Goal: Communication & Community: Answer question/provide support

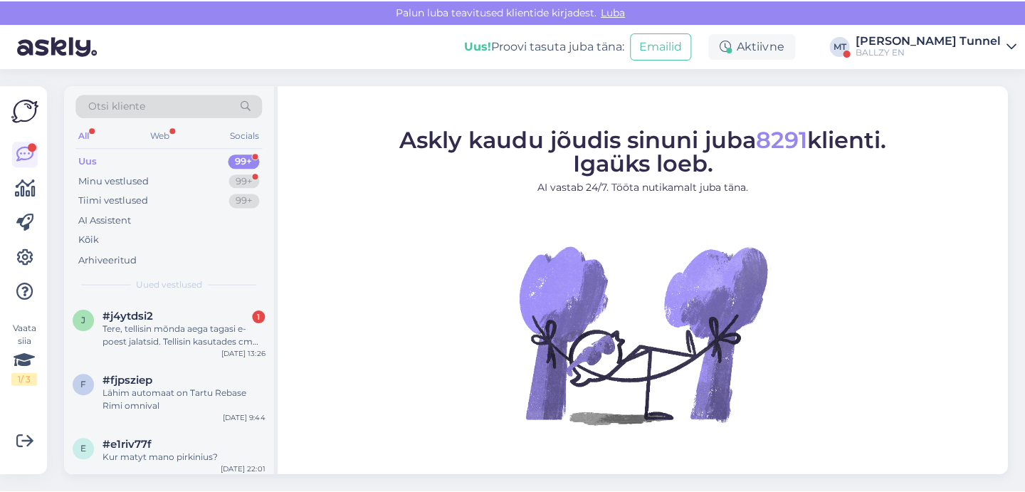
scroll to position [0, 27]
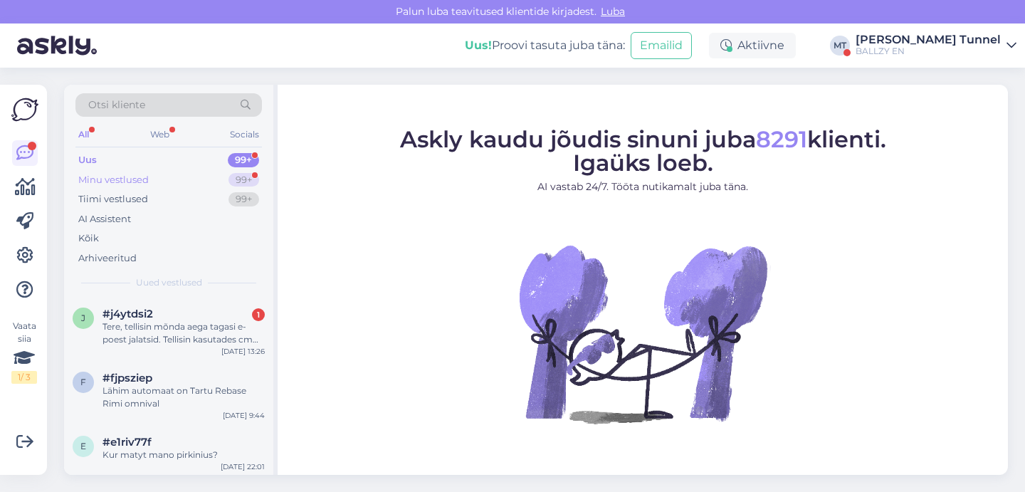
click at [244, 179] on div "99+" at bounding box center [244, 180] width 31 height 14
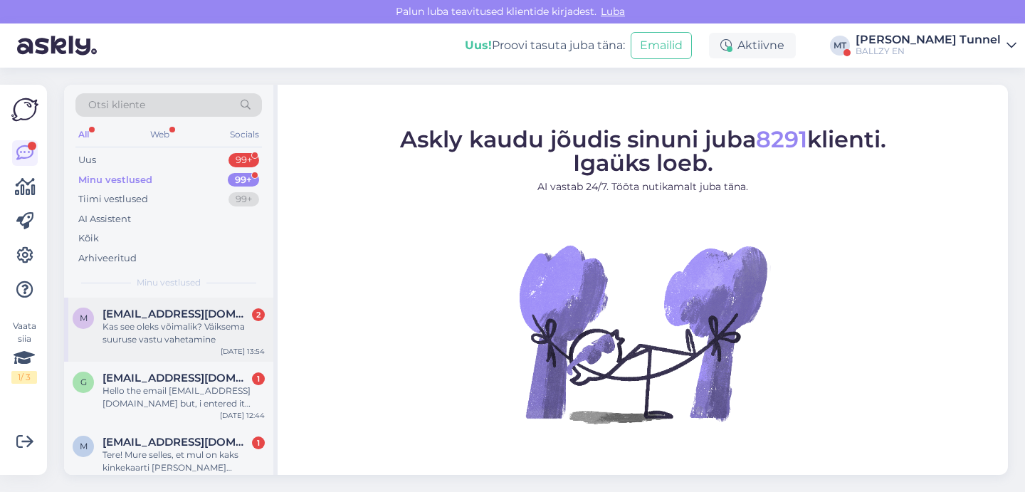
click at [197, 325] on div "Kas see oleks võimalik? Väiksema suuruse vastu vahetamine" at bounding box center [184, 333] width 162 height 26
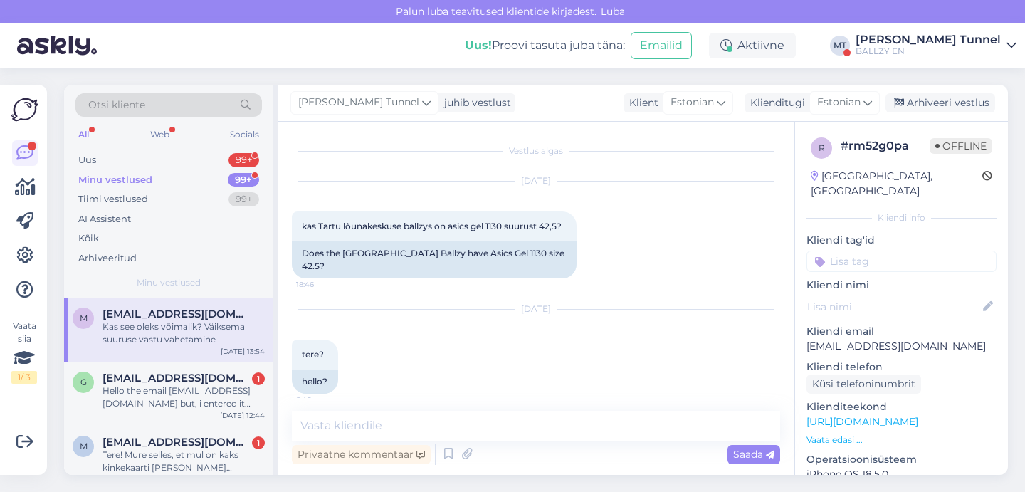
scroll to position [293, 0]
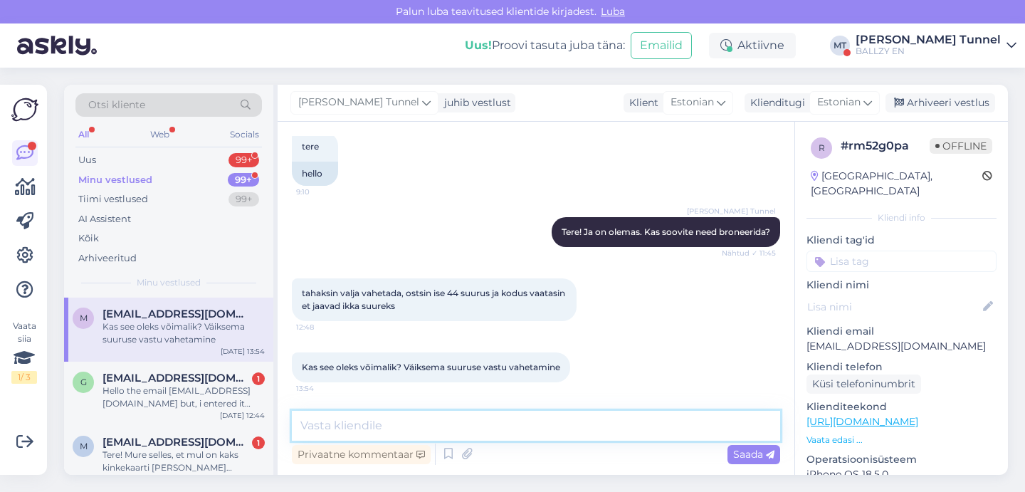
click at [483, 425] on textarea at bounding box center [536, 426] width 489 height 30
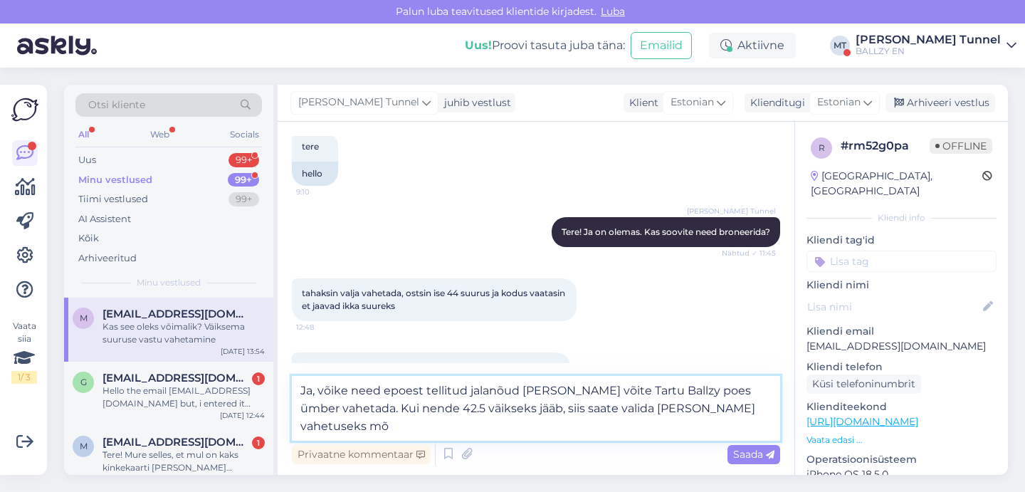
click at [336, 390] on textarea "Ja, võike need epoest tellitud jalanõud [PERSON_NAME] võite Tartu Ballzy poes ü…" at bounding box center [536, 408] width 489 height 65
click at [578, 389] on textarea "Ja, võtke need epoest tellitud jalanõud [PERSON_NAME] võite Tartu Ballzy poes ü…" at bounding box center [536, 408] width 489 height 65
click at [368, 395] on textarea "Ja, võtke need epoest tellitud jalanõud [PERSON_NAME] saate Tartu Ballzy poes ü…" at bounding box center [536, 408] width 489 height 65
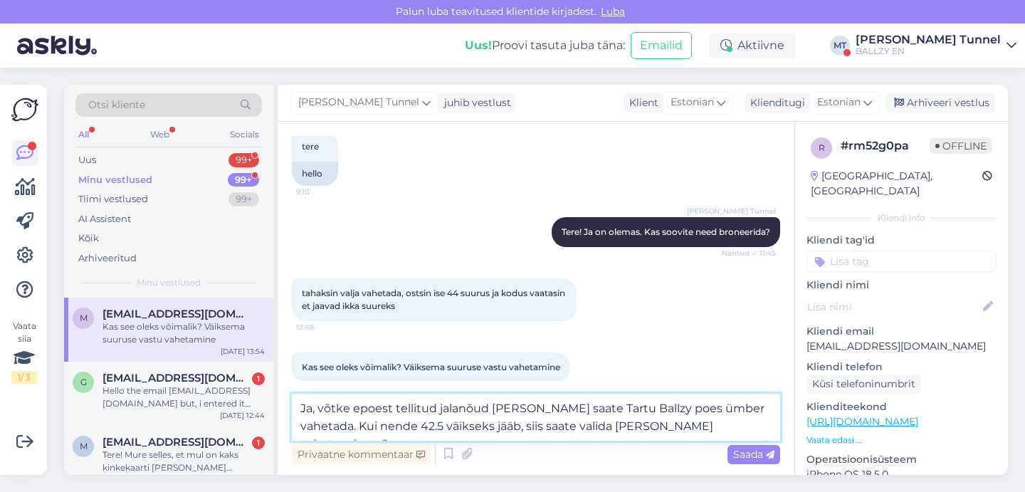
click at [569, 411] on textarea "Ja, võtke epoest tellitud jalanõud [PERSON_NAME] saate Tartu Ballzy poes ümber …" at bounding box center [536, 417] width 489 height 47
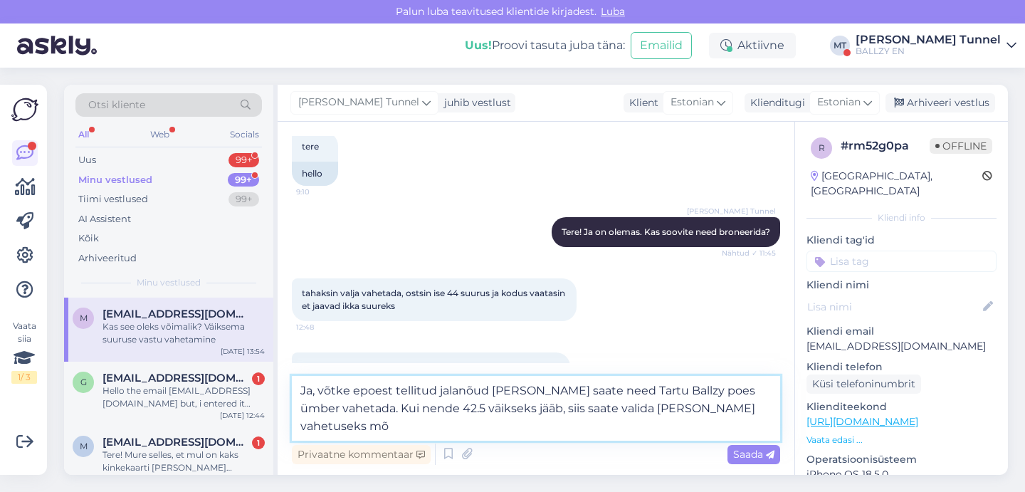
click at [424, 427] on textarea "Ja, võtke epoest tellitud jalanõud [PERSON_NAME] saate need Tartu Ballzy poes ü…" at bounding box center [536, 408] width 489 height 65
click at [516, 424] on textarea "Ja, võtke epoest tellitud jalanõud [PERSON_NAME] saate need Tartu Ballzy poes ü…" at bounding box center [536, 408] width 489 height 65
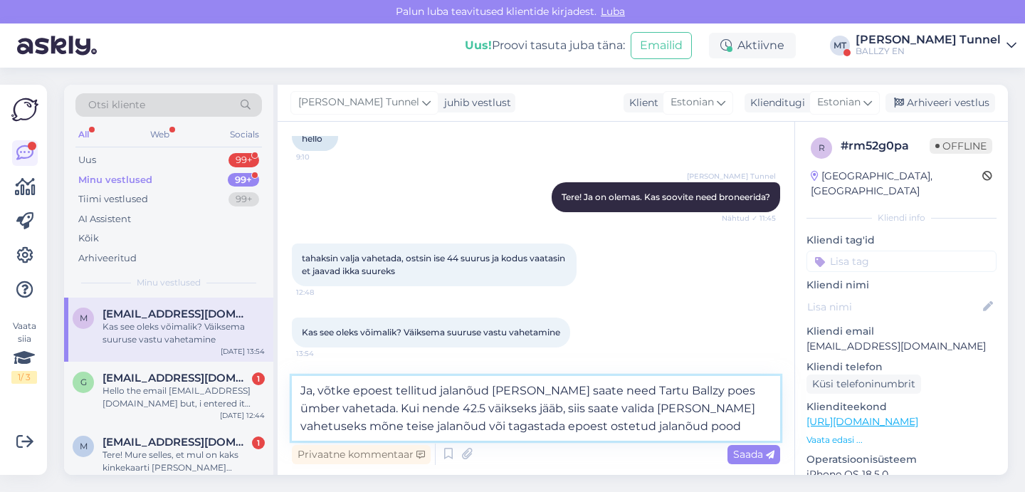
scroll to position [328, 0]
click at [743, 427] on textarea "Ja, võtke epoest tellitud jalanõud [PERSON_NAME] saate need Tartu Ballzy poes ü…" at bounding box center [536, 408] width 489 height 65
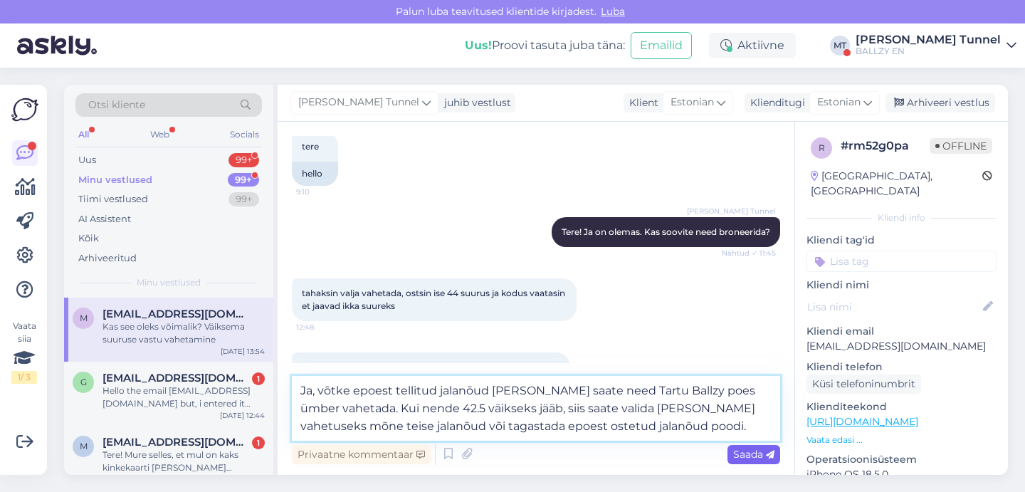
type textarea "Ja, võtke epoest tellitud jalanõud [PERSON_NAME] saate need Tartu Ballzy poes ü…"
click at [768, 463] on div "Saada" at bounding box center [754, 454] width 53 height 19
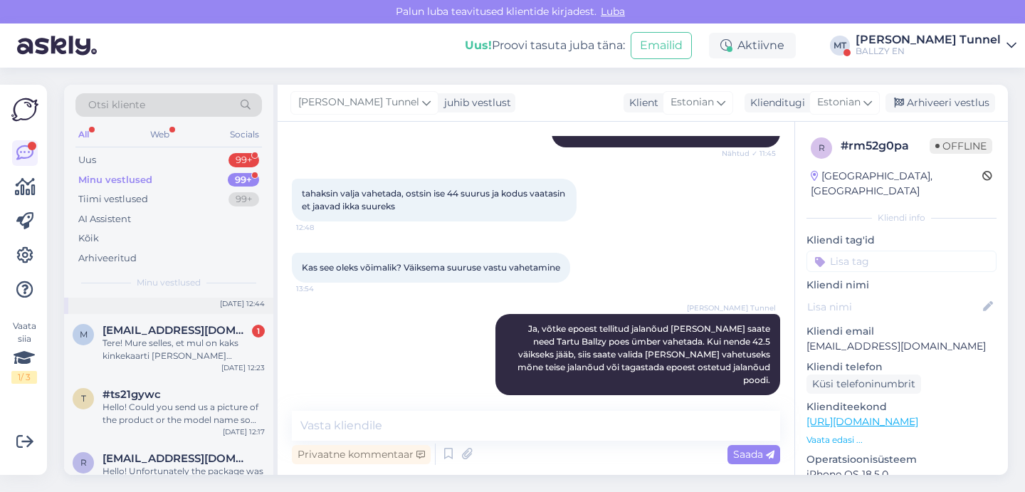
scroll to position [127, 0]
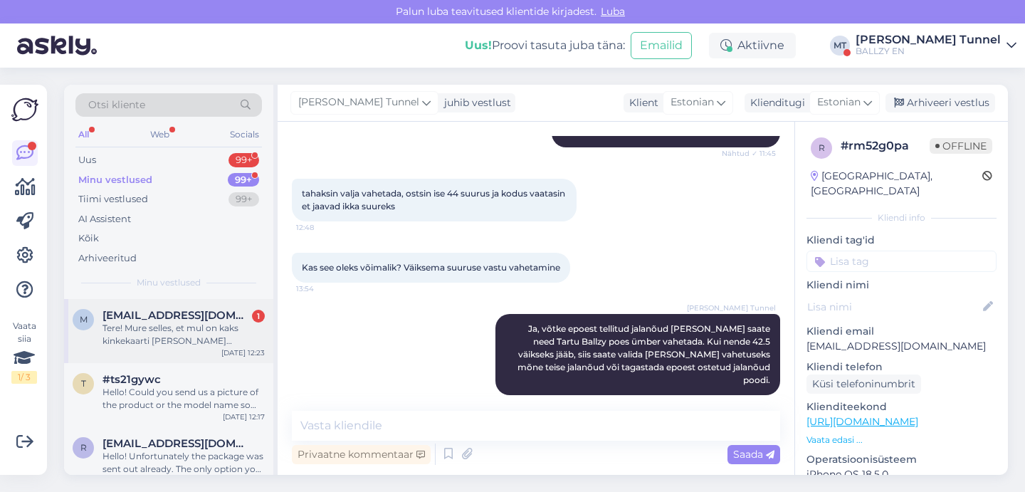
click at [207, 345] on div "Tere! Mure selles, et mul on kaks kinkekaarti [PERSON_NAME] mõlemat korraga kas…" at bounding box center [184, 335] width 162 height 26
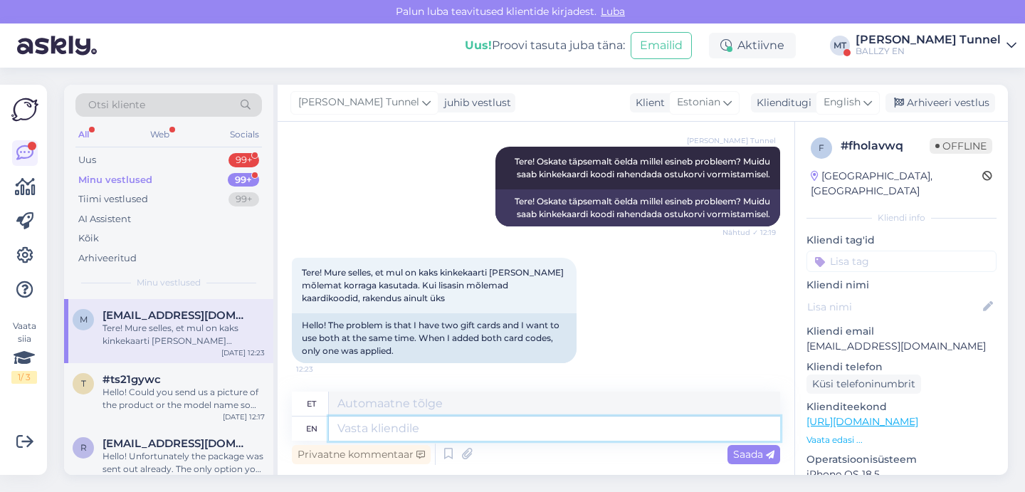
click at [449, 427] on textarea at bounding box center [554, 429] width 451 height 24
click at [866, 108] on icon at bounding box center [868, 103] width 9 height 16
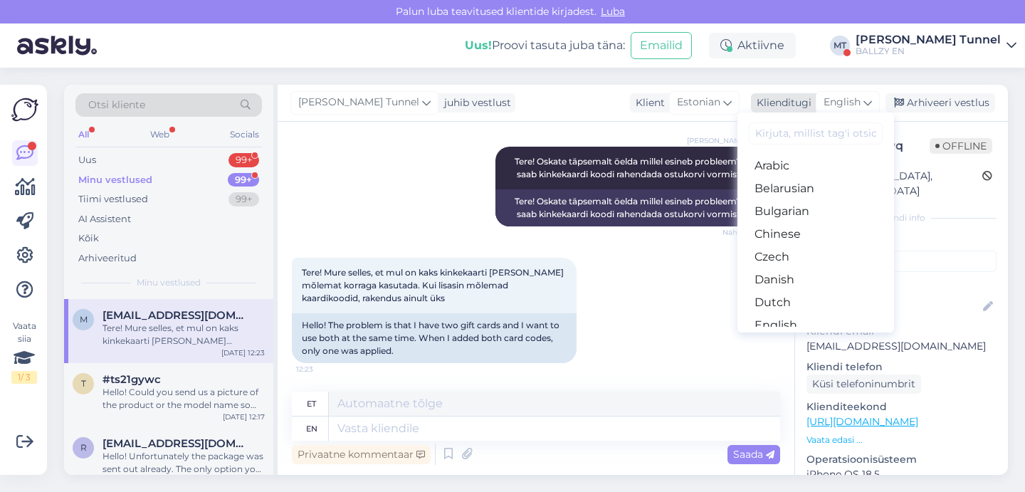
click at [843, 102] on span "English" at bounding box center [842, 103] width 37 height 16
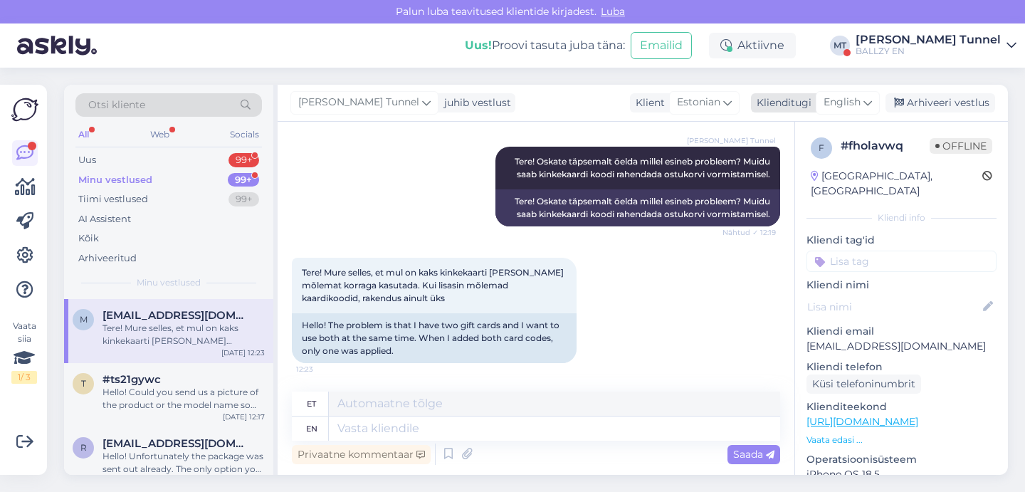
click at [857, 106] on span "English" at bounding box center [842, 103] width 37 height 16
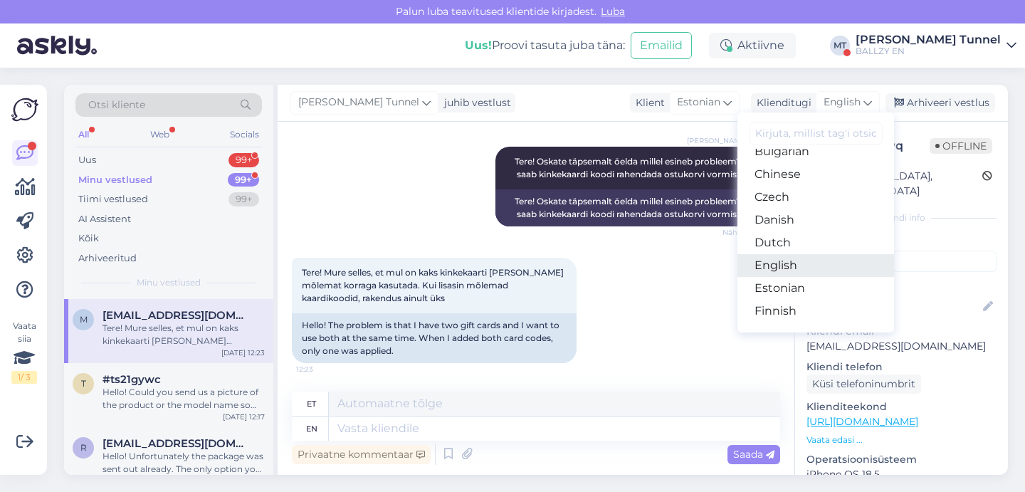
scroll to position [63, 0]
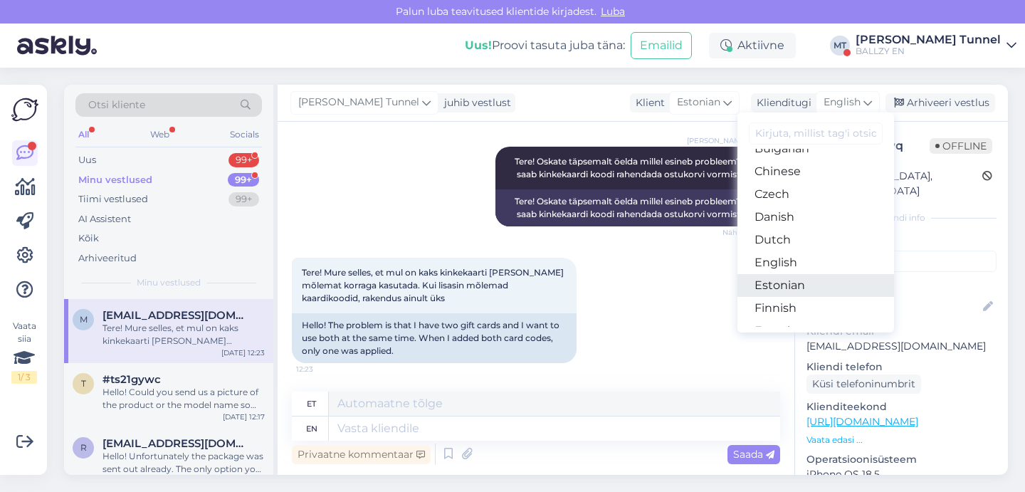
click at [805, 282] on link "Estonian" at bounding box center [816, 285] width 157 height 23
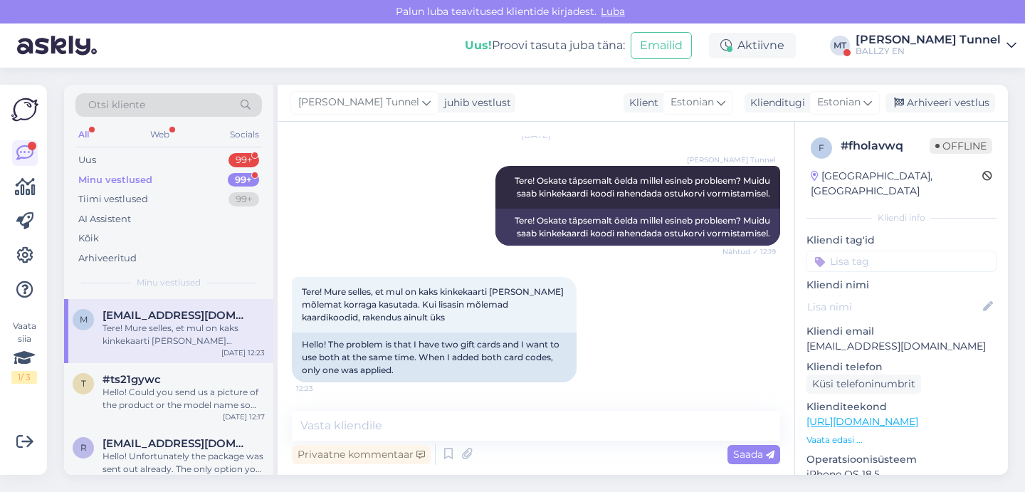
scroll to position [434, 0]
click at [370, 423] on textarea at bounding box center [536, 426] width 489 height 30
type textarea "T"
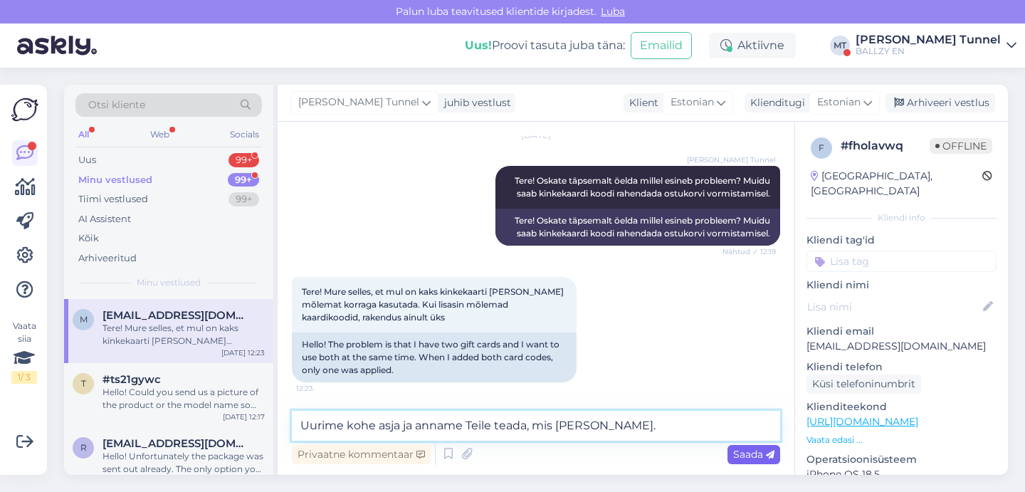
type textarea "Uurime kohe asja ja anname Teile teada, mis [PERSON_NAME]."
click at [768, 461] on div "Saada" at bounding box center [754, 454] width 53 height 19
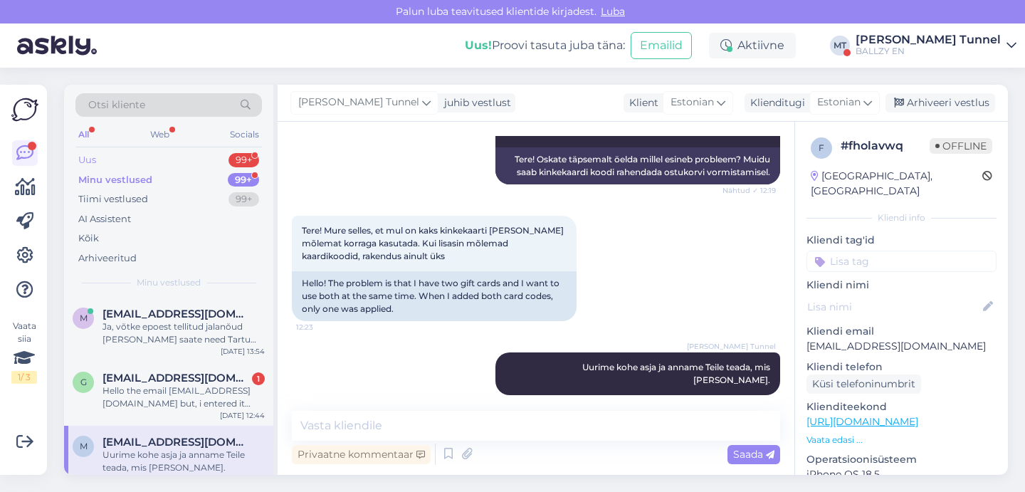
scroll to position [0, 0]
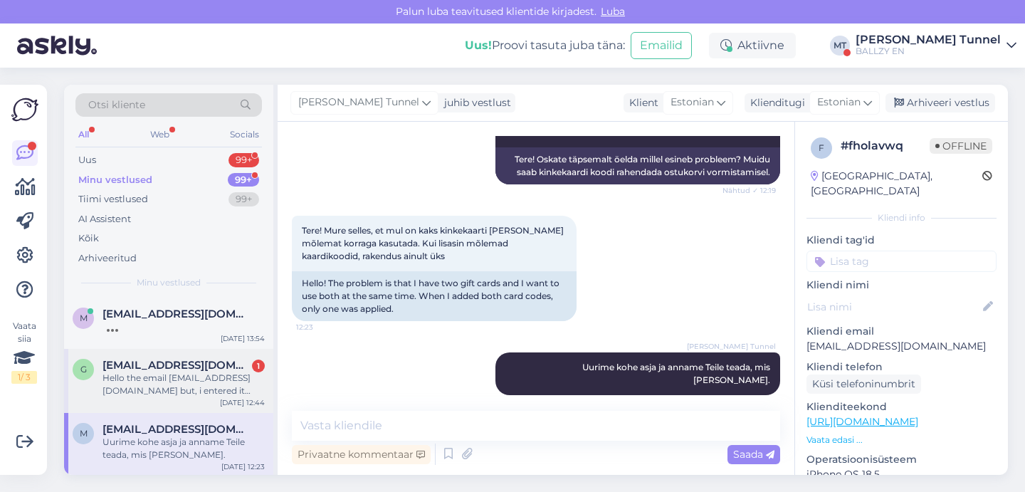
click at [190, 401] on div "g [EMAIL_ADDRESS][DOMAIN_NAME] 1 Hello the email [EMAIL_ADDRESS][DOMAIN_NAME] b…" at bounding box center [168, 381] width 209 height 64
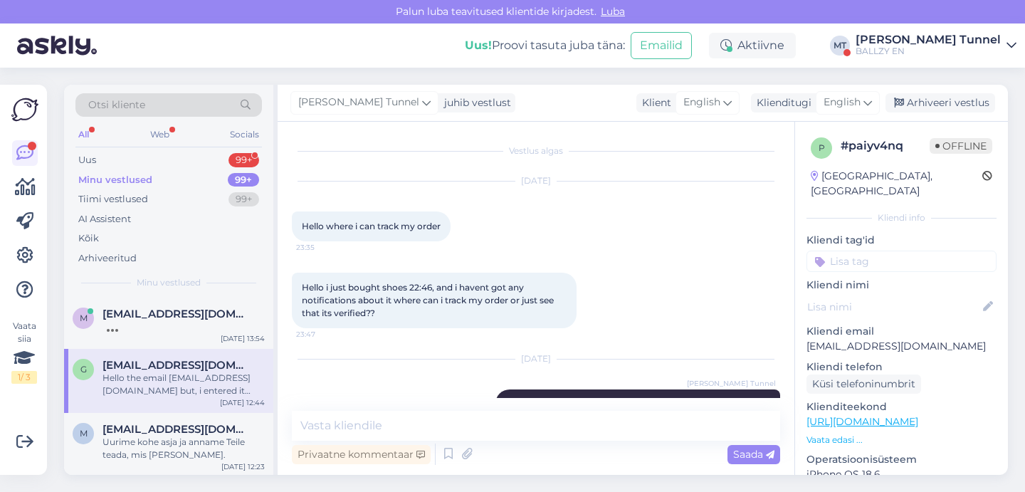
scroll to position [162, 0]
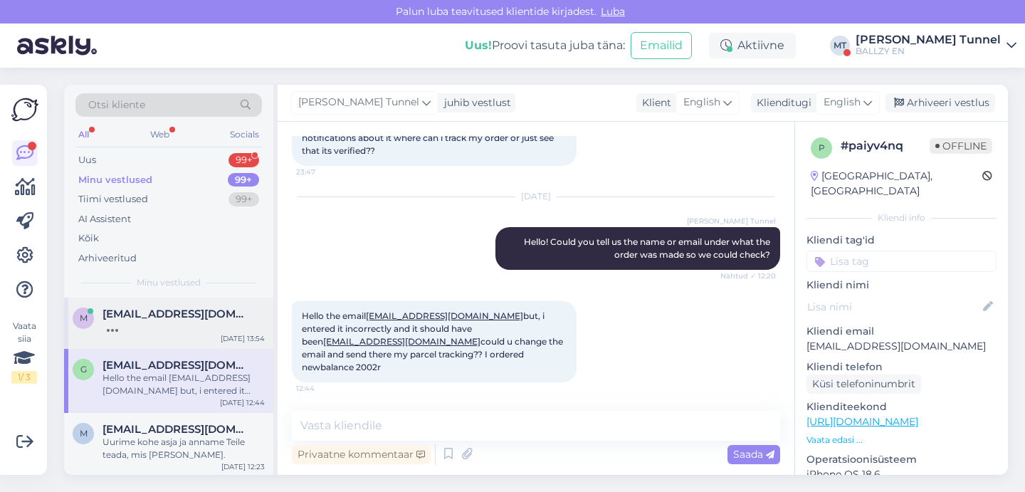
click at [192, 329] on div at bounding box center [184, 326] width 162 height 13
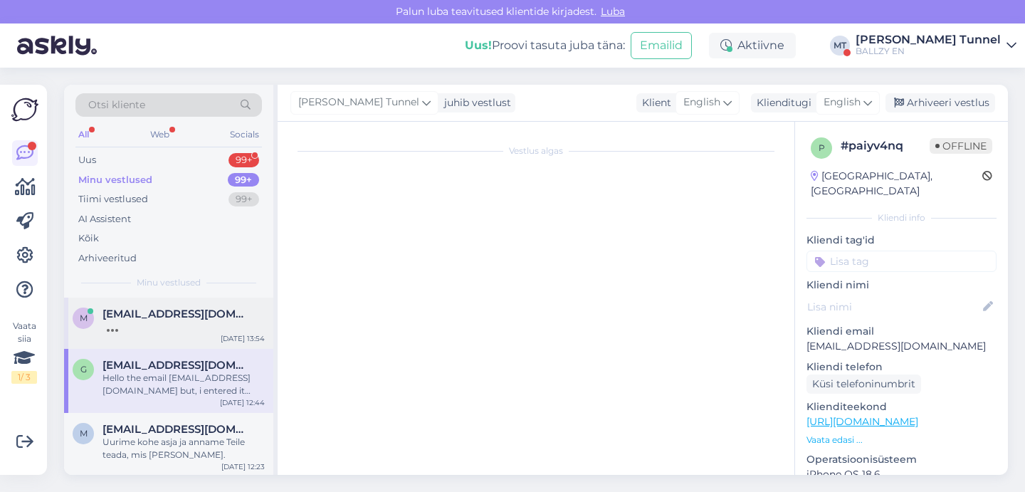
scroll to position [393, 0]
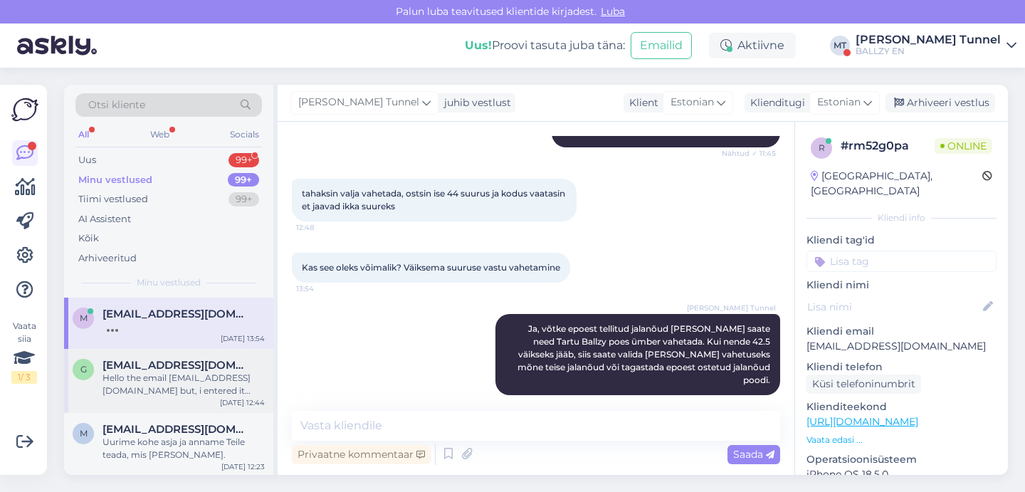
click at [231, 372] on div "Hello the email [EMAIL_ADDRESS][DOMAIN_NAME] but, i entered it incorrectly and …" at bounding box center [184, 385] width 162 height 26
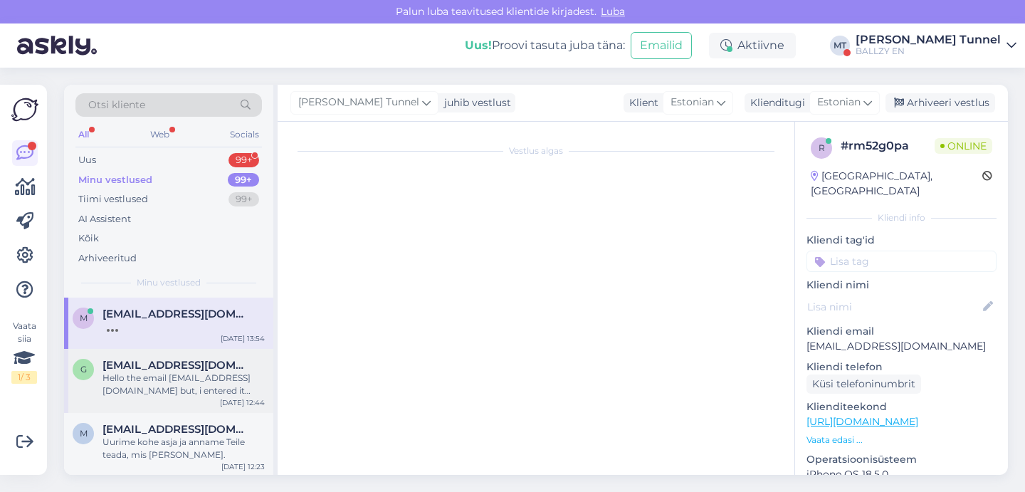
scroll to position [162, 0]
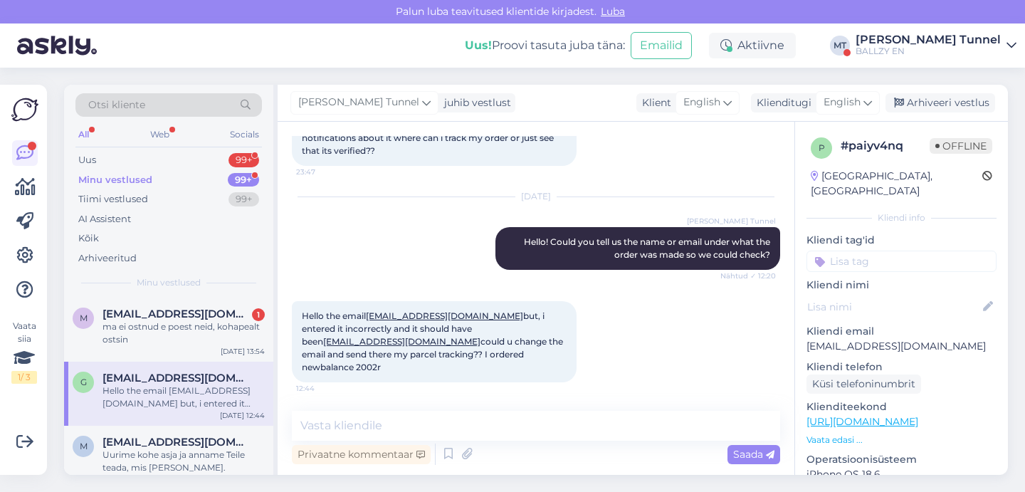
drag, startPoint x: 369, startPoint y: 316, endPoint x: 501, endPoint y: 317, distance: 132.5
click at [501, 317] on span "Hello the email [EMAIL_ADDRESS][DOMAIN_NAME] but, i entered it incorrectly and …" at bounding box center [433, 341] width 263 height 62
copy span "[EMAIL_ADDRESS][DOMAIN_NAME]"
click at [207, 338] on div "ma ei ostnud e poest neid, kohapealt ostsin" at bounding box center [184, 333] width 162 height 26
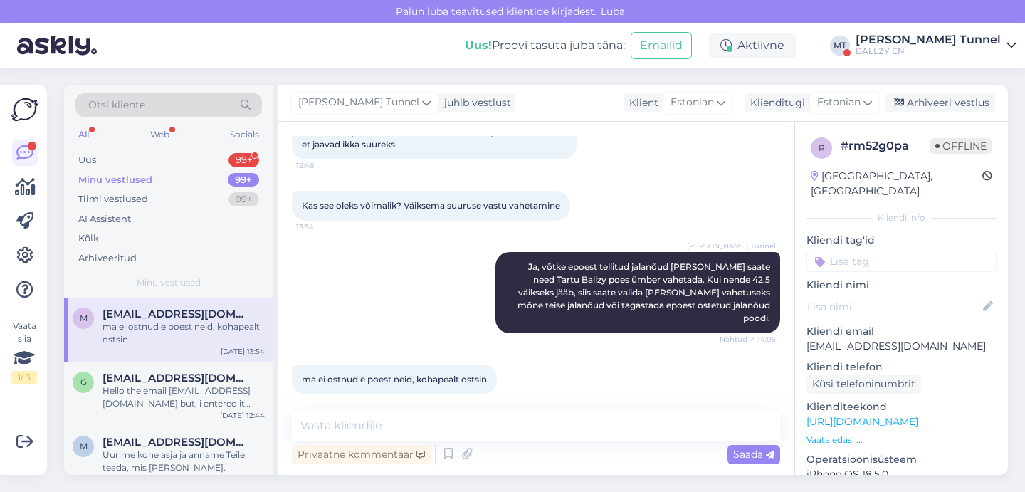
scroll to position [454, 0]
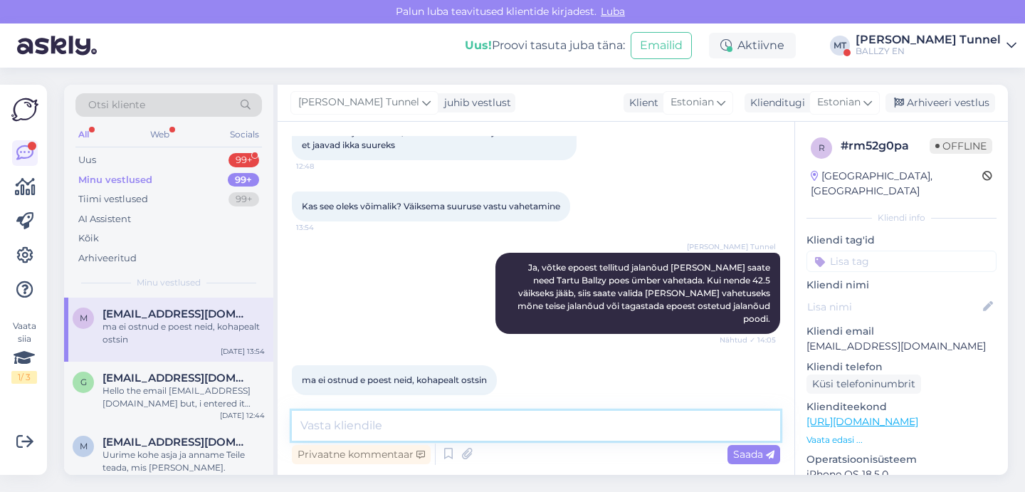
click at [512, 429] on textarea at bounding box center [536, 426] width 489 height 30
type textarea "K"
type textarea "Mis kuupäev te ostsite?"
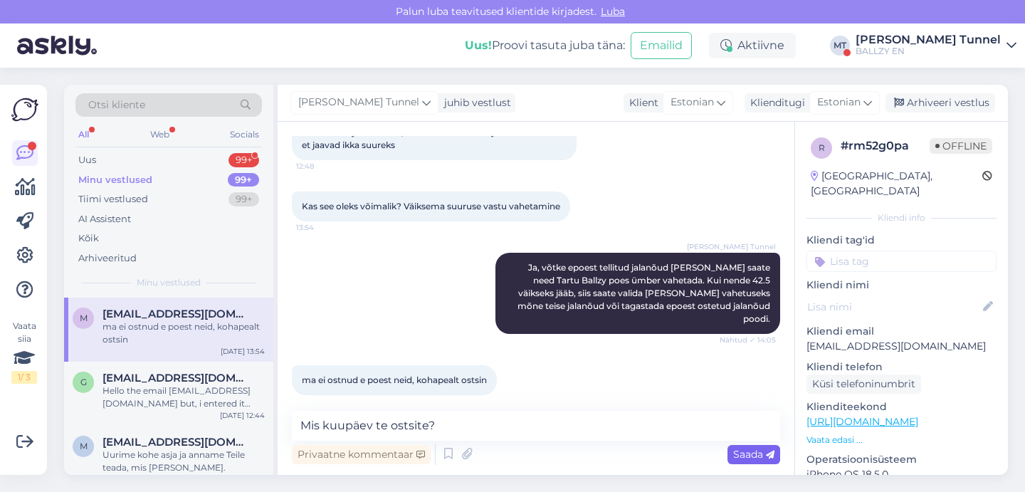
click at [732, 453] on div "Saada" at bounding box center [754, 454] width 53 height 19
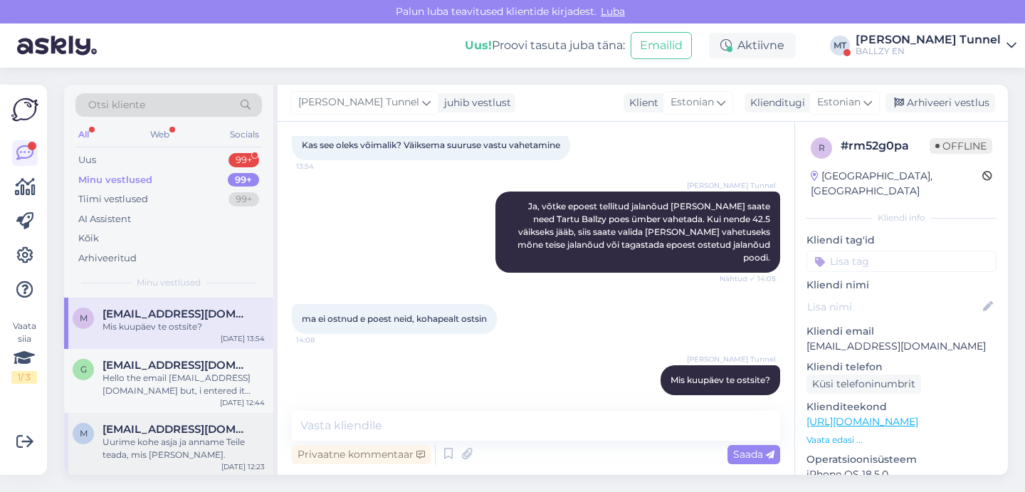
click at [179, 447] on div "Uurime kohe asja ja anname Teile teada, mis [PERSON_NAME]." at bounding box center [184, 449] width 162 height 26
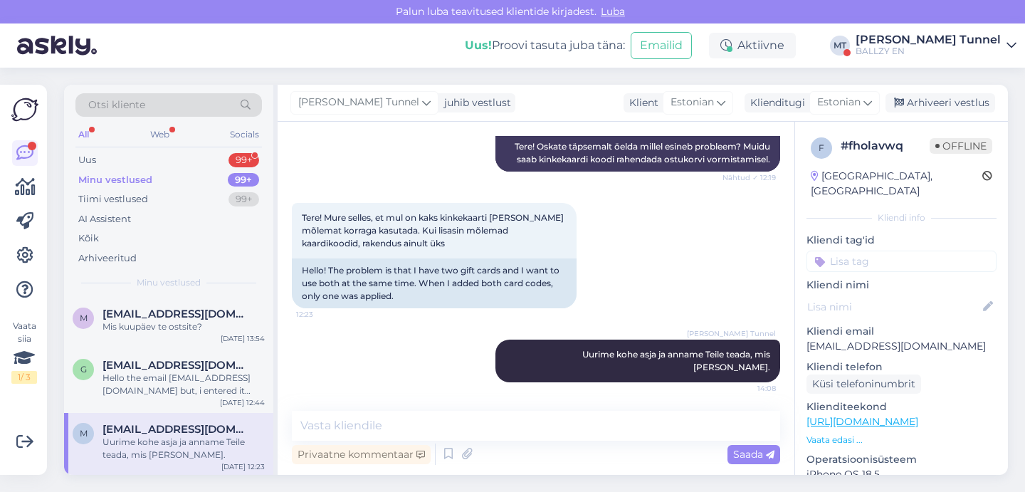
scroll to position [496, 0]
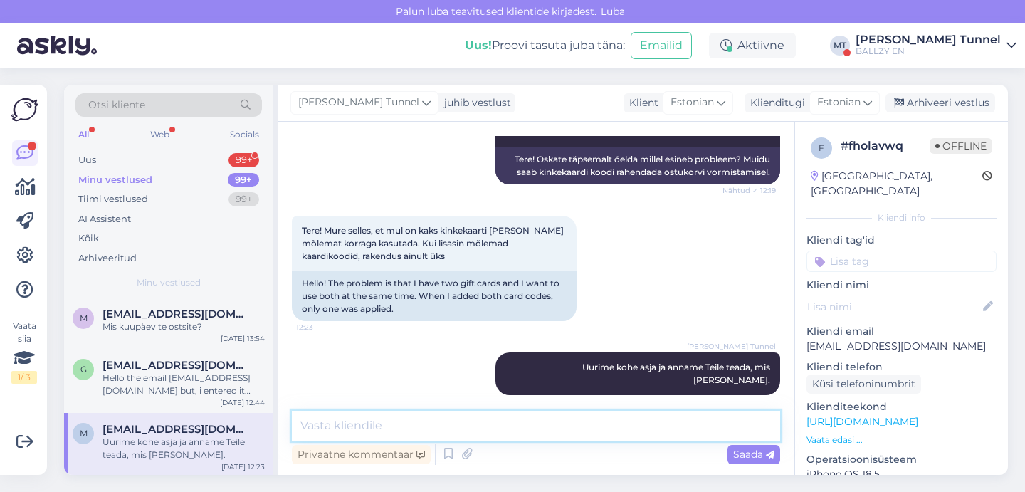
click at [492, 427] on textarea at bounding box center [536, 426] width 489 height 30
type textarea "Saate saata [PERSON_NAME] kinkekaartide koodid."
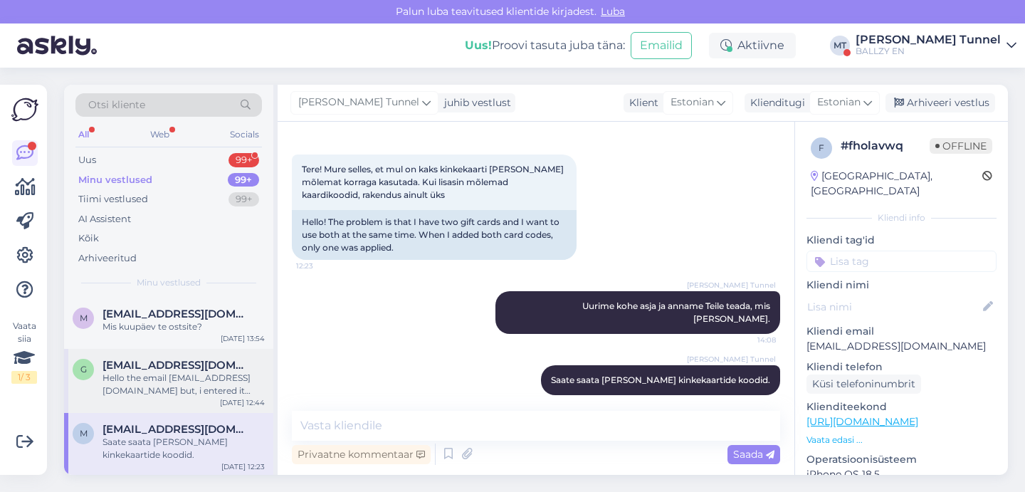
click at [177, 365] on span "[EMAIL_ADDRESS][DOMAIN_NAME]" at bounding box center [177, 365] width 148 height 13
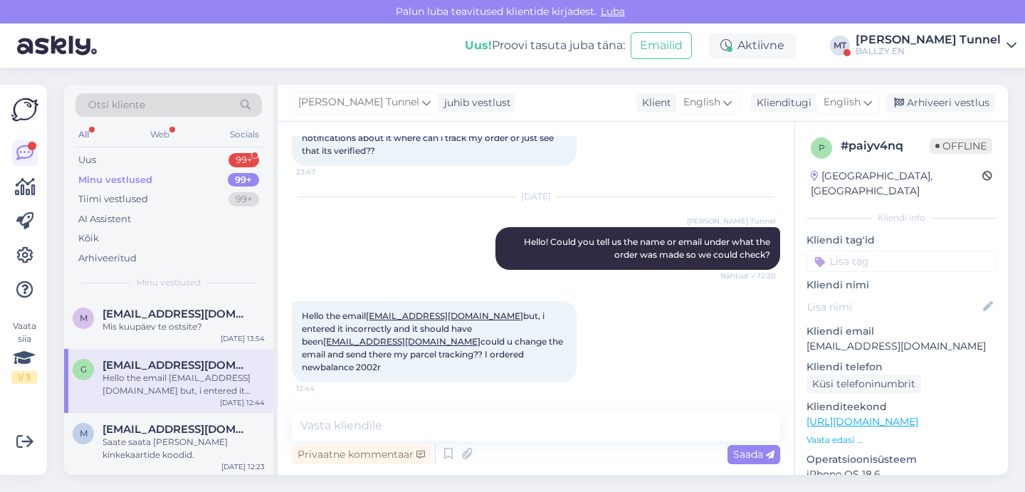
drag, startPoint x: 301, startPoint y: 343, endPoint x: 436, endPoint y: 343, distance: 135.3
click at [436, 343] on div "Hello the email [EMAIL_ADDRESS][DOMAIN_NAME] but, i entered it incorrectly and …" at bounding box center [434, 341] width 285 height 81
copy span "[EMAIL_ADDRESS][DOMAIN_NAME]"
click at [134, 320] on div "[DATE]" at bounding box center [184, 326] width 162 height 13
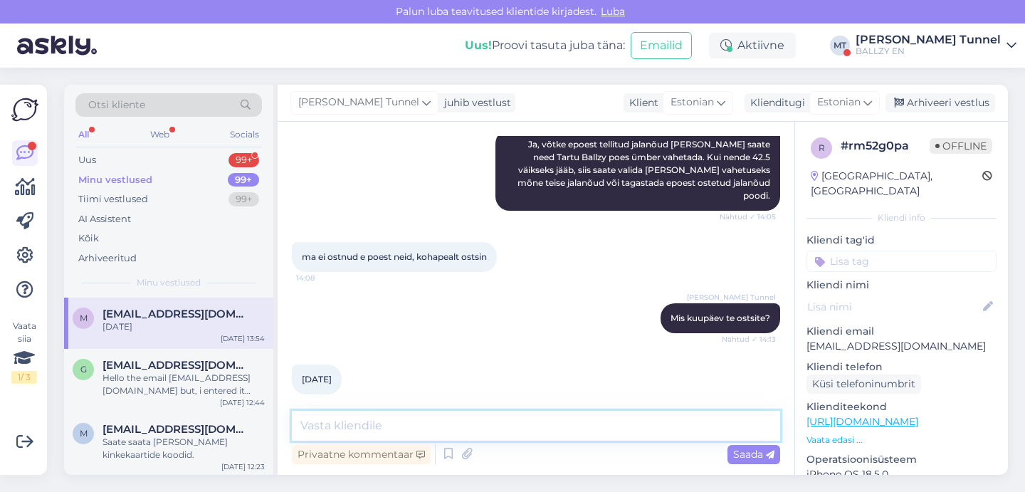
scroll to position [577, 0]
click at [444, 432] on textarea at bounding box center [536, 426] width 489 height 30
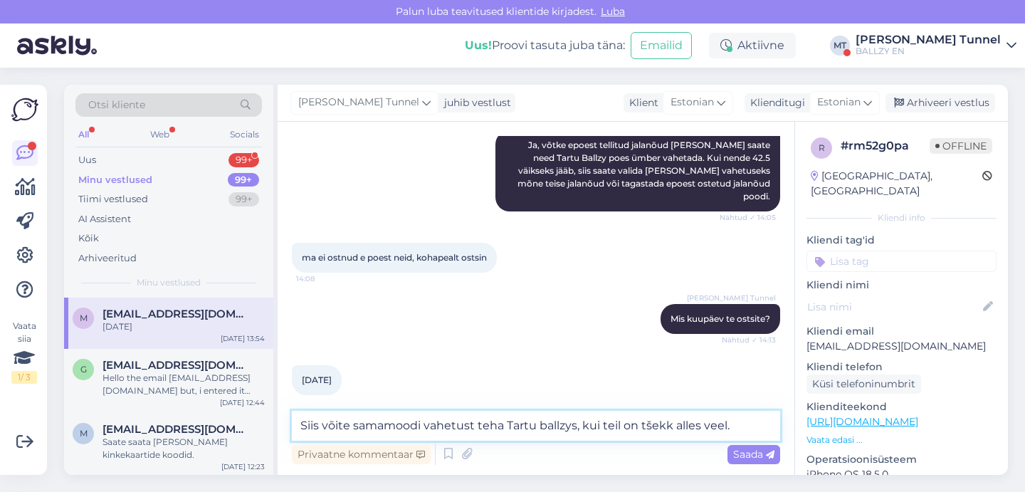
click at [689, 425] on textarea "Siis võite samamoodi vahetust teha Tartu ballzys, kui teil on tšekk alles veel." at bounding box center [536, 426] width 489 height 30
click at [696, 425] on textarea "Siis võite samamoodi vahetust teha Tartu ballzys, kui teil on tšekk veel." at bounding box center [536, 426] width 489 height 30
type textarea "Siis võite samamoodi vahetust teha Tartu ballzys, kui teil on tšekk veel alles."
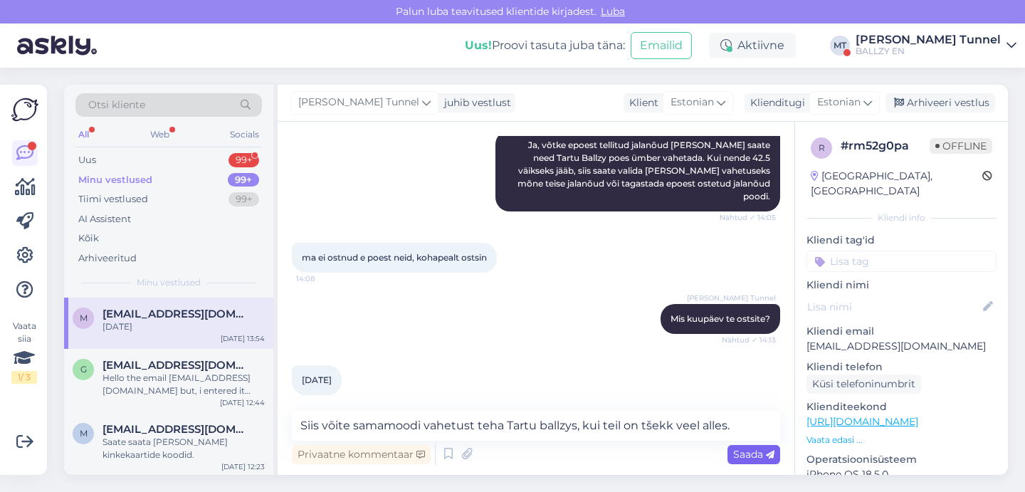
click at [751, 457] on span "Saada" at bounding box center [753, 454] width 41 height 13
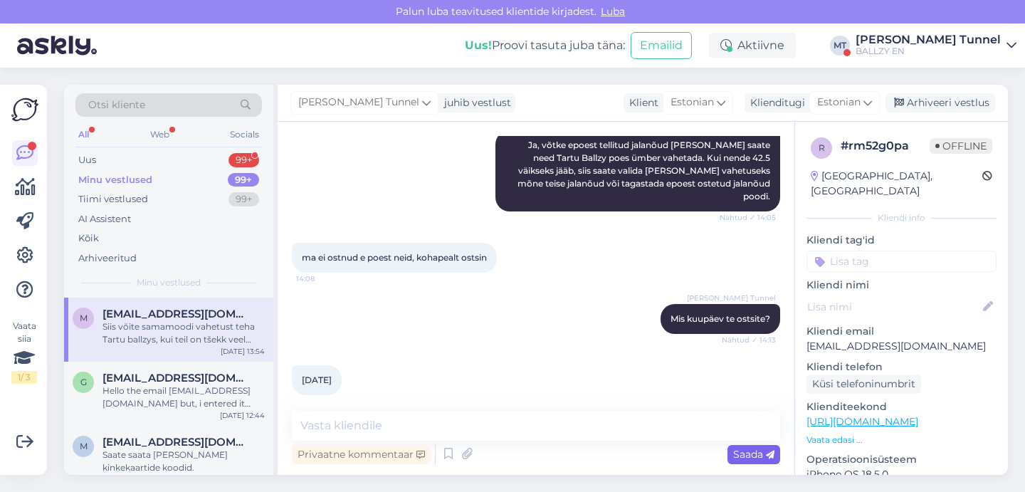
scroll to position [651, 0]
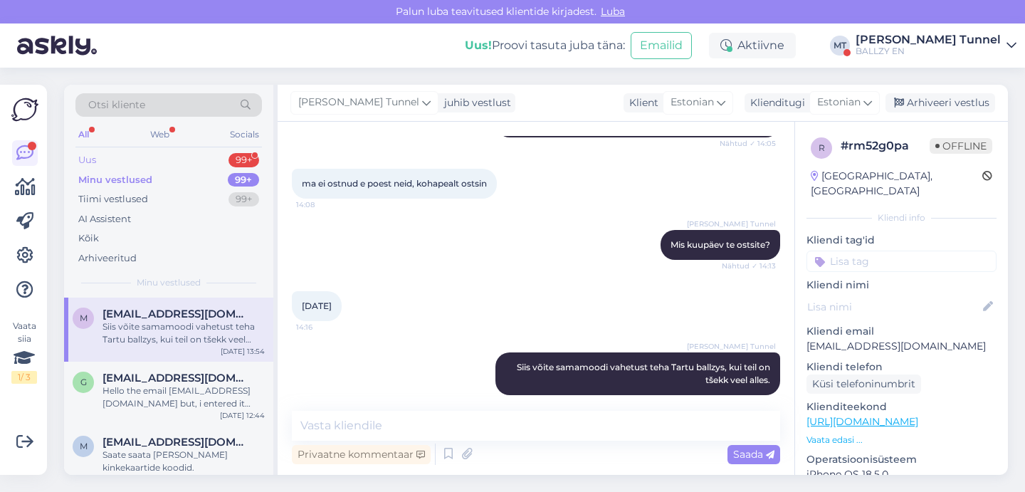
click at [157, 155] on div "Uus 99+" at bounding box center [168, 160] width 187 height 20
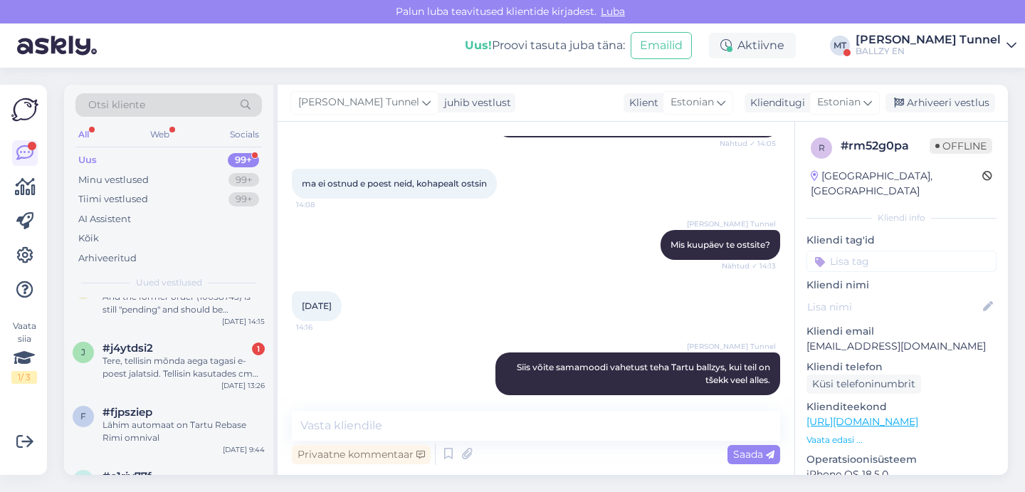
scroll to position [11, 0]
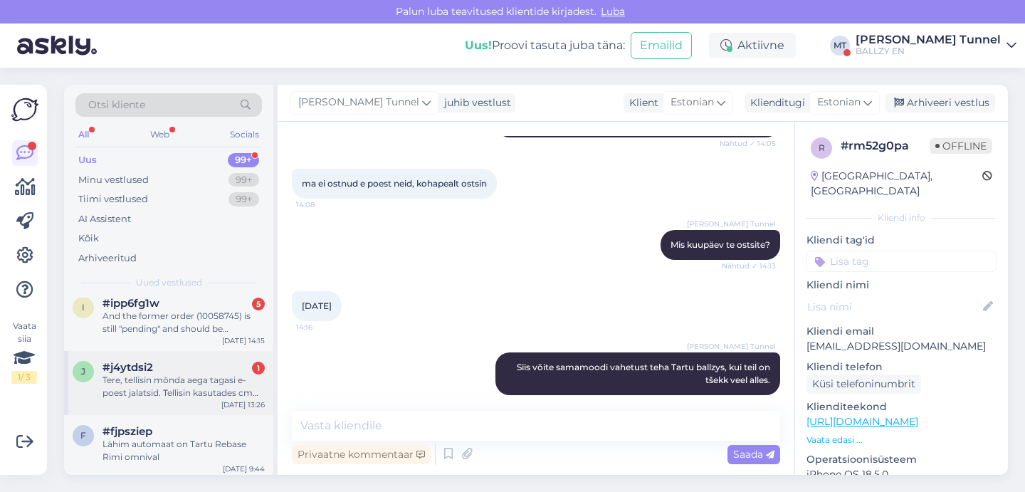
click at [202, 388] on div "Tere, tellisin mõnda aega tagasi e-poest jalatsid. Tellisin kasutades cm lahtri…" at bounding box center [184, 387] width 162 height 26
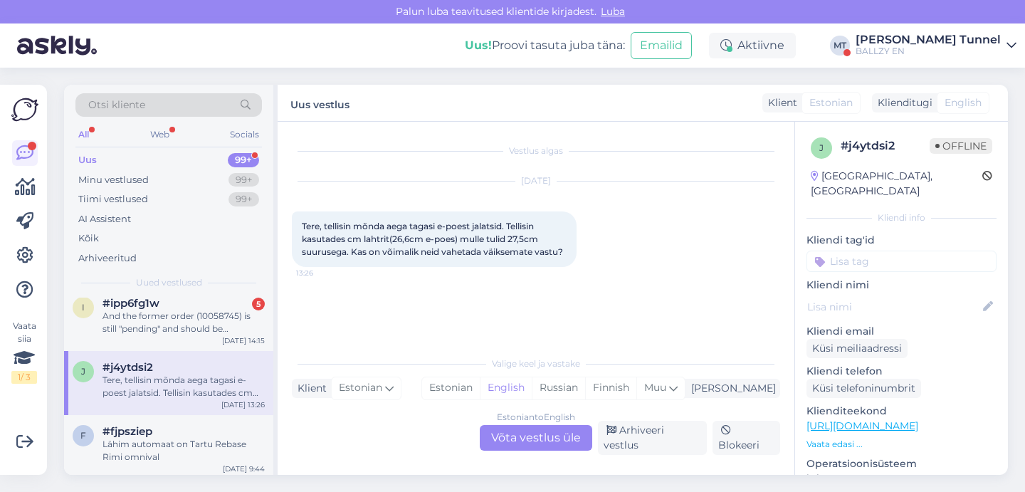
click at [503, 447] on div "Estonian to English Võta vestlus üle" at bounding box center [536, 438] width 113 height 26
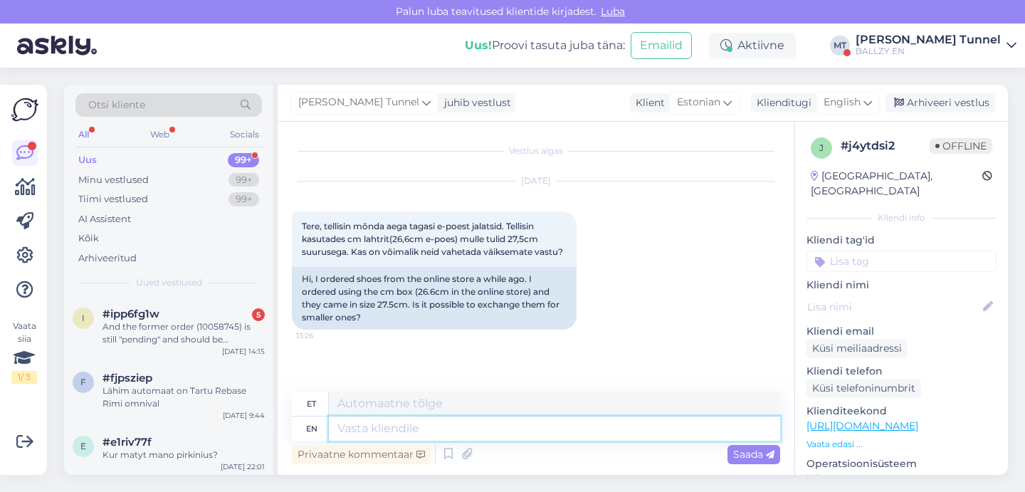
click at [417, 433] on textarea at bounding box center [554, 429] width 451 height 24
type textarea "Tere!"
type textarea "Tere! Kui s"
type textarea "Tere! [PERSON_NAME]"
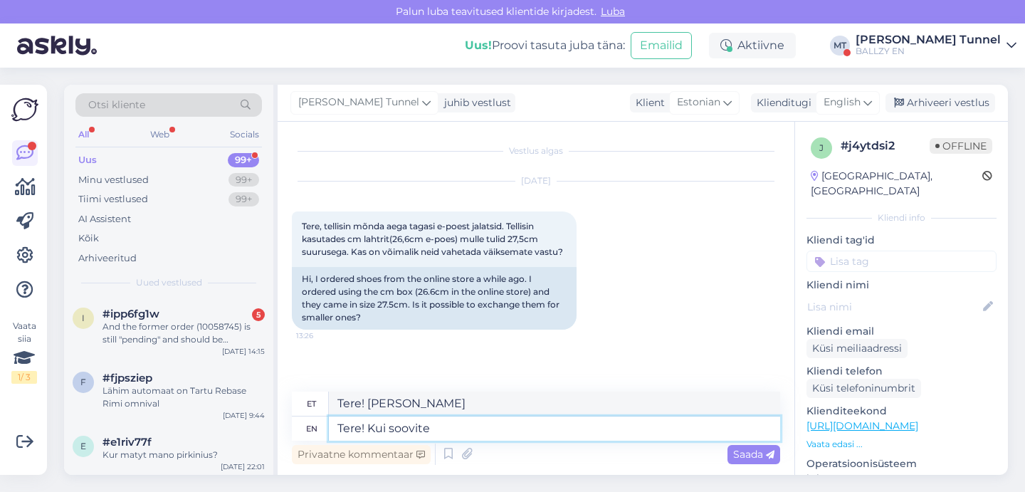
type textarea "Tere! Kui soovite v"
type textarea "Tere! Kui soovid"
type textarea "Tere! Kui soovite vahetada"
type textarea "Tere! Kui soovid vahetada"
type textarea "Tere! Kui soovite vahetada, s"
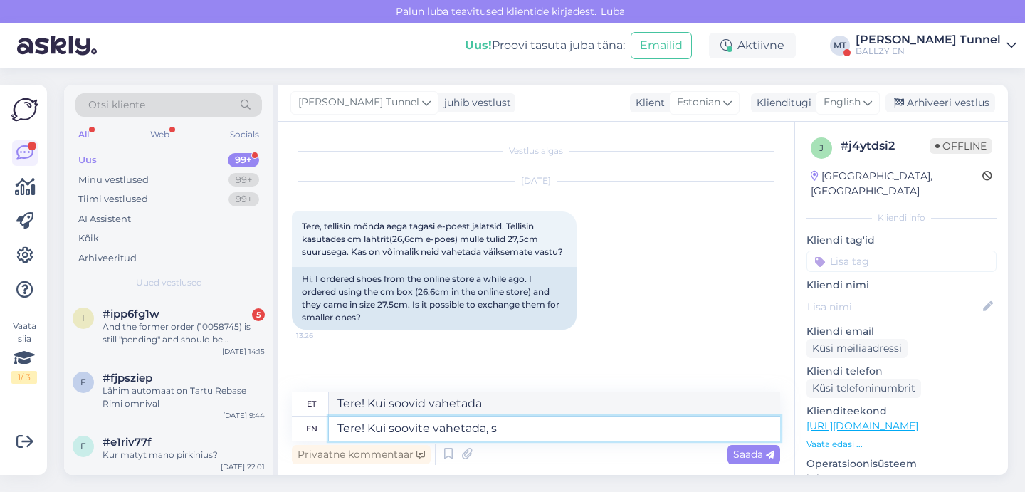
type textarea "Tere! Kui soovid vahetada,"
type textarea "Tere! Kui soovite vahetada, siis v"
type textarea "Tere! Kui soovid vahetada, siis"
type textarea "Tere! Kui soovite vahetada, siis võite"
type textarea "Tere! Kui soovid vahetada, siis võida"
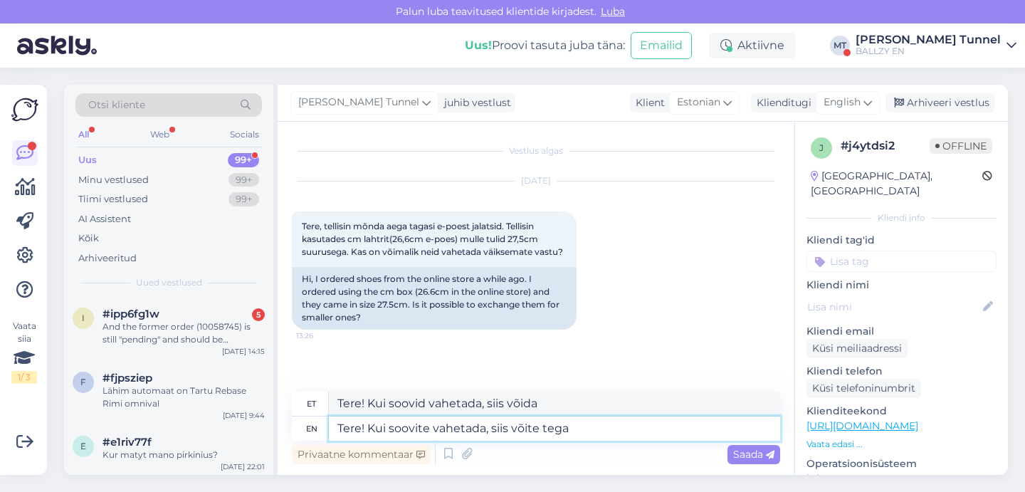
type textarea "Tere! Kui soovite vahetada, siis võite tega s"
type textarea "Tere! Kui soovid vahetada, siis võid tega"
type textarea "Tere! Kui soovite vahetada, siis võite tega seda"
type textarea "Tere! Kui soovid vahetada, siis võid tega seda"
type textarea "Tere! Kui soovite vahetada, siis võite tega seda füüsilises p"
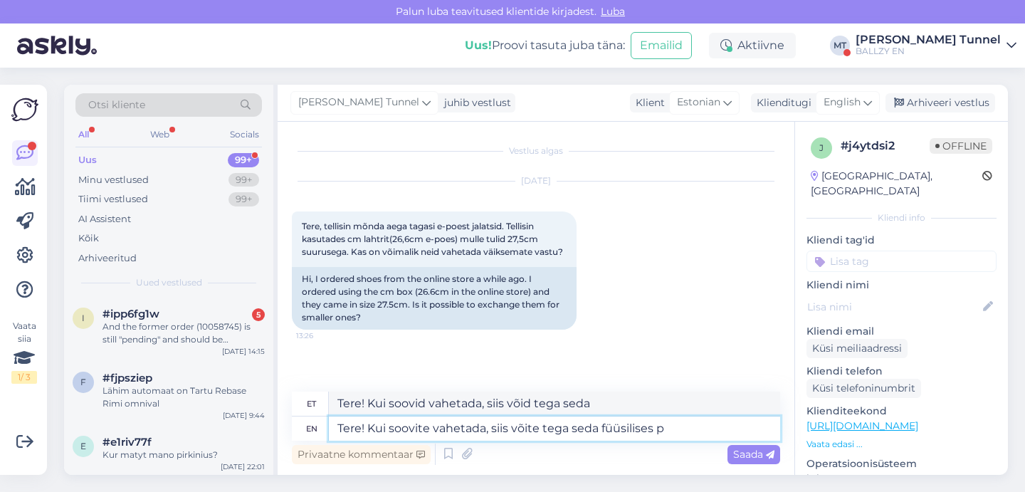
type textarea "Tere! Kui tahad vahetada, siis võid tega [PERSON_NAME]"
type textarea "Tere! Kui soovite vahetada, siis võite tega seda füüsilises poes"
type textarea "Tere! Kui soovid vahetada, siis võid tega sedas poes"
click at [655, 429] on textarea "Tere! Kui soovite vahetada, siis võite tega seda füüsilises poes" at bounding box center [554, 429] width 451 height 24
type textarea "Tere! Kui soovite vahetada, siis võite tega seda füüsilises Ballzy poes"
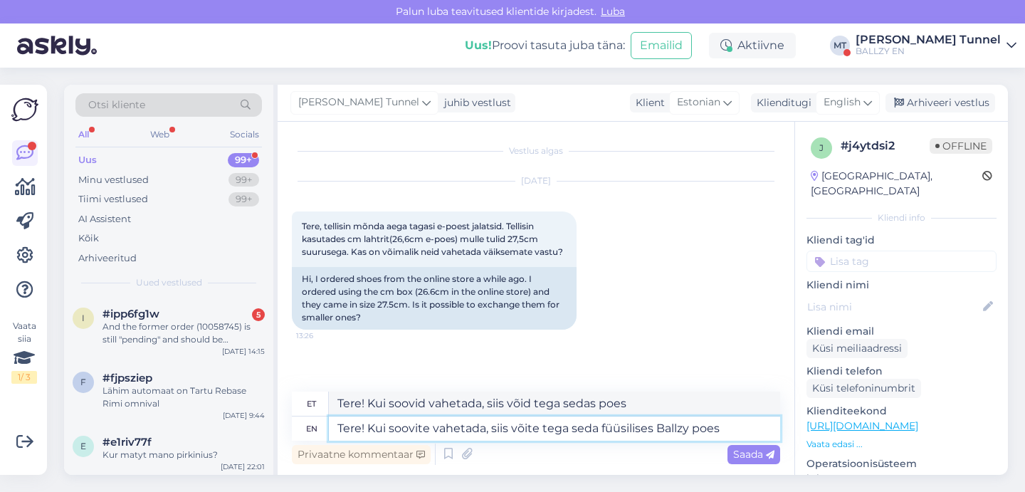
click at [622, 429] on textarea "Tere! Kui soovite vahetada, siis võite tega seda füüsilises Ballzy poes" at bounding box center [554, 429] width 451 height 24
type textarea "Tere! Kui soovid vahetada, siis võid tega sedasama Ballzy poes"
type textarea "Tere! Kui soovite vahetada, siis võite tega seda füüilises Ballzy poes"
click at [622, 429] on textarea "Tere! Kui soovite vahetada, siis võite tega seda füüilises Ballzy poes" at bounding box center [554, 429] width 451 height 24
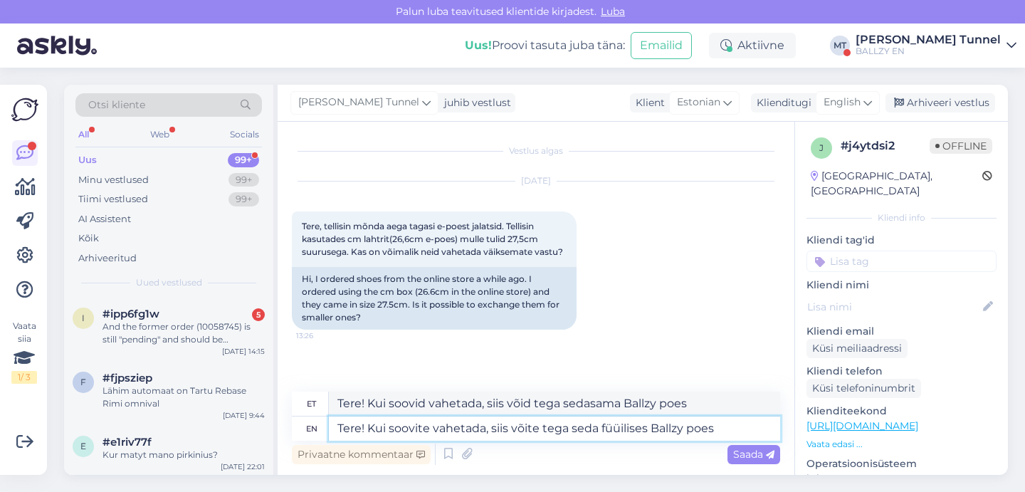
click at [622, 429] on textarea "Tere! Kui soovite vahetada, siis võite tega seda füüilises Ballzy poes" at bounding box center [554, 429] width 451 height 24
type textarea "Tere! Kui tahad vahetada, siis võid tega seda füülises Ballzy poes"
type textarea "Tere! Kui soovite vahetada, siis võite tega seda Ballzy poes"
type textarea "Tere! Kui soovid vahetada, siis võid tega seda Ballzy poes"
click at [672, 434] on textarea "Tere! Kui soovite vahetada, siis võite tega seda Ballzy poes" at bounding box center [554, 429] width 451 height 24
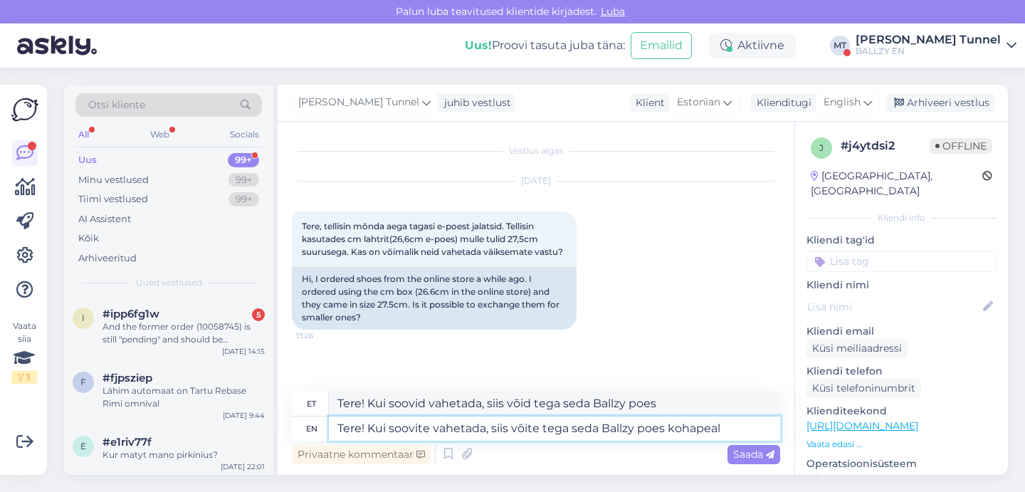
type textarea "Tere! Kui soovite vahetada, siis võite tega seda Ballzy poes kohapeal"
type textarea "Tere! Kui tahad vahetada, siis võid tega kohapeal Ballzy poes"
type textarea "Tere! Kui soovite vahetada, siis võite tega seda Ballzy poes kohapeal (s)"
type textarea "Tere! Kui soovid vahetada, siis võid tega seda Ballzy poes kohapeal ()"
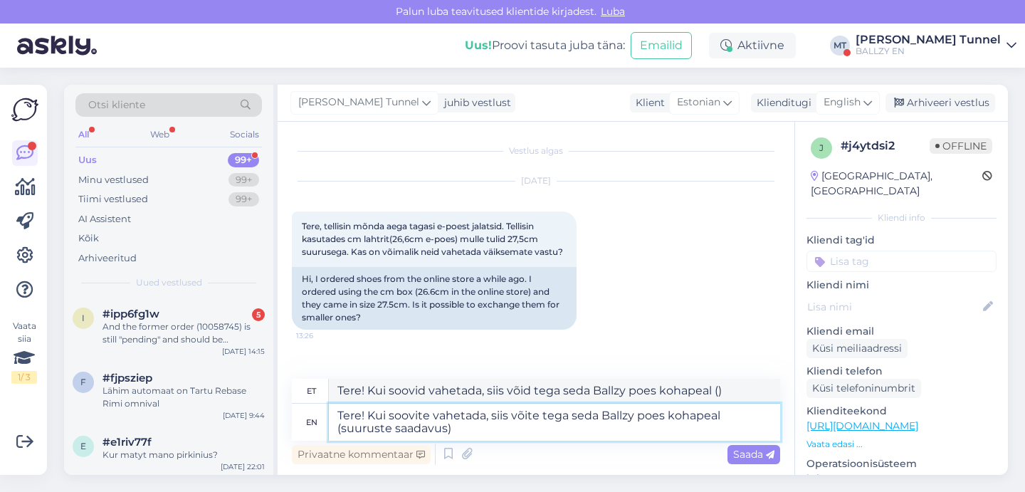
type textarea "Tere! Kui soovite vahetada, siis võite tega seda Ballzy poes kohapeal (suuruste…"
type textarea "Tere! Kui tahad vahetada, siis võid seda kohapeal Ballzy poes (suuruste saadavu…"
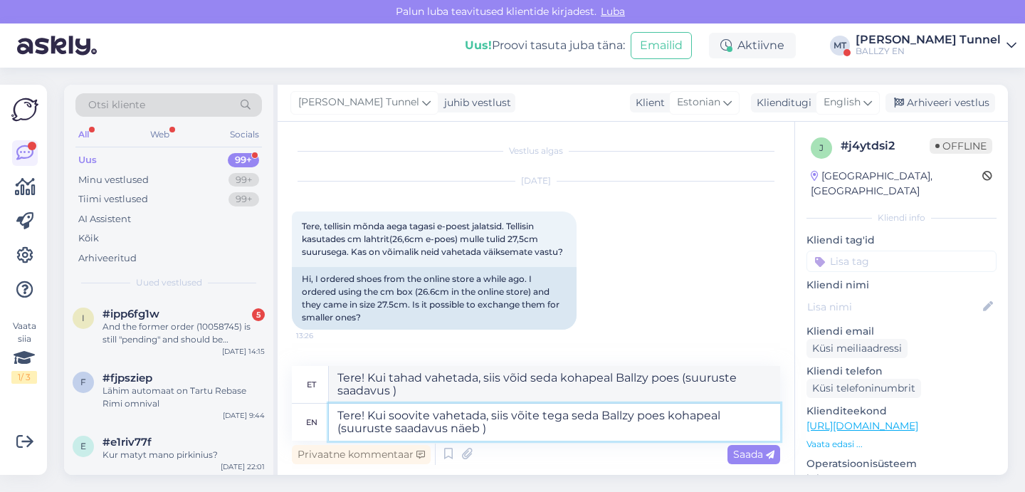
type textarea "Tere! Kui soovite vahetada, siis võite tega seda Ballzy poes kohapeal (suuruste…"
type textarea "Tere! Kui tahad vahetada, siis võid kohapeal seda Ballzy poes (suuruste saadavu…"
type textarea "Tere! Kui soovite vahetada, siis võite tega seda Ballzy poes kohapeal (suuruste…"
type textarea "Tere! Kui tahad vahetada, siis võid kohapeal seda Ballzy poes (suuruste saadavu…"
type textarea "Tere! Kui soovite vahetada, siis võite tega seda Ballzy poes kohapeal (suuruste…"
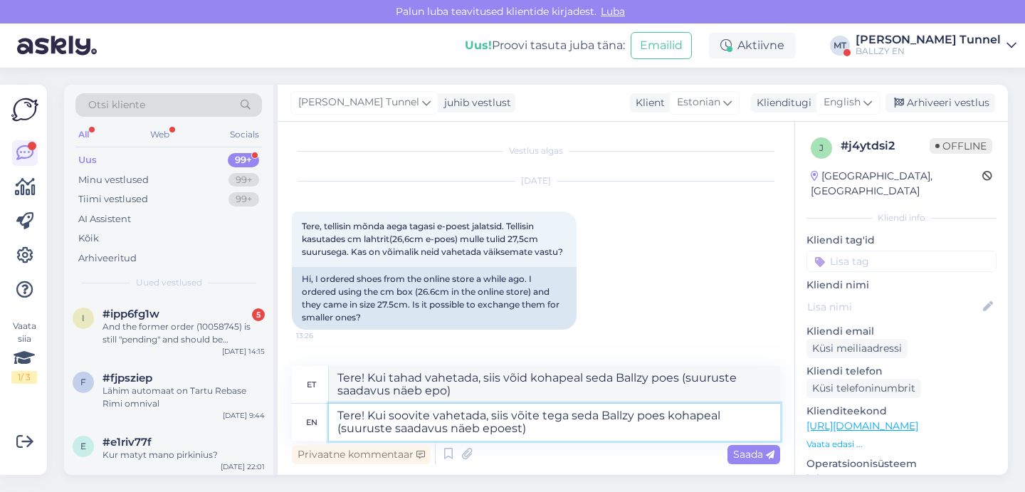
type textarea "Tere! Kui tahad vahetada, siis võid kohapeal tega Ballzy poes (suuruste saadavu…"
click at [674, 432] on textarea "Tere! Kui soovite vahetada, siis võite tega seda Ballzy poes kohapeal (suuruste…" at bounding box center [554, 422] width 451 height 37
click at [534, 431] on textarea "Tere! Kui soovite vahetada, siis võite tega seda Ballzy poes kohapeal (suuruste…" at bounding box center [554, 422] width 451 height 37
click at [560, 417] on textarea "Tere! Kui soovite vahetada, siis võite tega seda Ballzy poes kohapeal (suuruste…" at bounding box center [554, 422] width 451 height 37
type textarea "Tere! Kui soovite vahetada, siis võite [PERSON_NAME] Ballzy poes kohapeal (suur…"
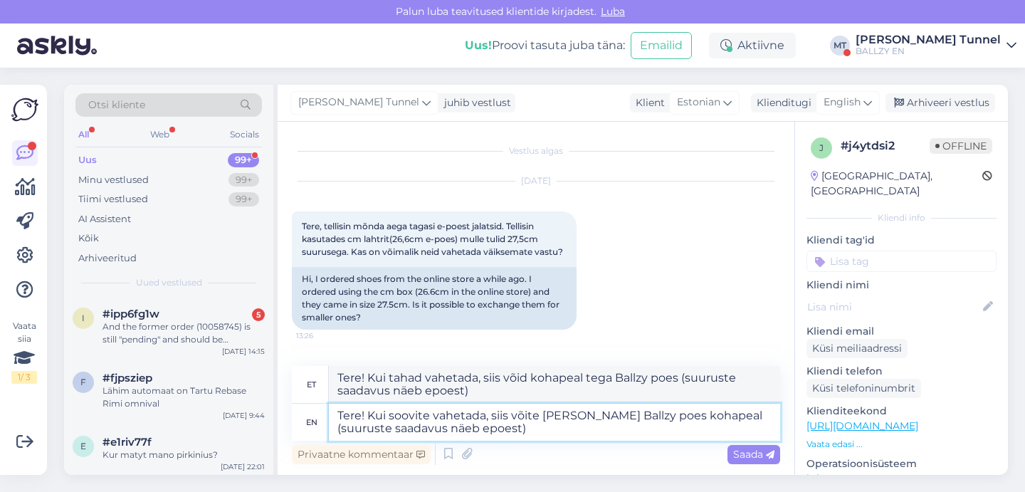
click at [583, 433] on textarea "Tere! Kui soovite vahetada, siis võite [PERSON_NAME] Ballzy poes kohapeal (suur…" at bounding box center [554, 422] width 451 height 37
type textarea "Tere! Kui tahad vahetada, siis võta [PERSON_NAME] Ballzy poes (suuruste saadavu…"
click at [393, 434] on textarea "Tere! Kui soovite vahetada, siis võite [PERSON_NAME] Ballzy poes kohapeal (suur…" at bounding box center [554, 422] width 451 height 37
click at [453, 432] on textarea "Tere! Kui soovite vahetada, siis võite [PERSON_NAME] Ballzy poes kohapeal (suur…" at bounding box center [554, 422] width 451 height 37
type textarea "Tere! Kui soovite vahetada, siis võite [PERSON_NAME] Ballzy poes kohapeal (suur…"
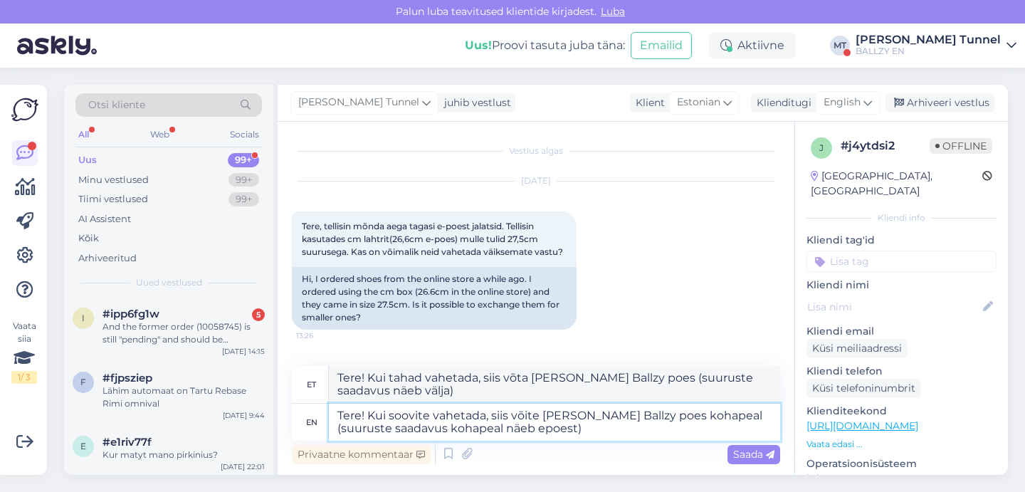
type textarea "Tere! Kui tahad vahetada, siis võid [PERSON_NAME] Ballzy poes (suuruste saadavu…"
click at [452, 427] on textarea "Tere! Kui soovite vahetada, siis võite [PERSON_NAME] Ballzy poes kohapeal (suur…" at bounding box center [554, 422] width 451 height 37
type textarea "Tere! Kui soovite vahetada, siis võite [PERSON_NAME] Ballzy poes kohapeal (suur…"
type textarea "Tere! Kui tahad vahetada, siis võid [PERSON_NAME] Ballzy poes (suuruste saadavu…"
click at [651, 433] on textarea "Tere! Kui soovite vahetada, siis võite [PERSON_NAME] Ballzy poes kohapeal (suur…" at bounding box center [554, 422] width 451 height 37
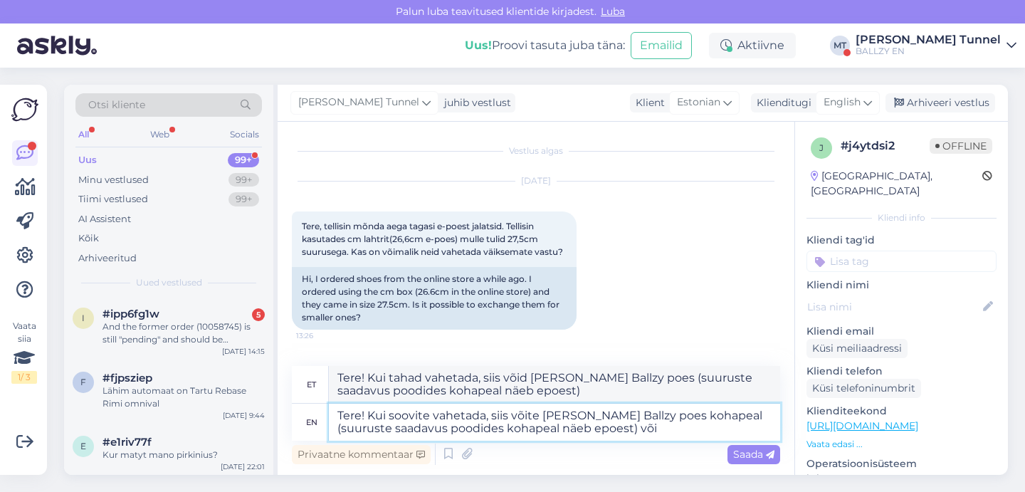
type textarea "Tere! Kui soovite vahetada, siis võite [PERSON_NAME] Ballzy poes kohapeal (suur…"
type textarea "Tere! Kui soovite vahetada, siis võite [PERSON_NAME] Ballzy poes (suuruste saad…"
type textarea "Tere! Kui soovite vahetada, siis võite [PERSON_NAME] Ballzy poes kohapeal (suur…"
type textarea "Tere! Kui tahad vahetada, siis võid [PERSON_NAME] Ballzy poes suuruste saadavus…"
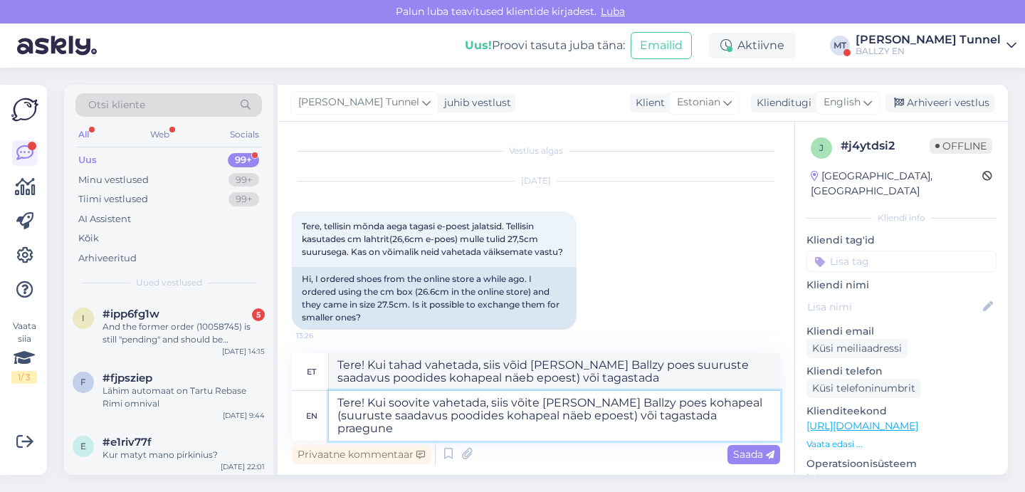
type textarea "Tere! Kui soovite vahetada, siis võite [PERSON_NAME] Ballzy poes kohapeal (suur…"
type textarea "Tere! Kui tahad vahetada, siis võid [PERSON_NAME] Ballzy poes suuruste saadavus…"
type textarea "Tere! Kui soovite vahetada, siis võite [PERSON_NAME] Ballzy poes kohapeal (suur…"
type textarea "Tere! Kui tahad vahetada, siis võid [PERSON_NAME] Ballzy poes suuruste saadavus…"
type textarea "Tere! Kui soovite vahetada, siis võite [PERSON_NAME] Ballzy poes kohapeal (suur…"
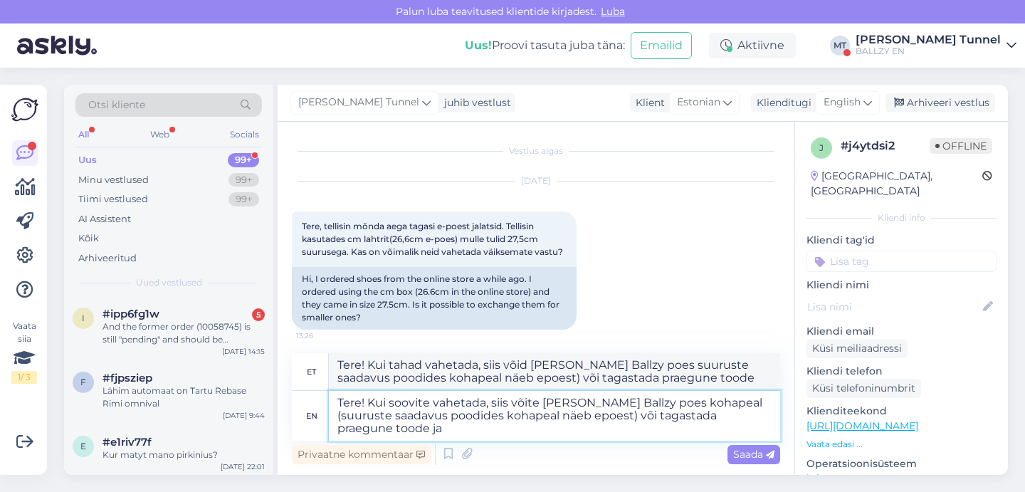
type textarea "Tere! Kui tahad vahetada, siis võid [PERSON_NAME] Ballzy poes suuruste saadavus…"
type textarea "Tere! Kui soovite vahetada, siis võite [PERSON_NAME] Ballzy poes kohapeal (suur…"
type textarea "Tere! Kui tahad vahetada, siis võid [PERSON_NAME] Ballzy poes suuruste saadavus…"
type textarea "Tere! Kui soovite vahetada, siis võite [PERSON_NAME] Ballzy poes kohapeal (suur…"
type textarea "Tere! Kui tahad vahetada, siis võid [PERSON_NAME] Ballzy poes suuruste saadavus…"
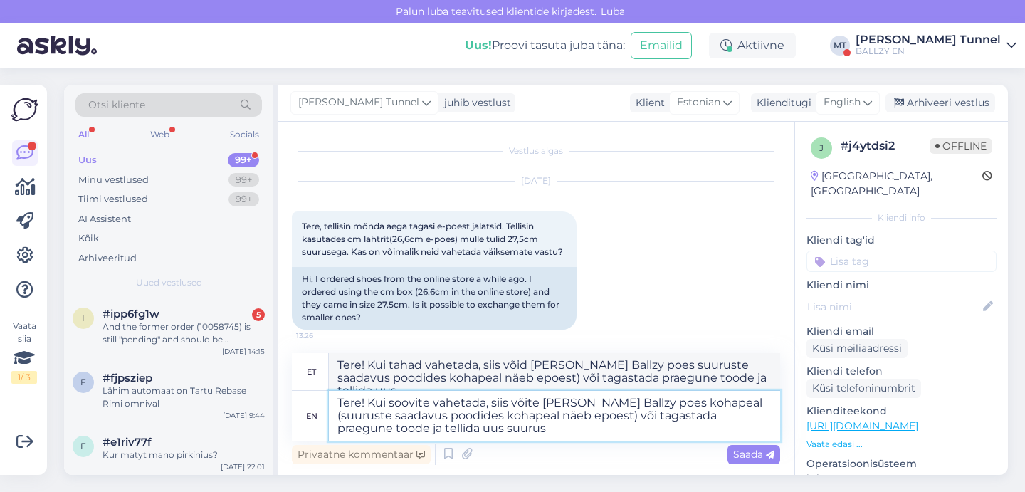
type textarea "Tere! Kui soovite vahetada, siis võite [PERSON_NAME] Ballzy poes kohapeal (suur…"
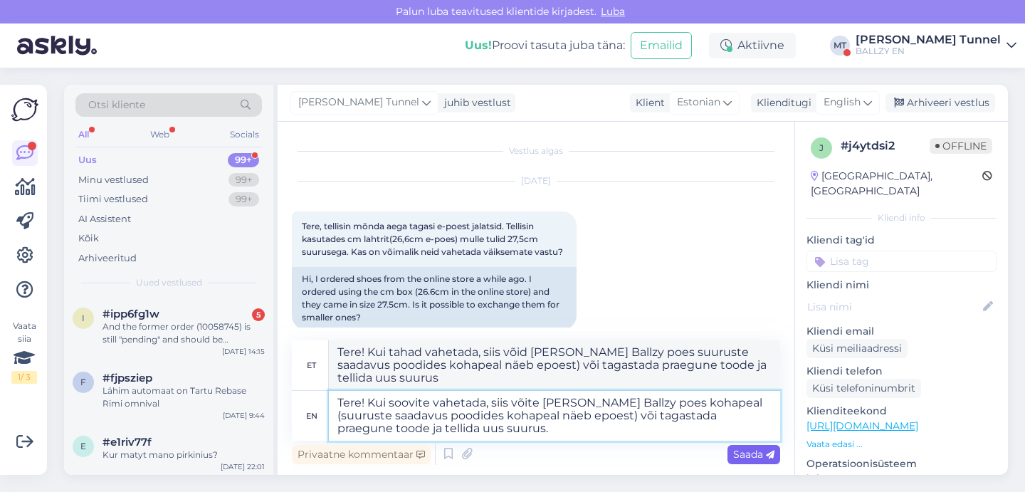
type textarea "Tere! Kui soovite vahetada, siis võite [PERSON_NAME] Ballzy poes, et saada pood…"
type textarea "Tere! Kui soovite vahetada, siis võite [PERSON_NAME] Ballzy poes kohapeal (suur…"
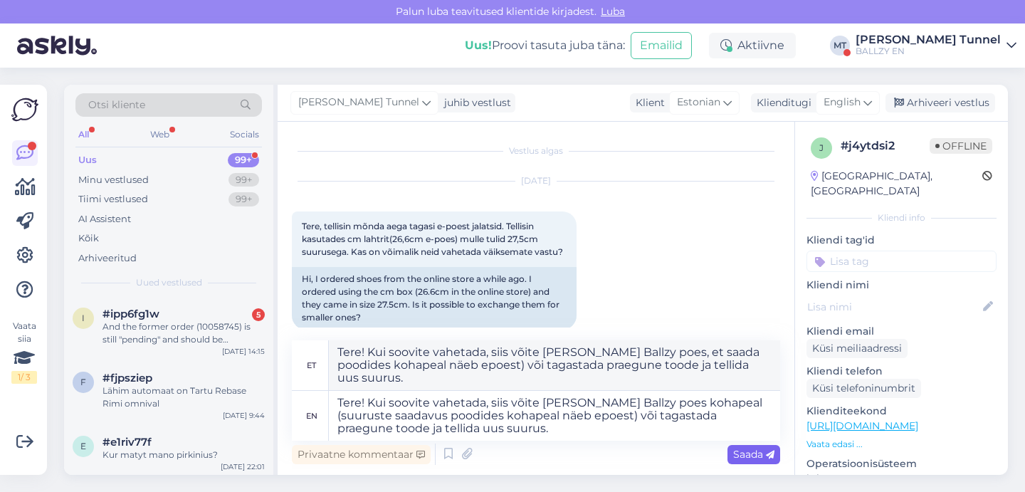
click at [751, 451] on span "Saada" at bounding box center [753, 454] width 41 height 13
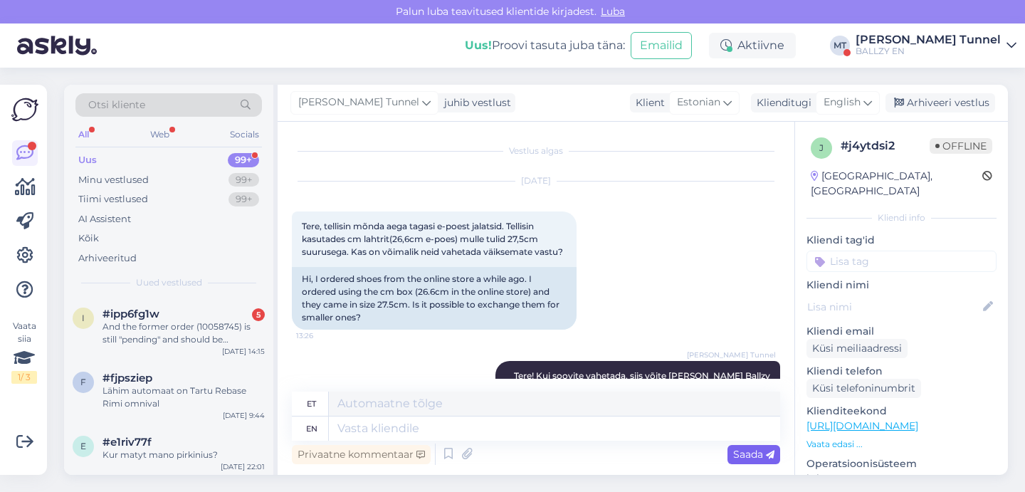
scroll to position [103, 0]
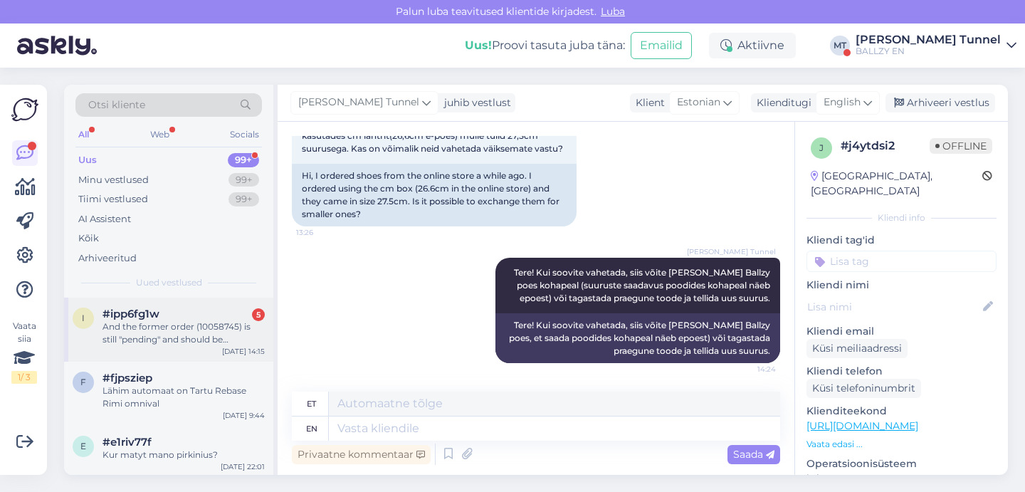
click at [196, 320] on div "And the former order (10058745) is still "pending" and should be eliminated, si…" at bounding box center [184, 333] width 162 height 26
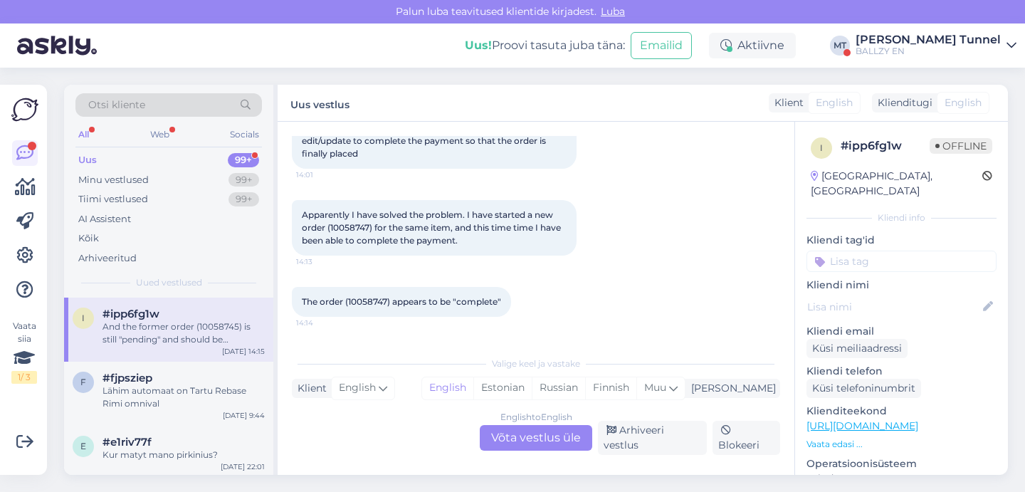
scroll to position [169, 0]
click at [374, 300] on span "The order (10058747) appears to be "complete"" at bounding box center [401, 305] width 199 height 11
copy span "10058747"
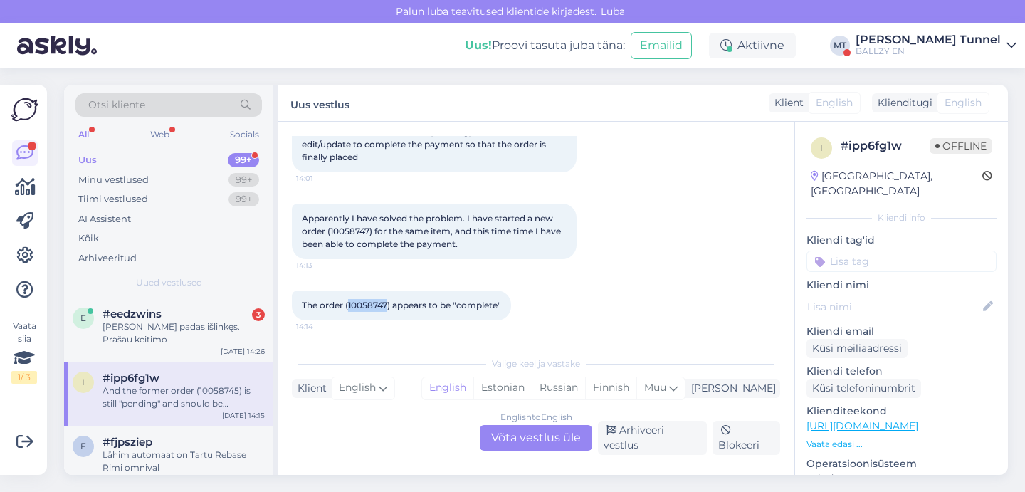
copy span "10058747"
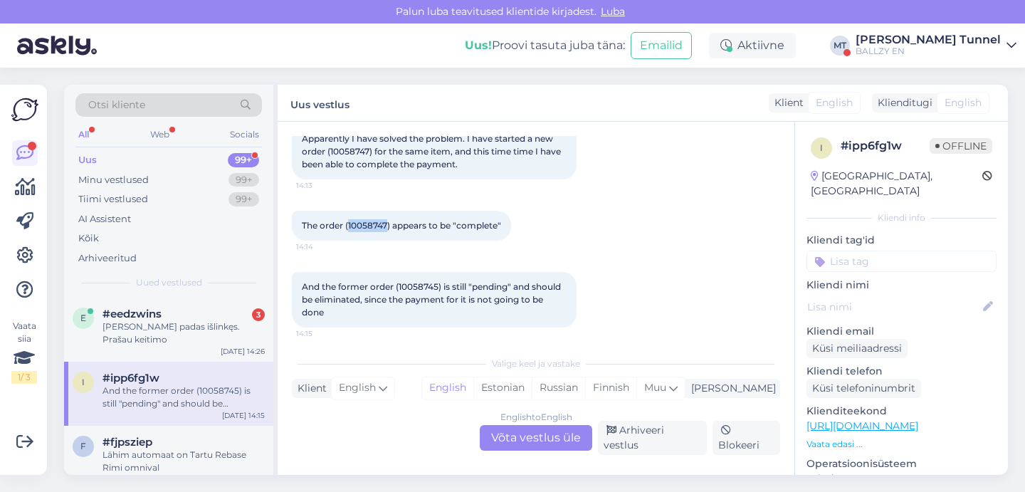
scroll to position [247, 0]
click at [505, 442] on div "English to English Võta vestlus üle" at bounding box center [536, 438] width 113 height 26
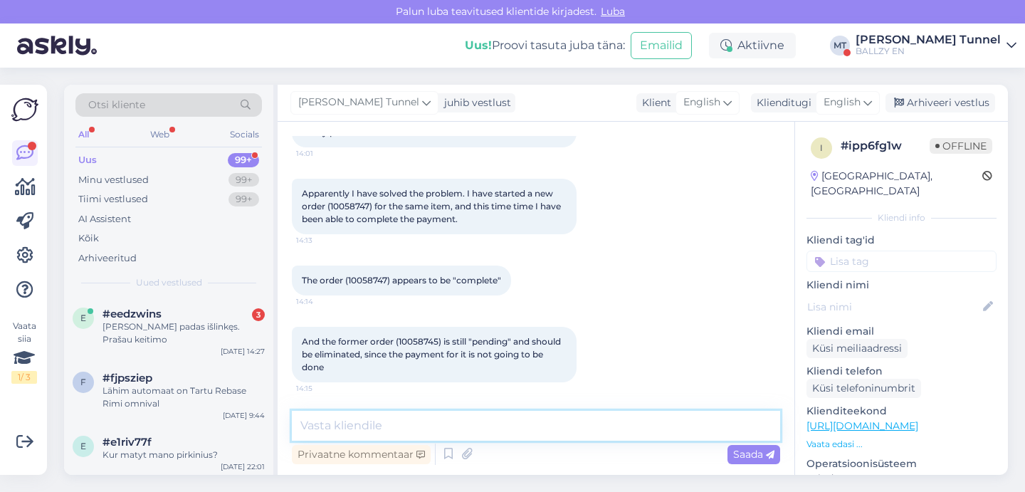
click at [412, 432] on textarea at bounding box center [536, 426] width 489 height 30
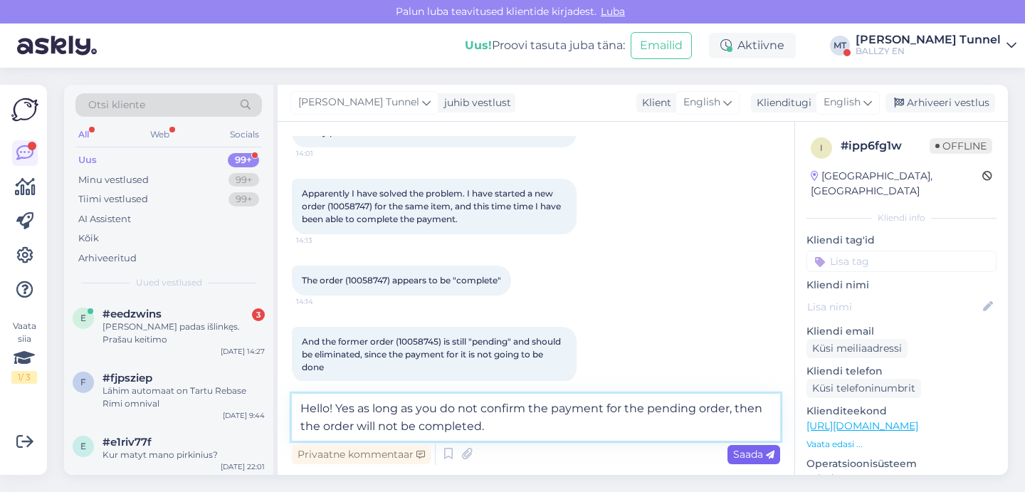
type textarea "Hello! Yes as long as you do not confirm the payment for the pending order, the…"
click at [739, 458] on span "Saada" at bounding box center [753, 454] width 41 height 13
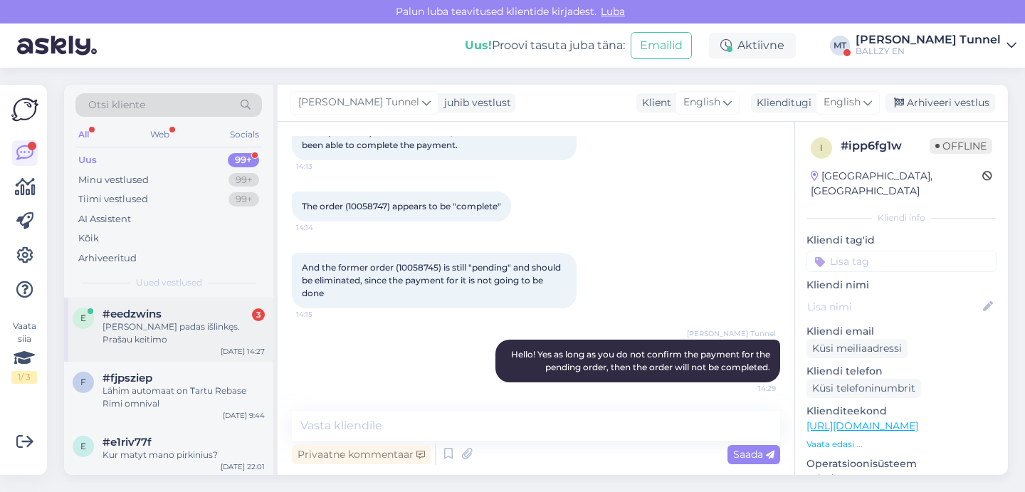
click at [231, 313] on div "#eedzwins 3" at bounding box center [184, 314] width 162 height 13
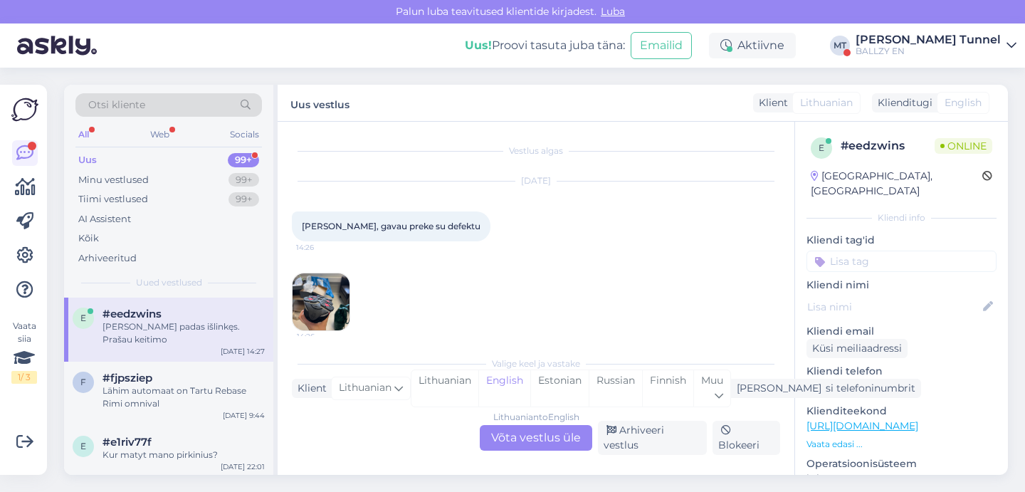
scroll to position [0, 0]
click at [548, 451] on div "Lithuanian to English Võta vestlus üle" at bounding box center [536, 438] width 113 height 26
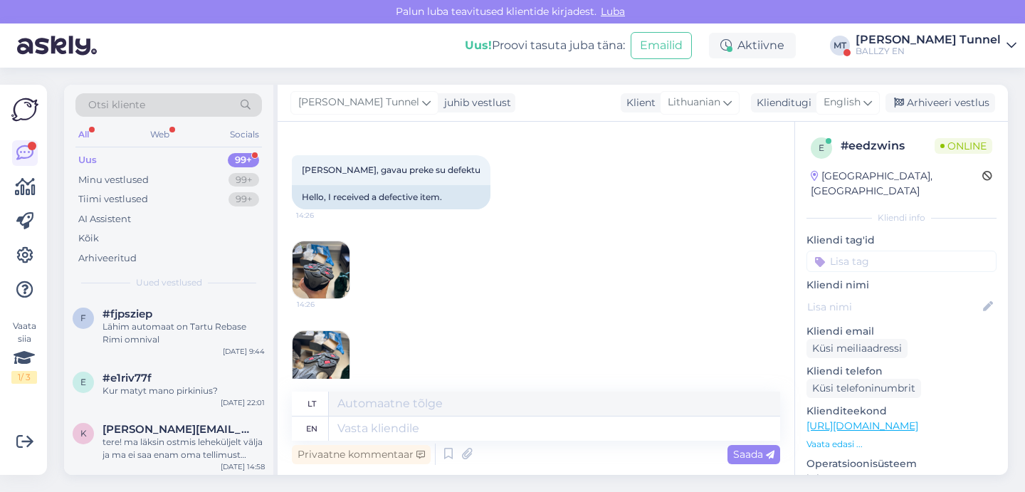
scroll to position [58, 0]
click at [308, 266] on img at bounding box center [321, 267] width 57 height 57
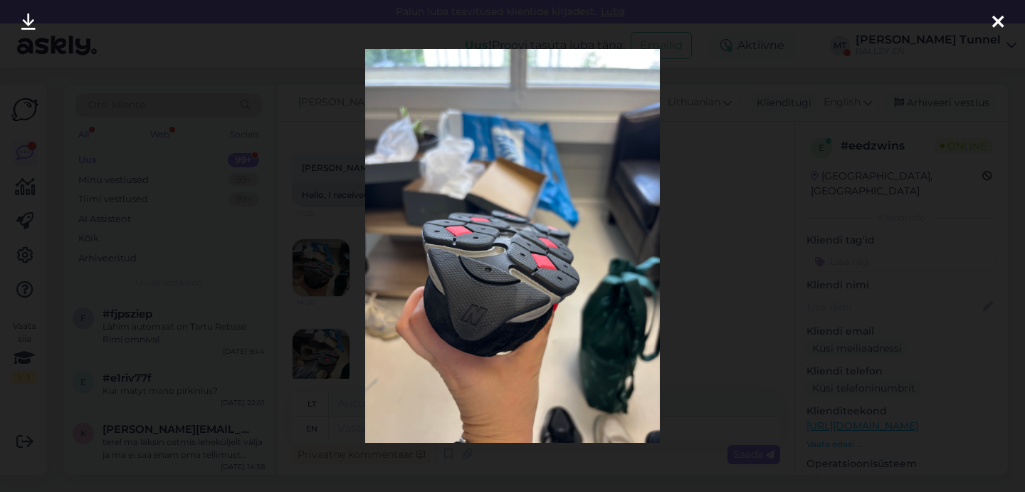
click at [759, 253] on div at bounding box center [512, 246] width 1025 height 492
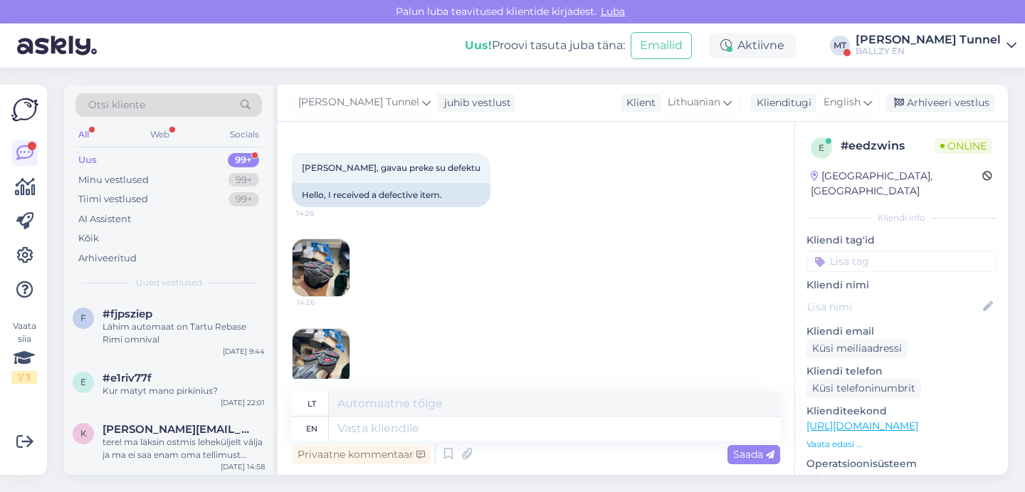
click at [327, 352] on img at bounding box center [321, 357] width 57 height 57
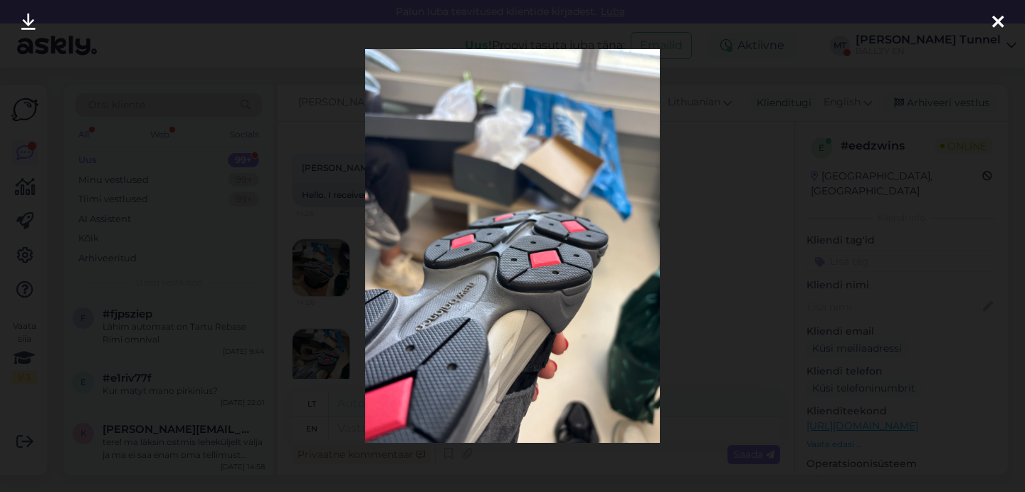
click at [682, 288] on div at bounding box center [512, 246] width 1025 height 492
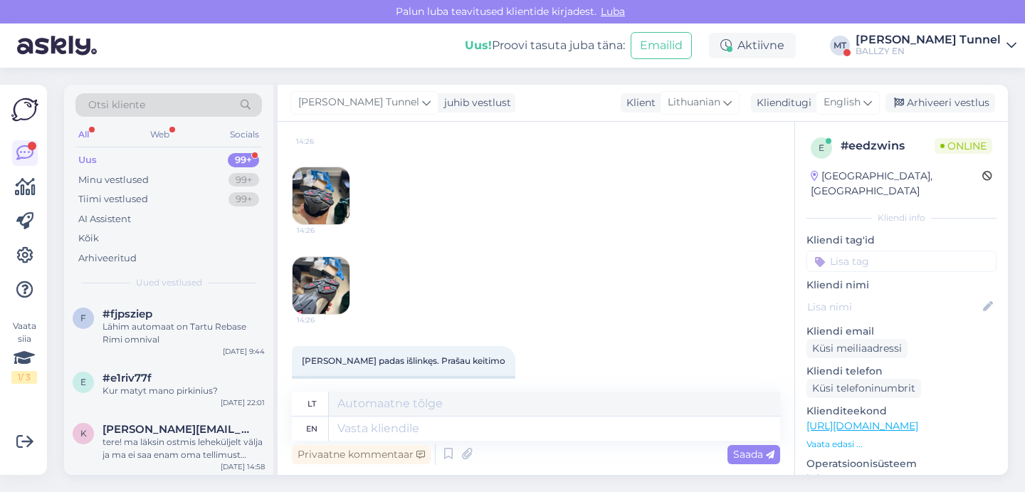
scroll to position [131, 0]
click at [316, 187] on img at bounding box center [321, 195] width 57 height 57
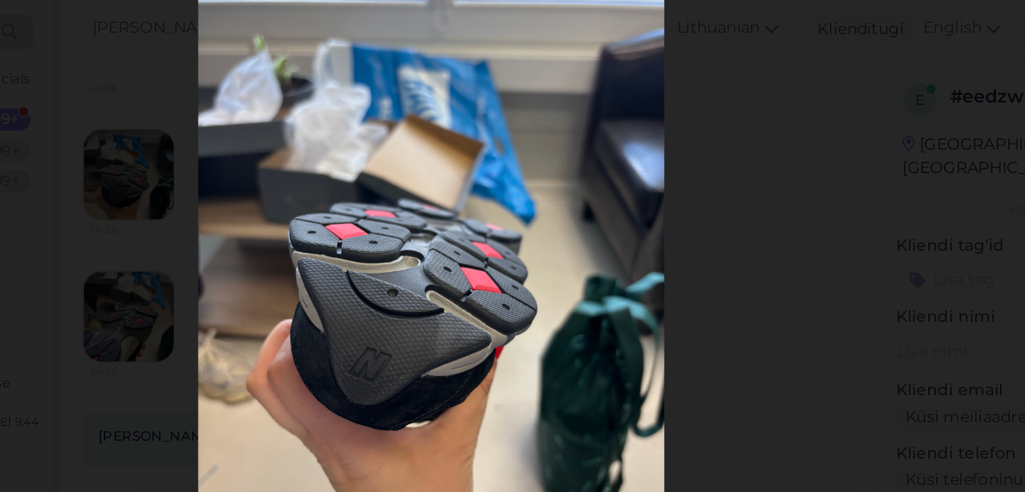
click at [502, 130] on div at bounding box center [512, 246] width 1025 height 492
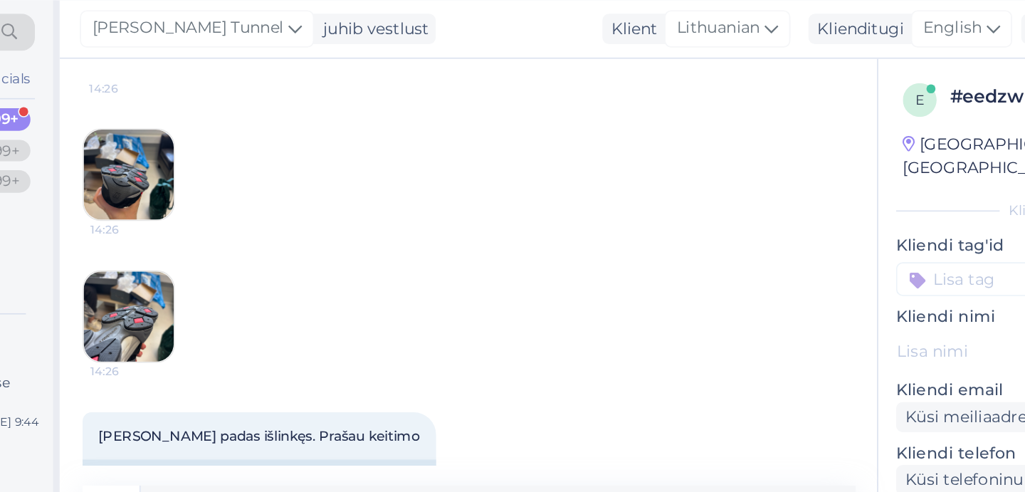
click at [293, 256] on img at bounding box center [321, 284] width 57 height 57
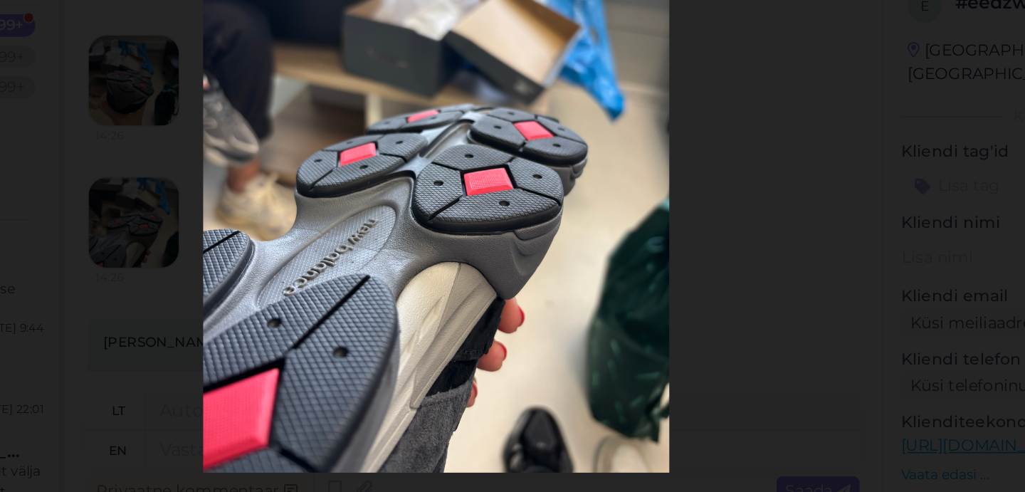
click at [503, 163] on div at bounding box center [512, 246] width 1025 height 492
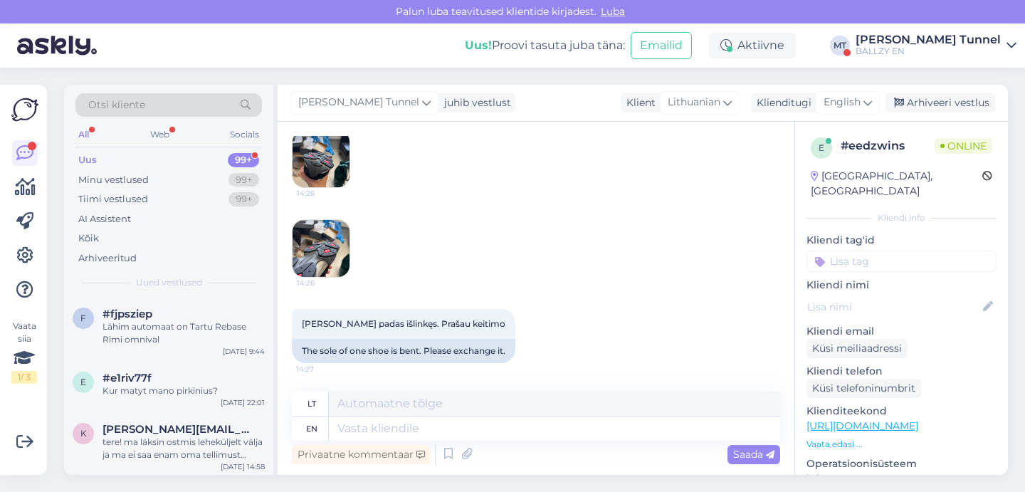
scroll to position [167, 0]
click at [383, 432] on textarea at bounding box center [554, 429] width 451 height 24
type textarea "Hello!"
type textarea "Sveiki!"
type textarea "Hello! If y"
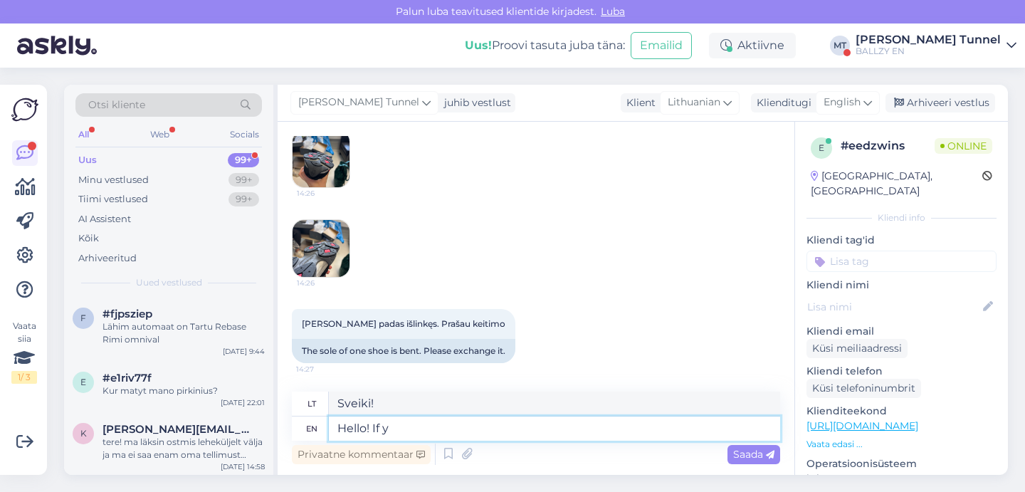
type textarea "Sveiki! Jei"
type textarea "Hello! If you w"
type textarea "Sveiki! Jei jūs"
type textarea "Hello! If you wish th"
type textarea "Sveiki! Jei pageidaujate"
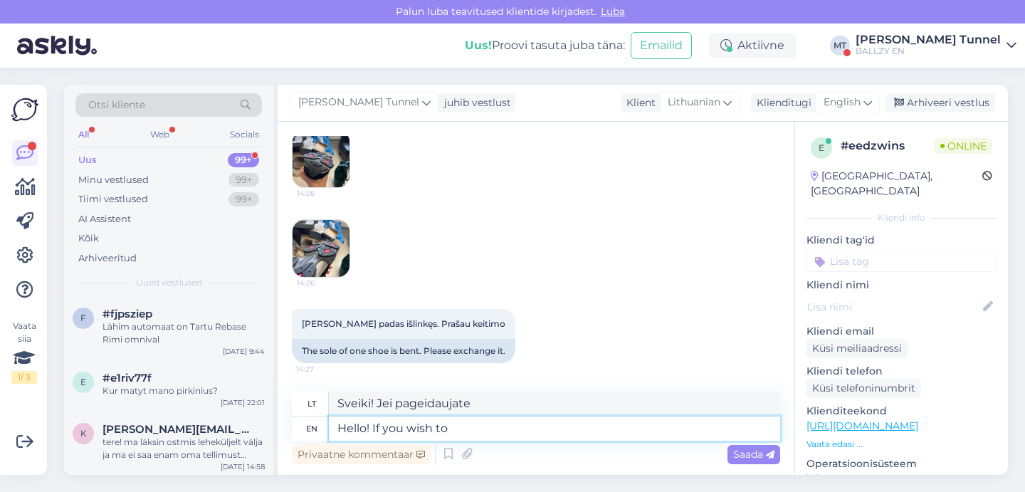
type textarea "Hello! If you wish to"
type textarea "Sveiki! Jei [DEMOGRAPHIC_DATA]"
type textarea "Hello! If you wis"
type textarea "Sveiki! Jei pageidaujate"
type textarea "Hello! If yo"
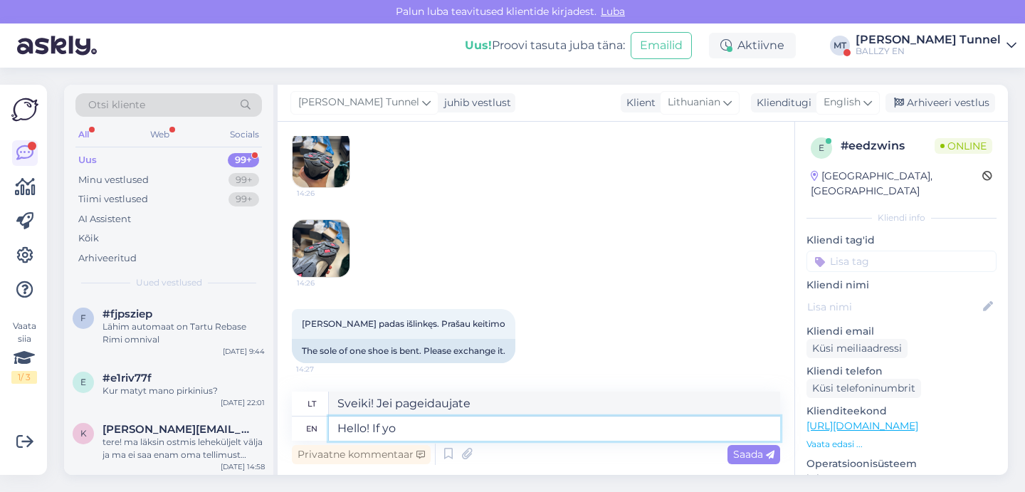
type textarea "Sveiki! Jei jūs"
type textarea "Hello! If"
type textarea "Sveiki! Jei"
type textarea "Hello!"
type textarea "Sveiki!"
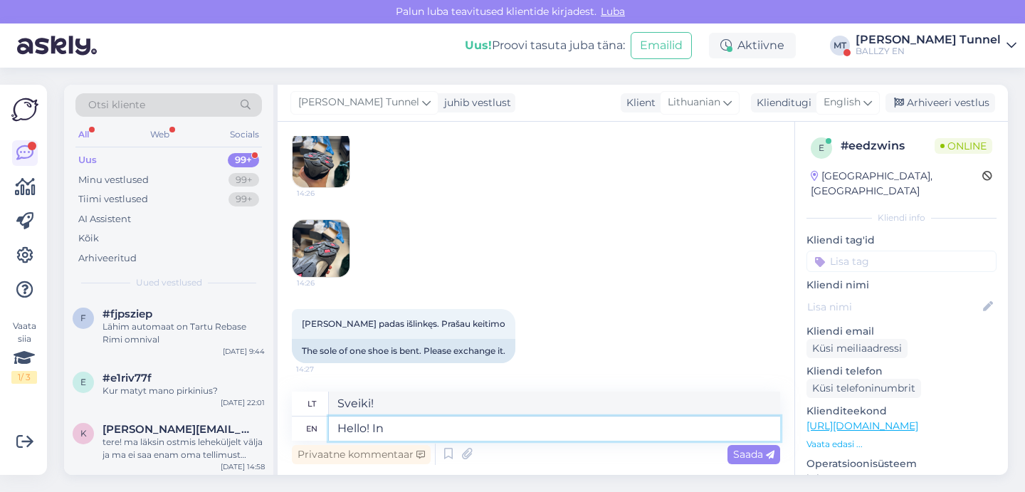
type textarea "Hello! In t"
type textarea "Sveiki! Į"
type textarea "Hello! In this"
type textarea "Sveiki! Šiame"
type textarea "Hello! In this case w"
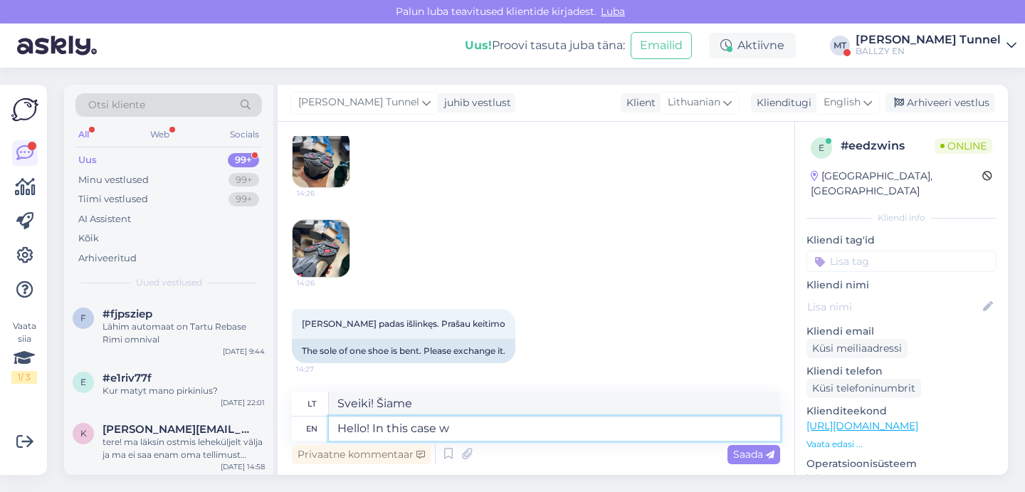
type textarea "Sveiki! Šiuo atveju"
type textarea "Hello! In this case we as"
type textarea "Sveiki! Šiuo atveju mes"
type textarea "Hello! In this case we ask o"
type textarea "Sveiki! Šiuo atveju prašome"
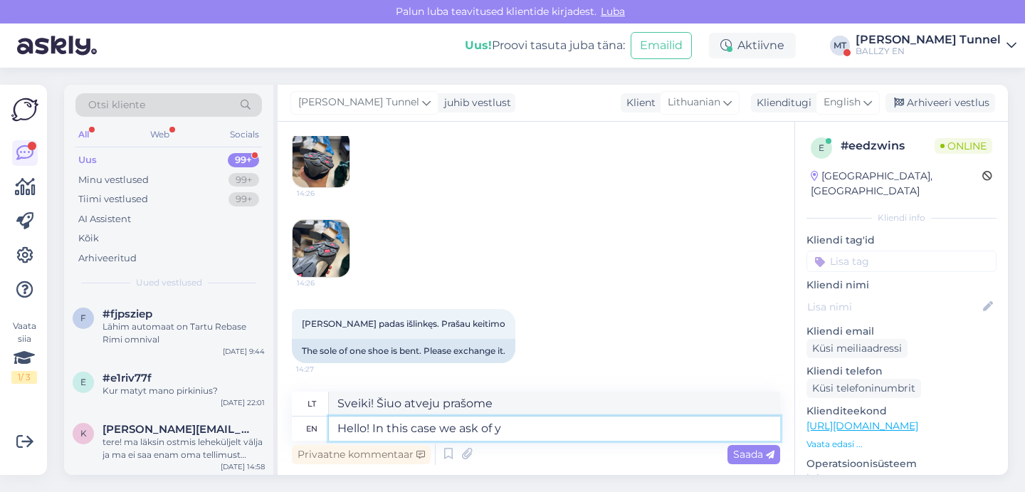
type textarea "Hello! In this case we ask of yo"
type textarea "Sveiki! Šiuo atveju klausiame"
type textarea "Hello! In this case we ask of you t"
type textarea "Sveiki! Šiuo atveju prašome jūsų"
type textarea "Hello! In this case we ask of you to bring t"
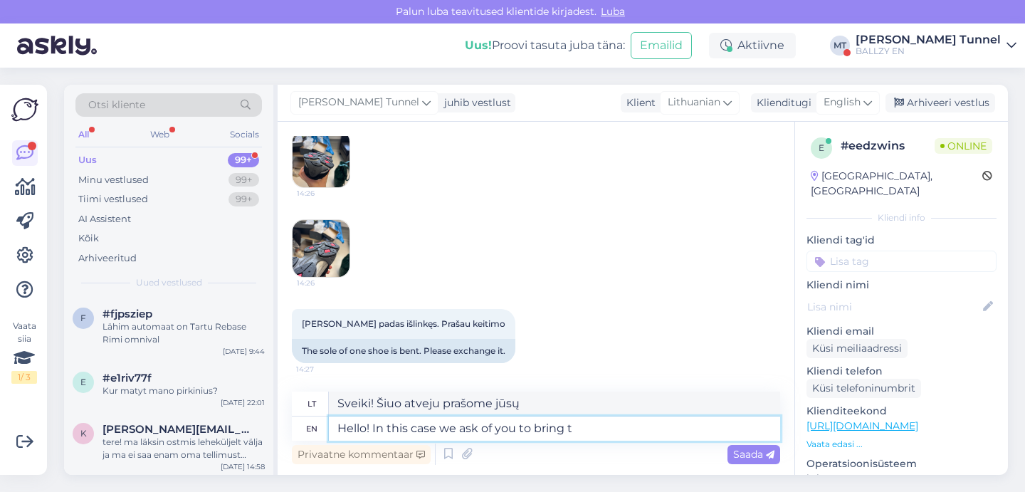
type textarea "Sveiki! Tokiu atveju prašome jūsų atsinešti"
type textarea "Hello! In this case we ask of you to bring the sh"
type textarea "Sveiki! Tokiu atveju prašome atsinešti"
type textarea "Hello! In this case we ask of you to bring the shoe"
type textarea "Sveiki! Tokiu atveju prašome atsinešti batą."
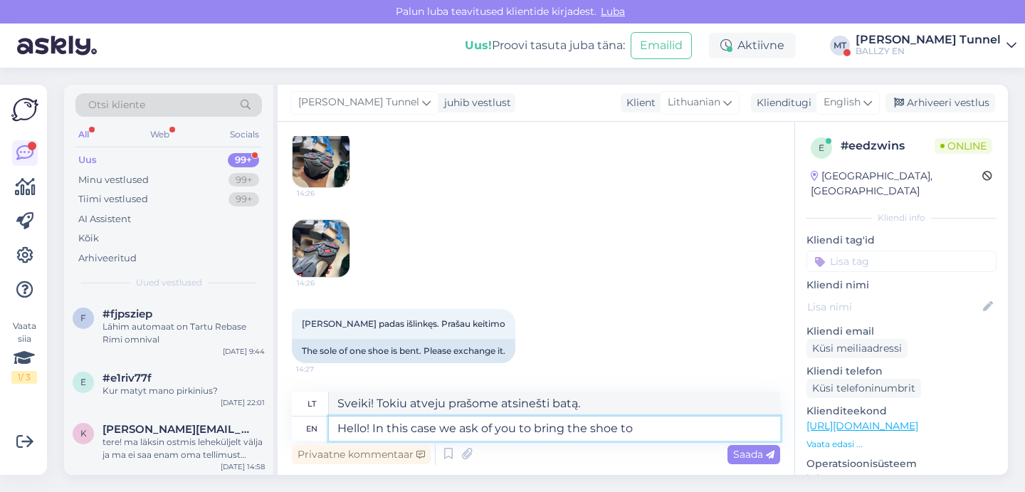
type textarea "Hello! In this case we ask of you to bring the shoe to y"
type textarea "Sveiki! Tokiu atveju prašome jūsų atsinešti batą"
type textarea "Hello! In this case we ask of you to bring the shoe to your"
type textarea "Sveiki! Tokiu atveju prašome jūsų atsinešti batą į [PERSON_NAME]"
type textarea "Hello! In this case we ask of you to bring the shoe to your closest"
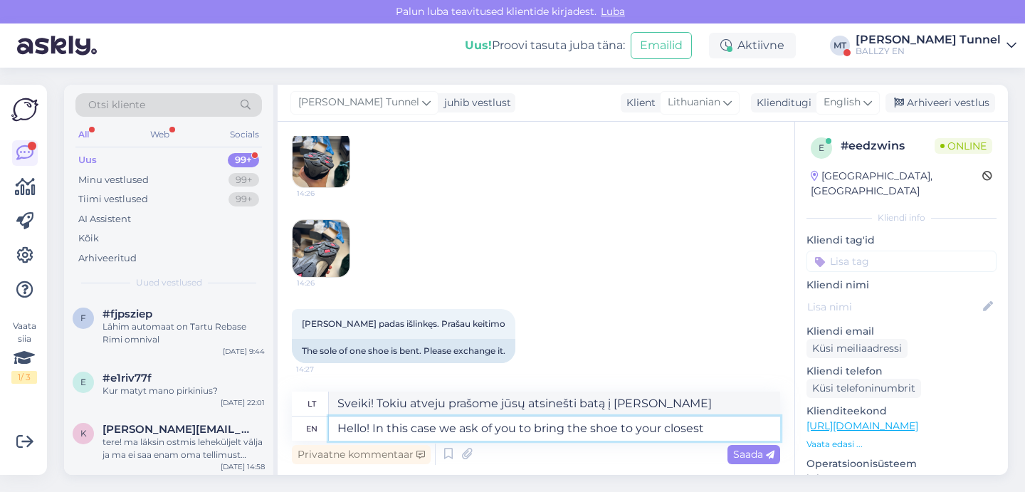
type textarea "Sveiki! Tokiu atveju prašome jus atnešti batą į artimiausią"
type textarea "Hello! In this case we ask of you to bring the shoe to your closest Ballzy"
type textarea "Sveiki! Tokiu atveju prašome jūsų atnešti batus į artimiausią „Ballzy“ parduotu…"
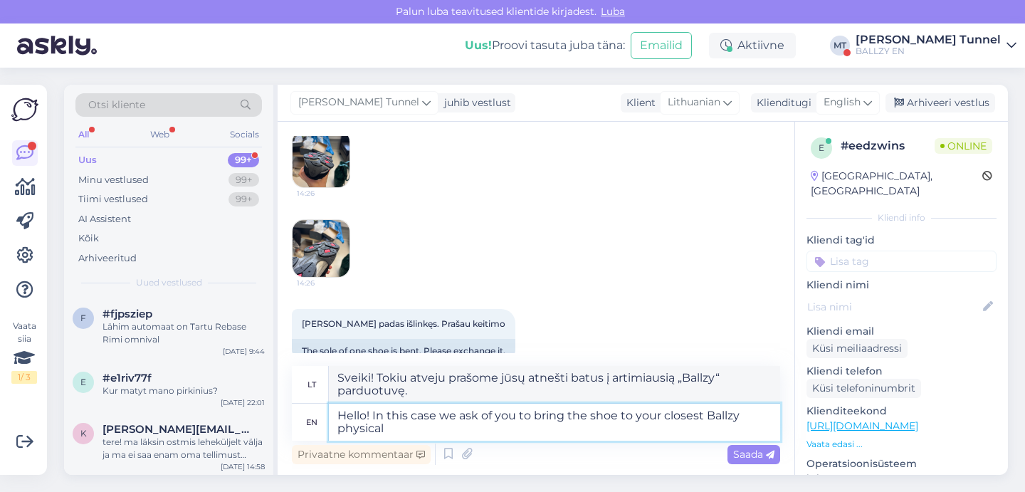
type textarea "Hello! In this case we ask of you to bring the shoe to your closest Ballzy phys…"
type textarea "Sveiki! Tokiu atveju prašome jus atnešti batą į artimiausią „Ballzy“ vaistinę."
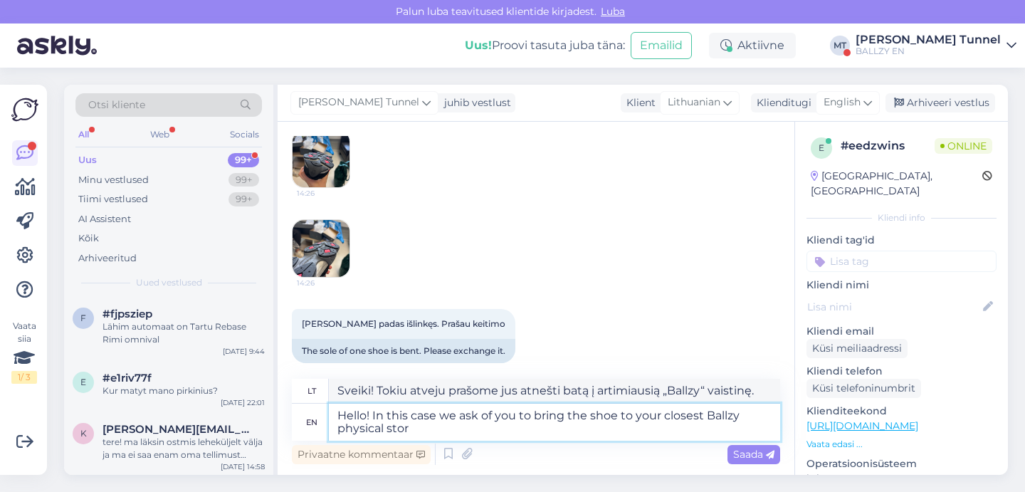
type textarea "Hello! In this case we ask of you to bring the shoe to your closest Ballzy phys…"
type textarea "Sveiki! Tokiu atveju prašome jus atnešti batus į artimiausią „Ballzy“ fizinę pa…"
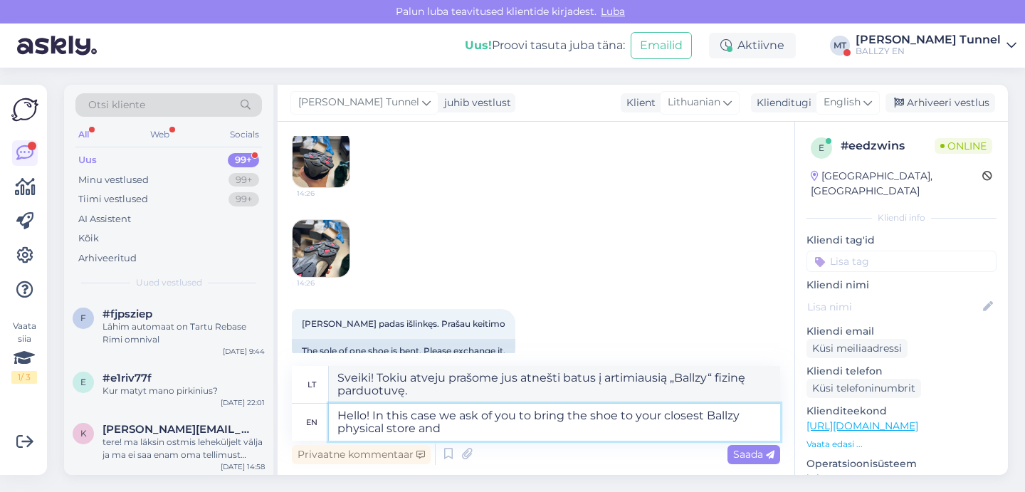
type textarea "Hello! In this case we ask of you to bring the shoe to your closest Ballzy phys…"
type textarea "Sveiki! Tokiu atveju prašome jus atnešti batus į artimiausią „Ballzy“ fizinę pa…"
type textarea "Hello! In this case we ask of you to bring the shoe to your closest Ballzy phys…"
type textarea "Sveiki! Tokiu atveju prašome jūsų nunešti batus į artimiausią „Ballzy“ fizinę p…"
type textarea "Hello! In this case we ask of you to bring the shoe to your closest Ballzy phys…"
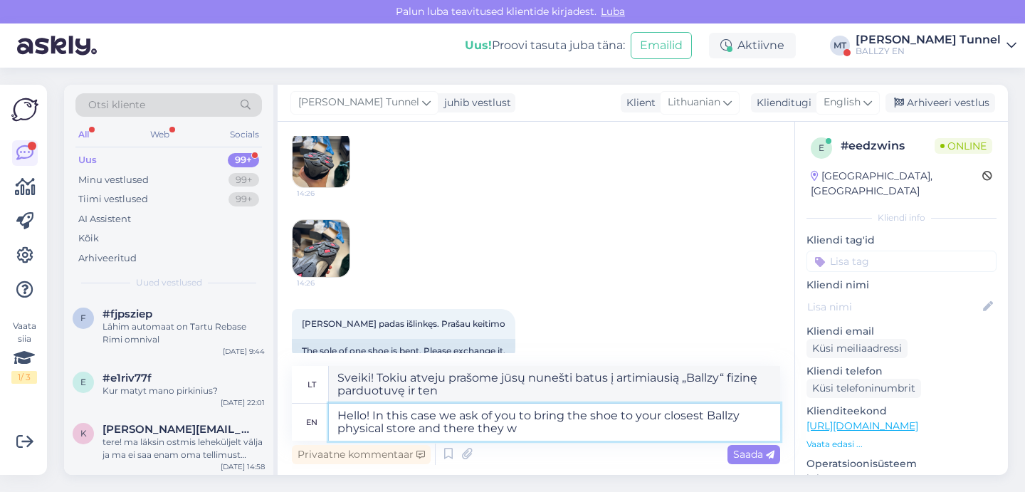
type textarea "Sveiki! Tokiu atveju prašome jus nunešti batus į artimiausią „Ballzy“ fizinę pa…"
type textarea "Hello! In this case we ask of you to bring the shoe to your closest Ballzy phys…"
type textarea "Sveiki! Tokiu atveju prašome jus atnešti batus į artimiausią „Ballzy“ fizinę pa…"
type textarea "Hello! In this case we ask of you to bring the shoe to your closest Ballzy phys…"
type textarea "Sveiki! Tokiu atveju prašome jus atnešti batus į artimiausią „Ballzy“ fizinę pa…"
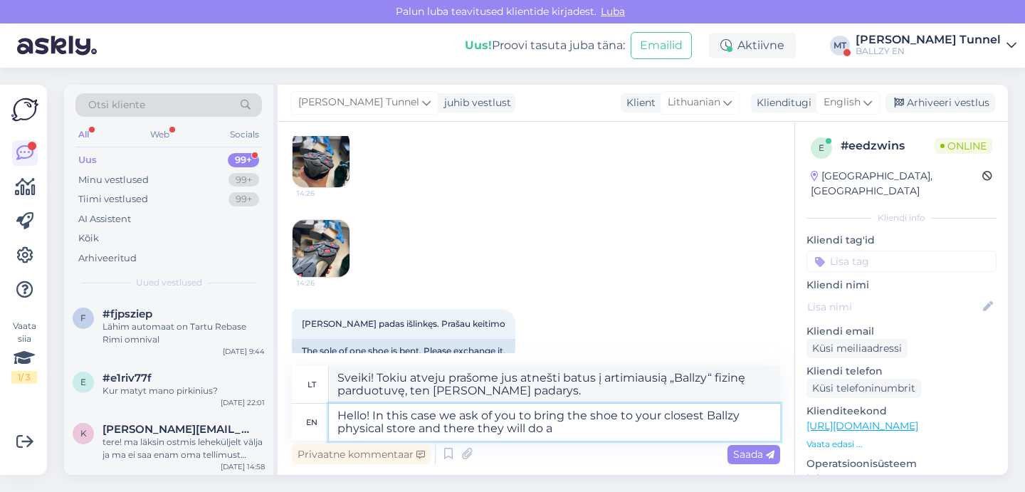
type textarea "Hello! In this case we ask of you to bring the shoe to your closest Ballzy phys…"
type textarea "Sveiki! Tokiu atveju prašome jus nunešti batus į artimiausią „Ballzy“ fizinę pa…"
type textarea "Hello! In this case we ask of you to bring the shoe to your closest Ballzy phys…"
type textarea "Sveiki! Tokiu atveju prašome nunešti batus į artimiausią „Ballzy“ fizinę parduo…"
type textarea "Hello! In this case we ask of you to bring the shoe to your closest Ballzy phys…"
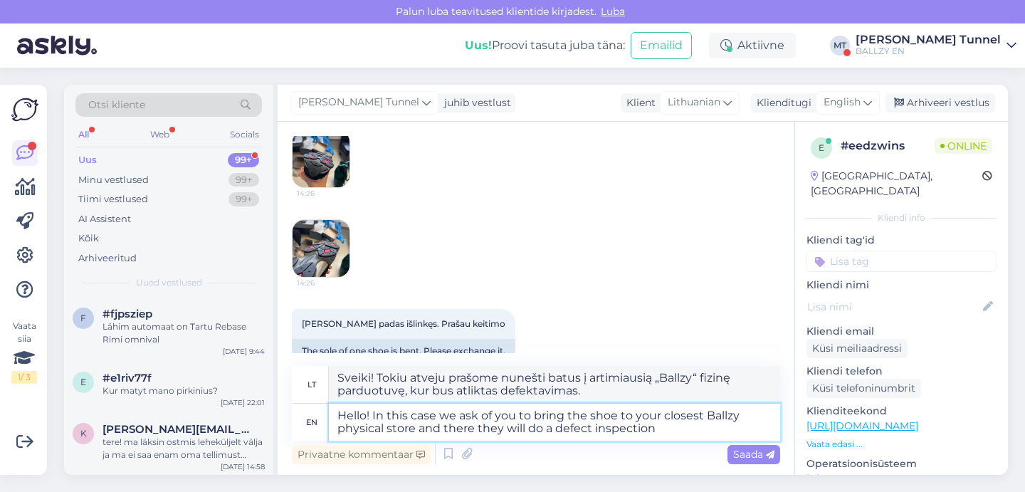
type textarea "Sveiki! Tokiu atveju prašome jus nunešti batus į artimiausią „Ballzy“ fizinę pa…"
type textarea "Hello! In this case we ask of you to bring the shoe to your closest Ballzy phys…"
type textarea "Sveiki! Tokiu atveju prašome jus nunešti batą į artimiausią „Ballzy“ fizinę par…"
type textarea "Hello! In this case we ask of you to bring the shoe to your closest Ballzy phys…"
type textarea "Sveiki! Šiuo atveju prašome jus nunešti batus į artimiausią „Ballzy“ fizinę par…"
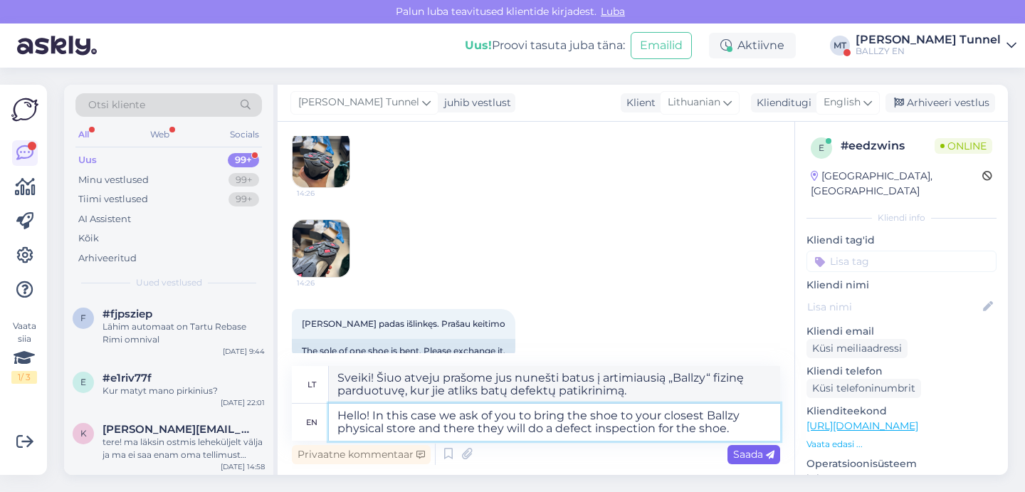
type textarea "Hello! In this case we ask of you to bring the shoe to your closest Ballzy phys…"
click at [751, 452] on span "Saada" at bounding box center [753, 454] width 41 height 13
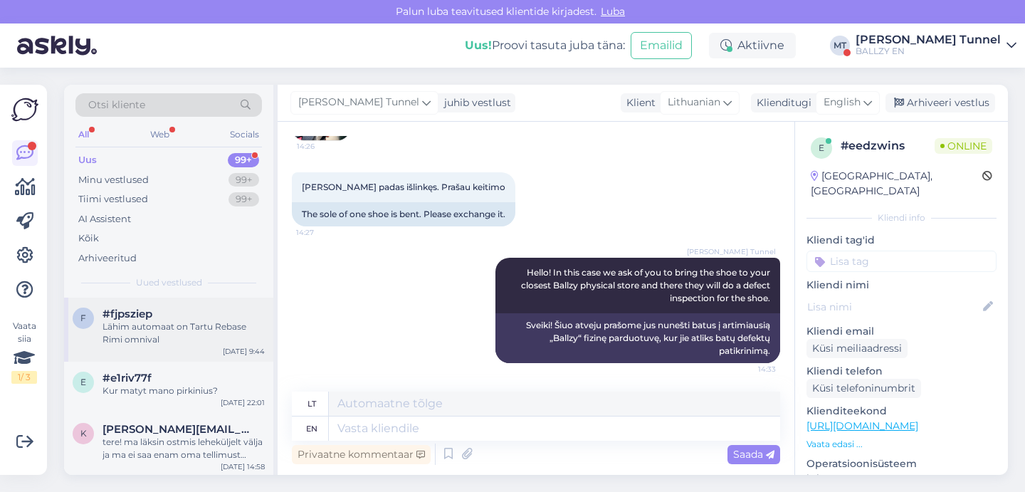
scroll to position [0, 0]
click at [173, 159] on div "Uus 99+" at bounding box center [168, 160] width 187 height 20
click at [167, 127] on div "Web" at bounding box center [159, 134] width 25 height 19
click at [958, 42] on div "[PERSON_NAME] Tunnel" at bounding box center [928, 39] width 145 height 11
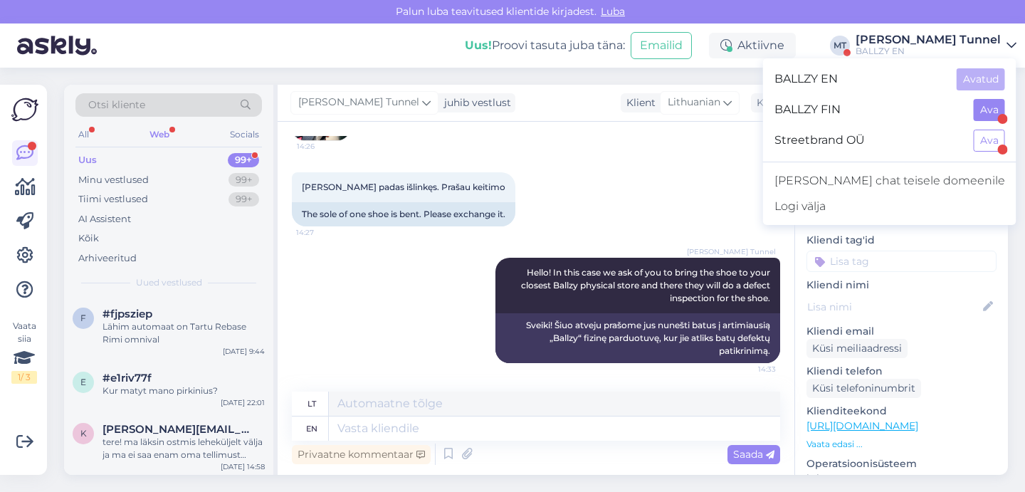
click at [988, 111] on button "Ava" at bounding box center [989, 110] width 31 height 22
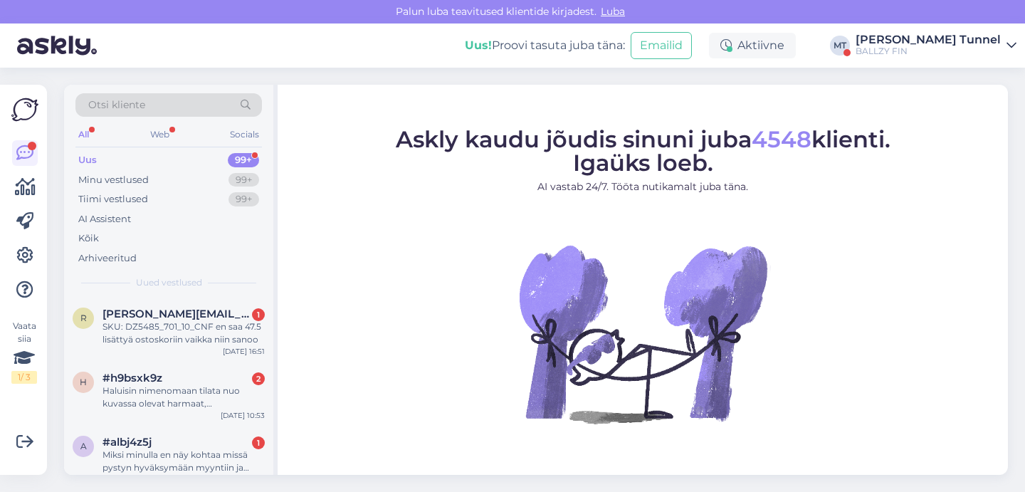
click at [971, 43] on div "[PERSON_NAME] Tunnel" at bounding box center [928, 39] width 145 height 11
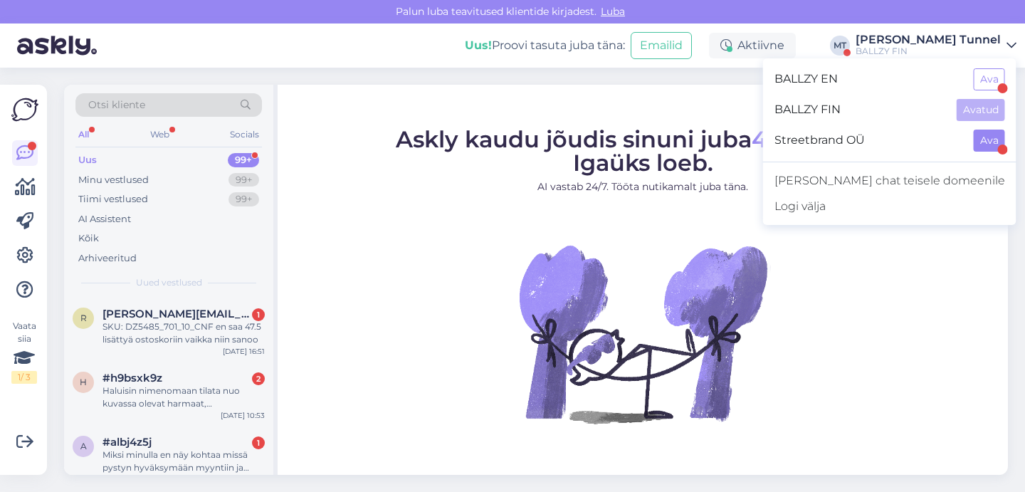
click at [983, 142] on button "Ava" at bounding box center [989, 141] width 31 height 22
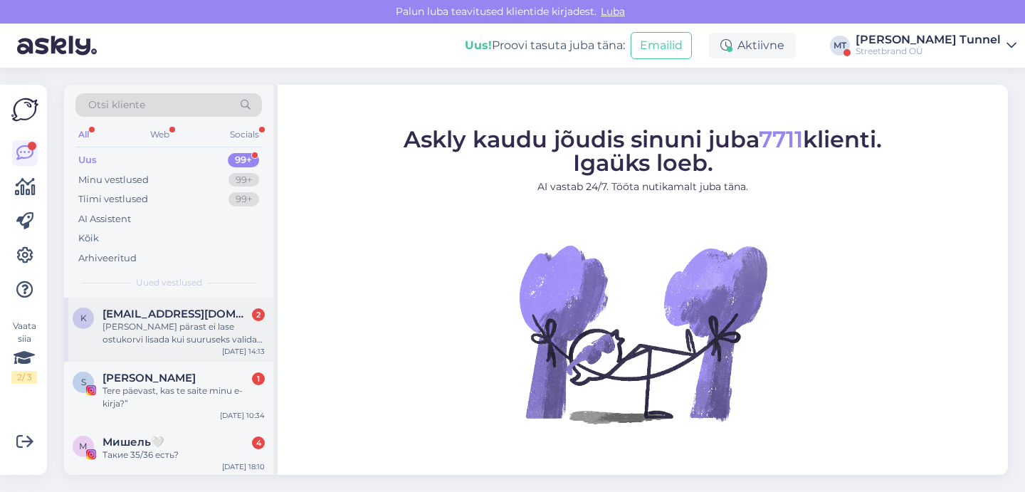
click at [167, 325] on div "[PERSON_NAME] pärast ei lase ostukorvi lisada kui suuruseks valida 38.5" at bounding box center [184, 333] width 162 height 26
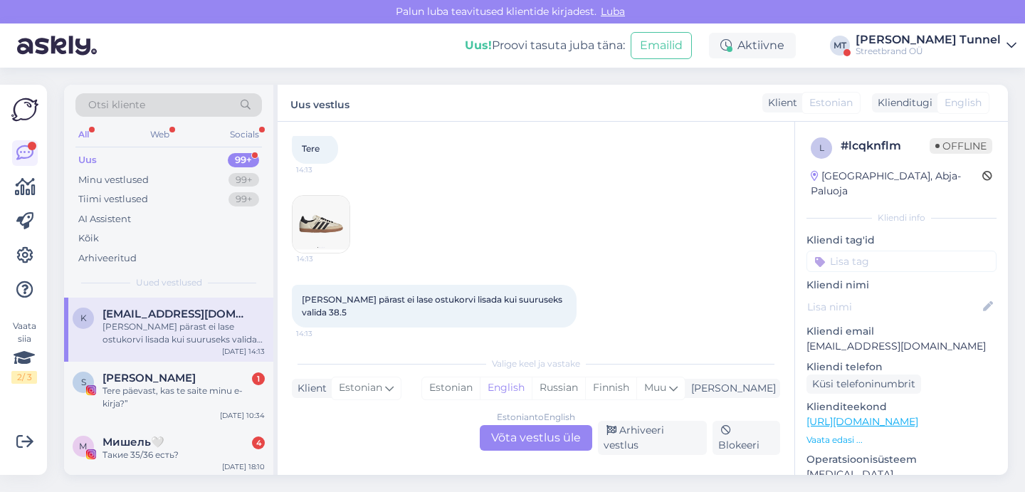
scroll to position [76, 0]
click at [545, 451] on div "Estonian to English Võta vestlus üle" at bounding box center [536, 438] width 113 height 26
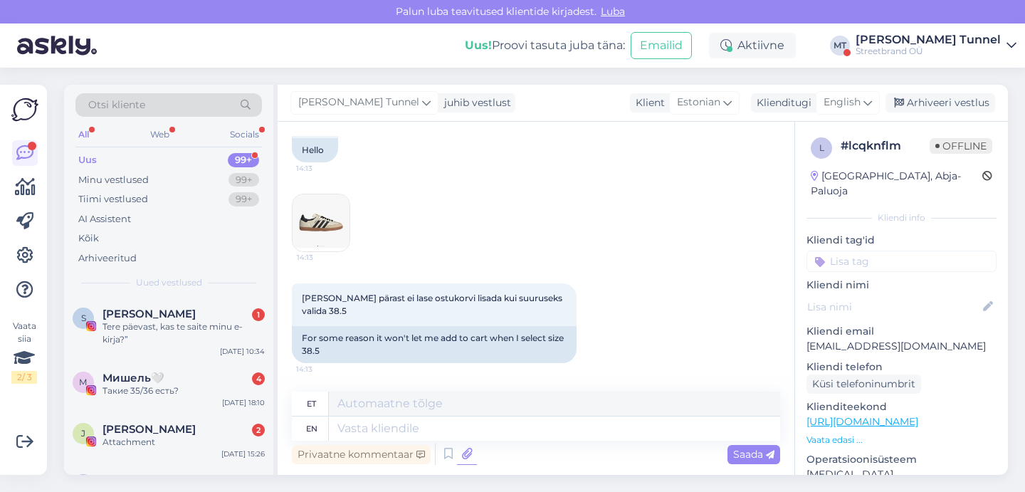
scroll to position [103, 0]
click at [412, 435] on textarea at bounding box center [554, 429] width 451 height 24
click at [846, 105] on span "English" at bounding box center [842, 103] width 37 height 16
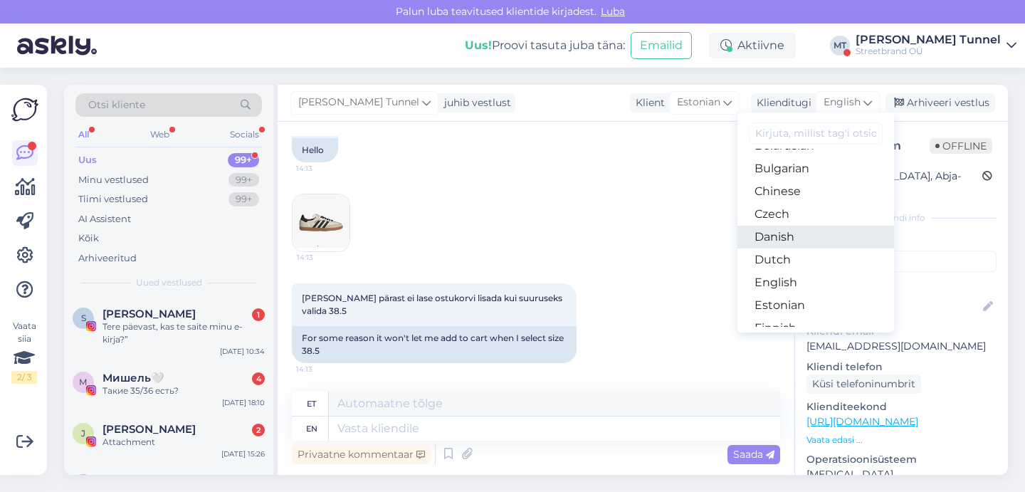
scroll to position [45, 0]
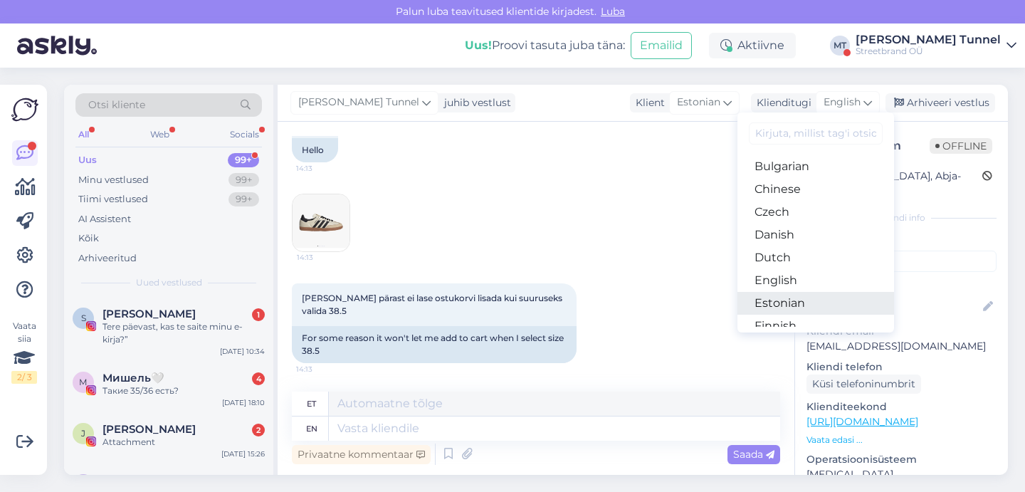
click at [779, 301] on link "Estonian" at bounding box center [816, 303] width 157 height 23
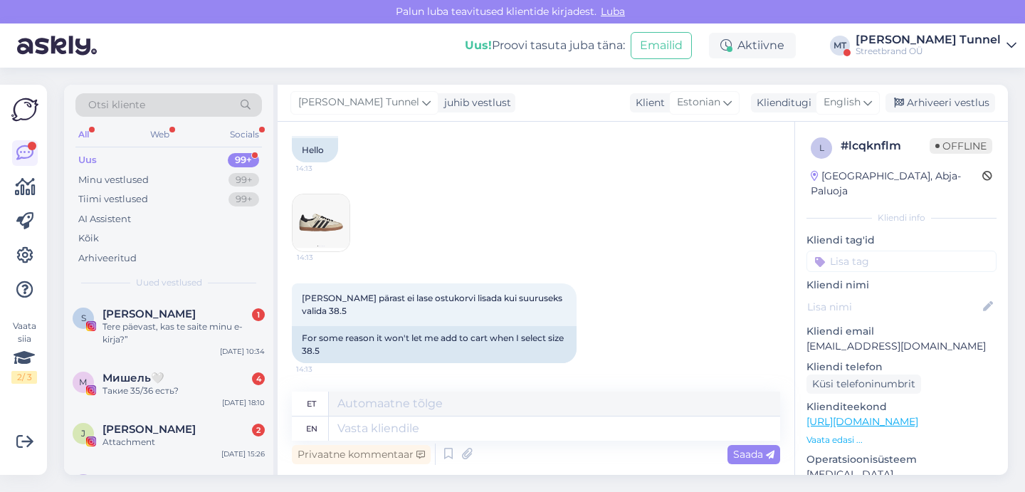
scroll to position [84, 0]
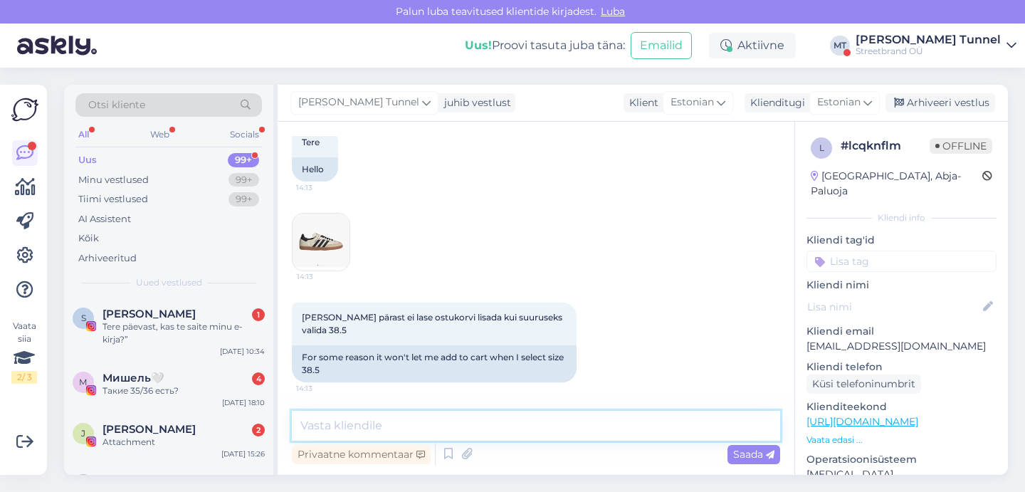
click at [453, 419] on textarea at bounding box center [536, 426] width 489 height 30
type textarea "Tere! Kuna"
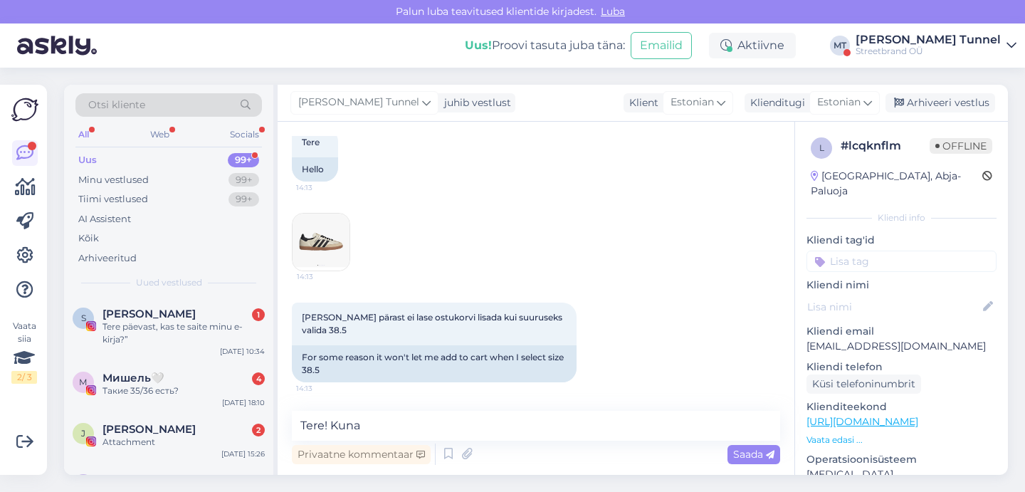
click at [330, 233] on img at bounding box center [321, 242] width 57 height 57
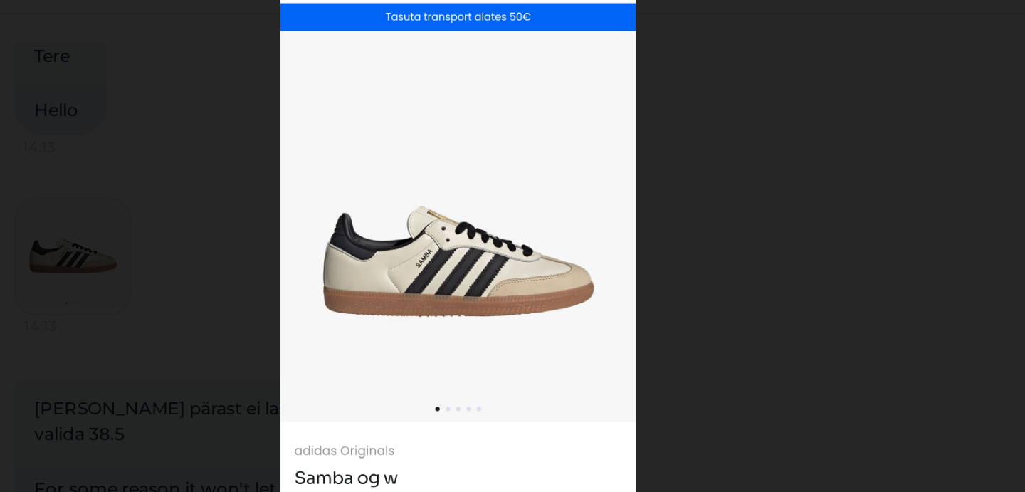
click at [404, 115] on div at bounding box center [512, 246] width 1025 height 492
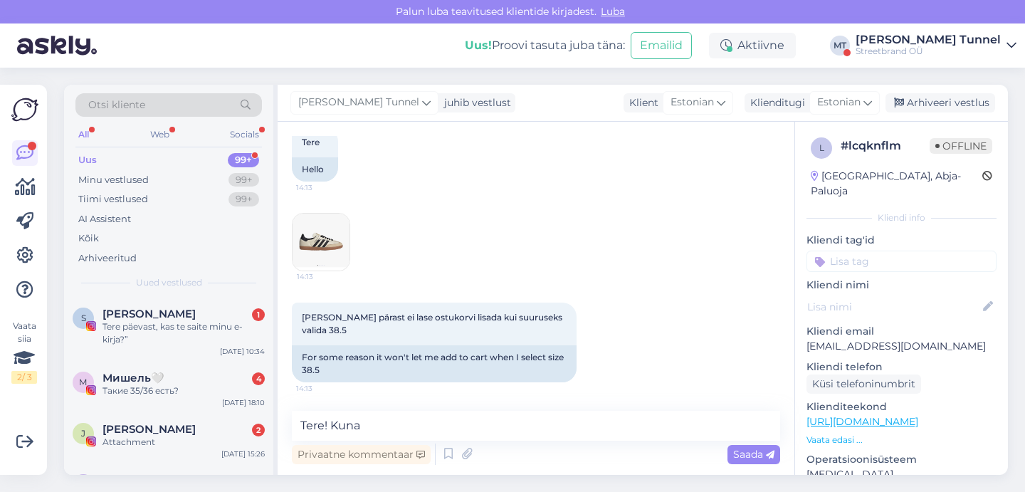
click at [964, 61] on div "Uus! Proovi tasuta [PERSON_NAME]: Emailid Aktiivne MT [PERSON_NAME][GEOGRAPHIC_…" at bounding box center [512, 46] width 1025 height 44
click at [960, 51] on div "Streetbrand OÜ" at bounding box center [928, 51] width 145 height 11
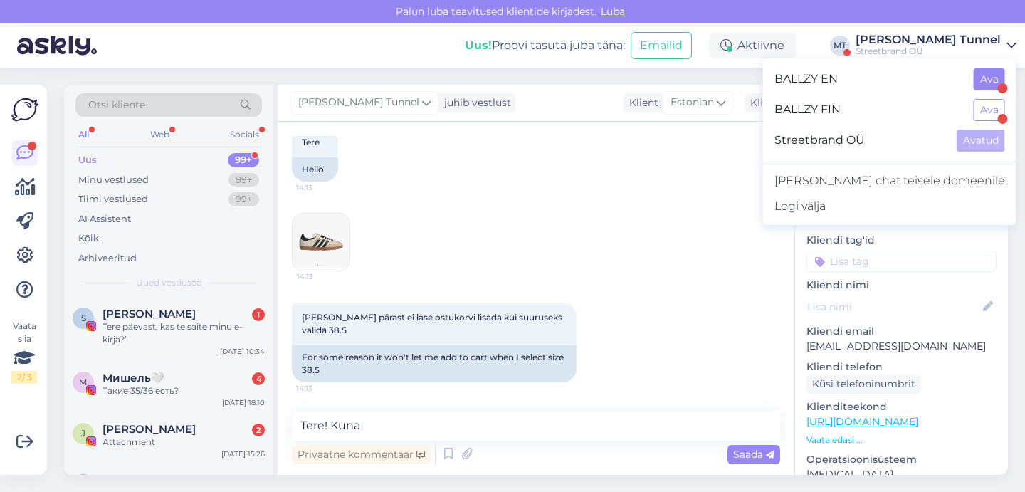
click at [993, 84] on button "Ava" at bounding box center [989, 79] width 31 height 22
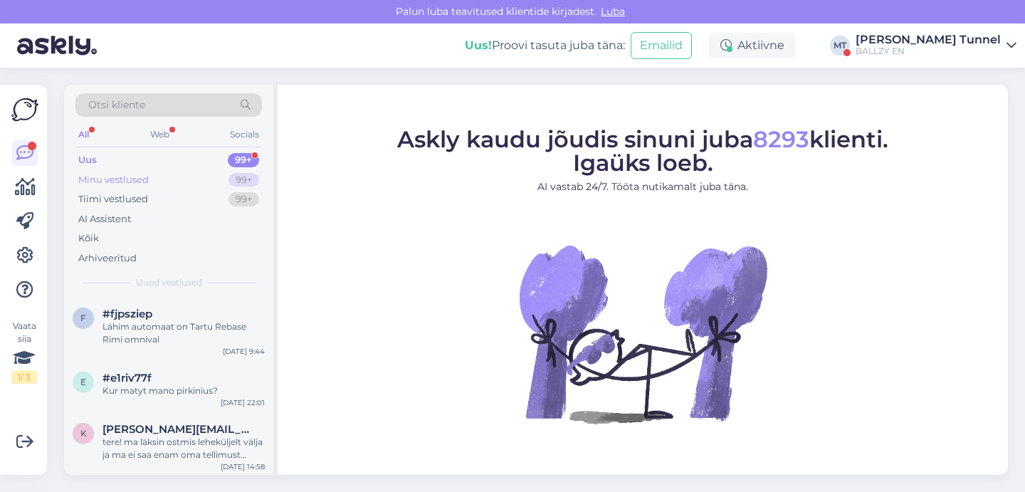
click at [251, 184] on div "99+" at bounding box center [244, 180] width 31 height 14
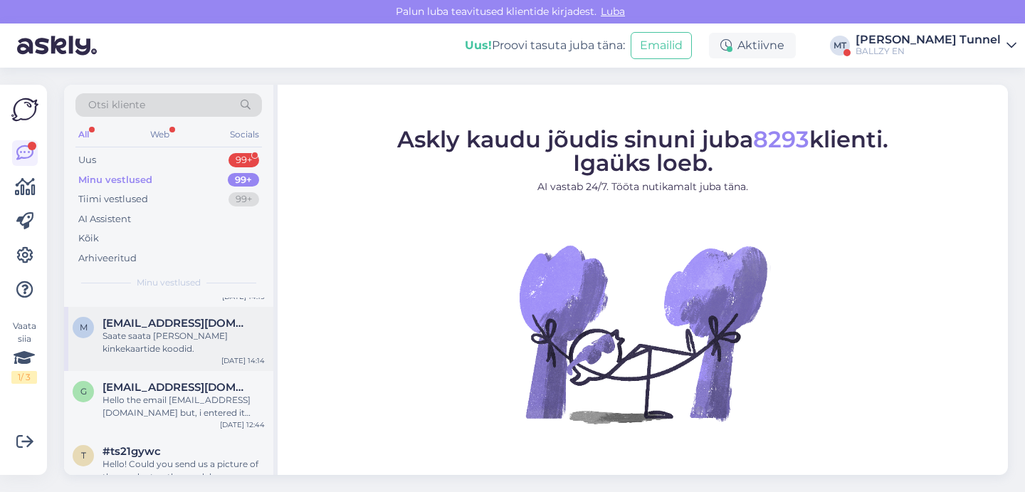
scroll to position [249, 0]
click at [199, 406] on div "Hello the email [EMAIL_ADDRESS][DOMAIN_NAME] but, i entered it incorrectly and …" at bounding box center [184, 405] width 162 height 26
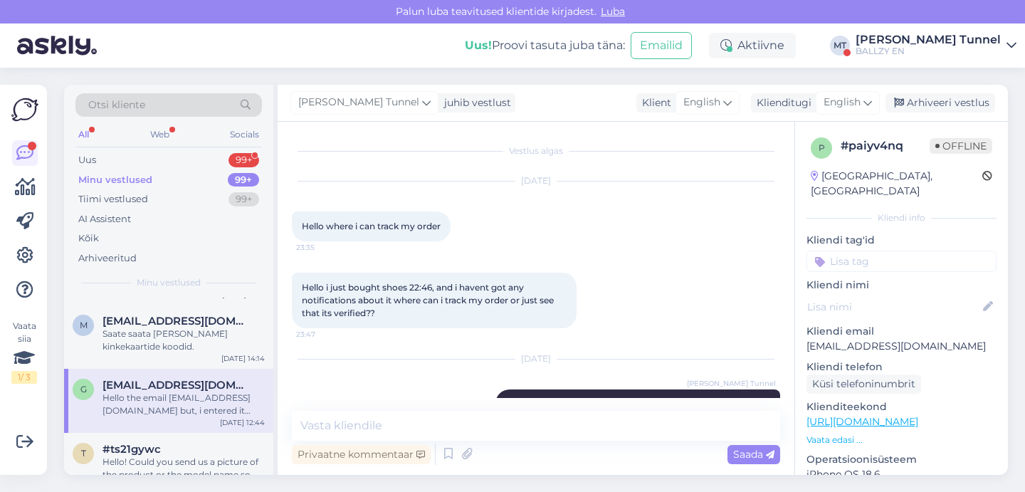
scroll to position [162, 0]
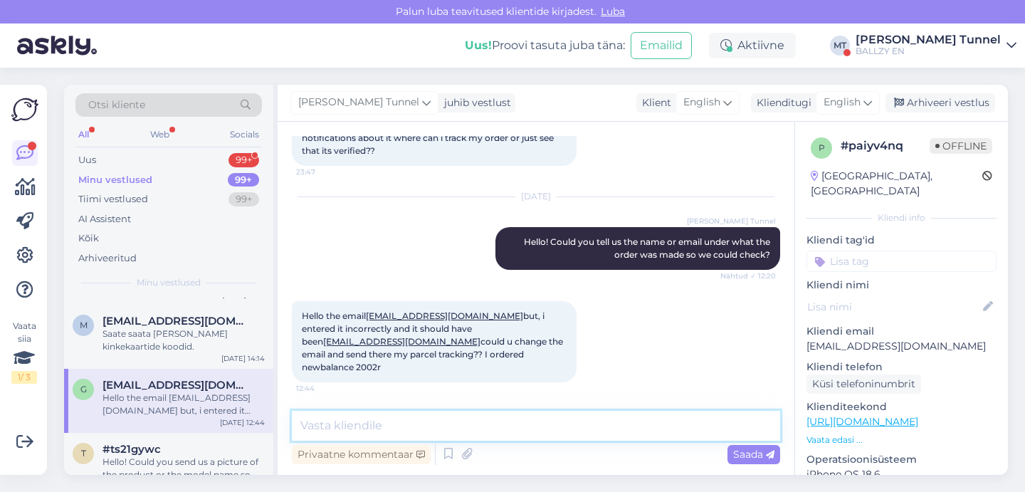
click at [444, 417] on textarea at bounding box center [536, 426] width 489 height 30
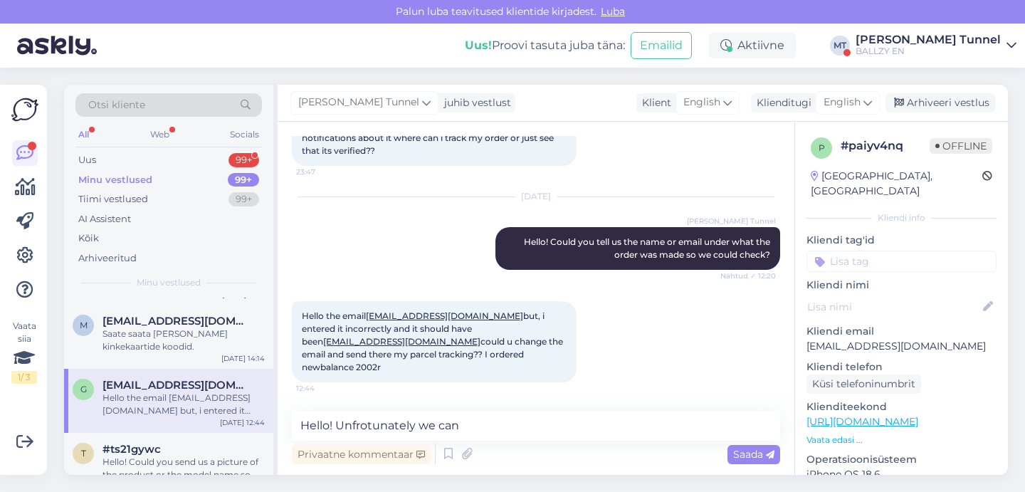
drag, startPoint x: 370, startPoint y: 316, endPoint x: 412, endPoint y: 316, distance: 42.0
drag, startPoint x: 505, startPoint y: 318, endPoint x: 370, endPoint y: 319, distance: 134.6
click at [370, 319] on span "Hello the email [EMAIL_ADDRESS][DOMAIN_NAME] but, i entered it incorrectly and …" at bounding box center [433, 341] width 263 height 62
copy span "[EMAIL_ADDRESS][DOMAIN_NAME]"
click at [493, 432] on textarea "Hello! Unfrotunately we can" at bounding box center [536, 426] width 489 height 30
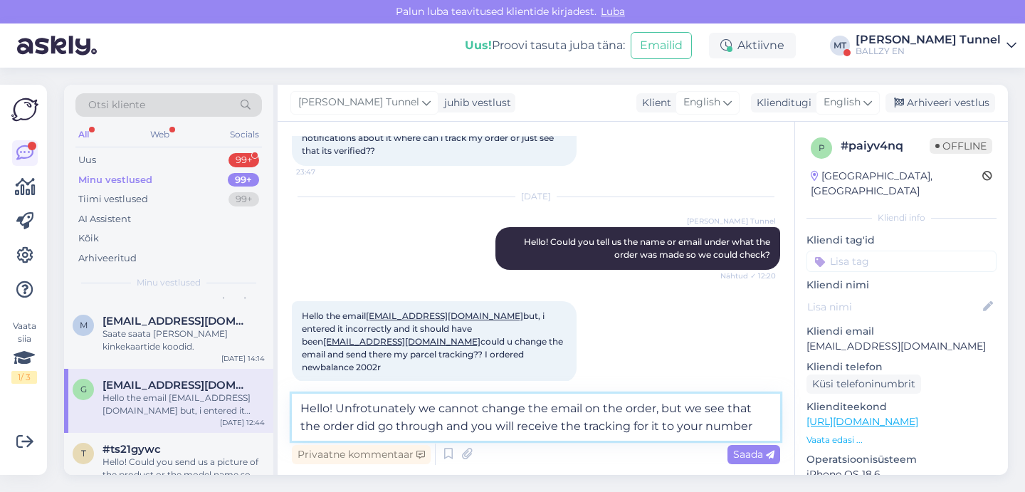
click at [686, 432] on textarea "Hello! Unfrotunately we cannot change the email on the order, but we see that t…" at bounding box center [536, 417] width 489 height 47
click at [644, 431] on textarea "Hello! Unfrotunately we cannot change the email on the order, but we see that t…" at bounding box center [536, 417] width 489 height 47
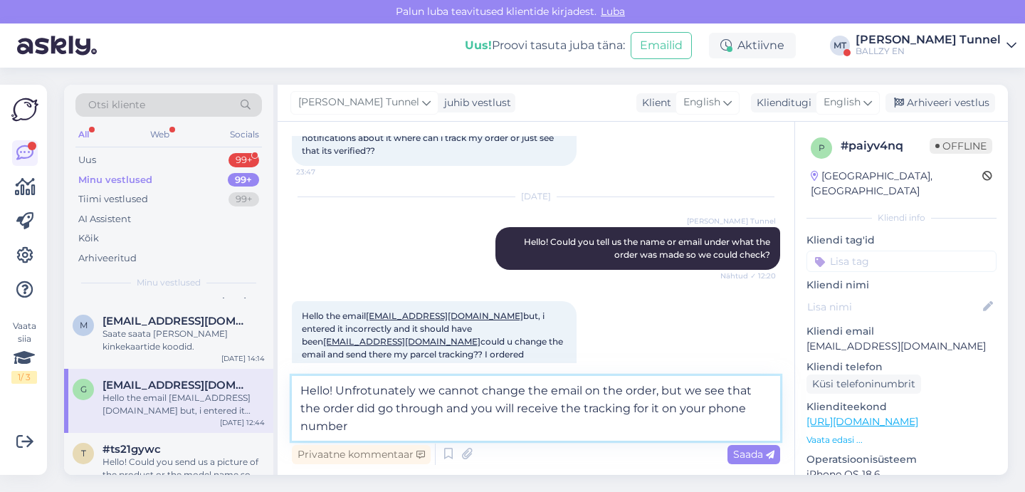
click at [683, 425] on textarea "Hello! Unfrotunately we cannot change the email on the order, but we see that t…" at bounding box center [536, 408] width 489 height 65
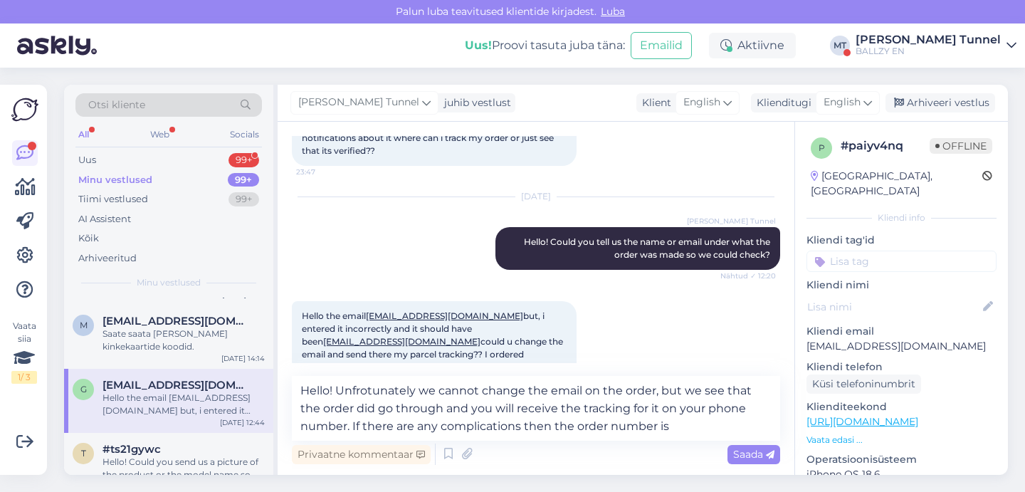
click at [541, 0] on div "[PERSON_NAME] teavitused klientide kirjadest. [GEOGRAPHIC_DATA]" at bounding box center [512, 12] width 1025 height 24
click at [689, 430] on textarea "Hello! Unfrotunately we cannot change the email on the order, but we see that t…" at bounding box center [536, 408] width 489 height 65
paste textarea "10058665"
drag, startPoint x: 558, startPoint y: 427, endPoint x: 353, endPoint y: 425, distance: 204.4
click at [353, 425] on textarea "Hello! Unfrotunately we cannot change the email on the order, but we see that t…" at bounding box center [536, 408] width 489 height 65
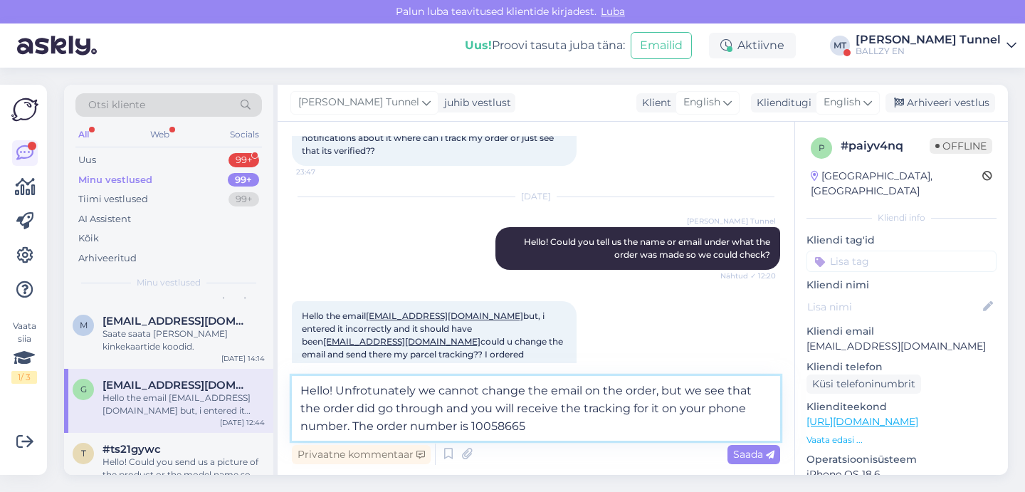
click at [550, 433] on textarea "Hello! Unfrotunately we cannot change the email on the order, but we see that t…" at bounding box center [536, 408] width 489 height 65
type textarea "Hello! Unfrotunately we cannot change the email on the order, but we see that t…"
click at [763, 459] on span "Saada" at bounding box center [753, 454] width 41 height 13
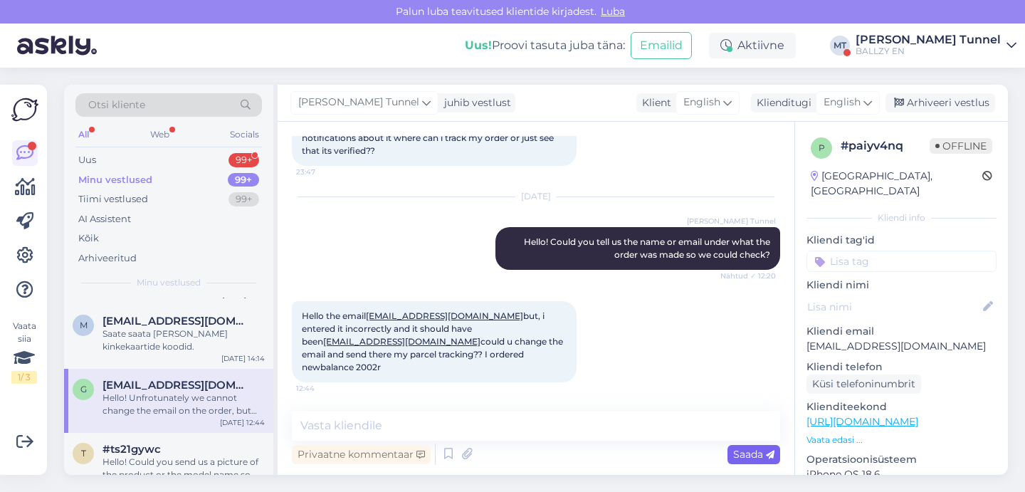
scroll to position [262, 0]
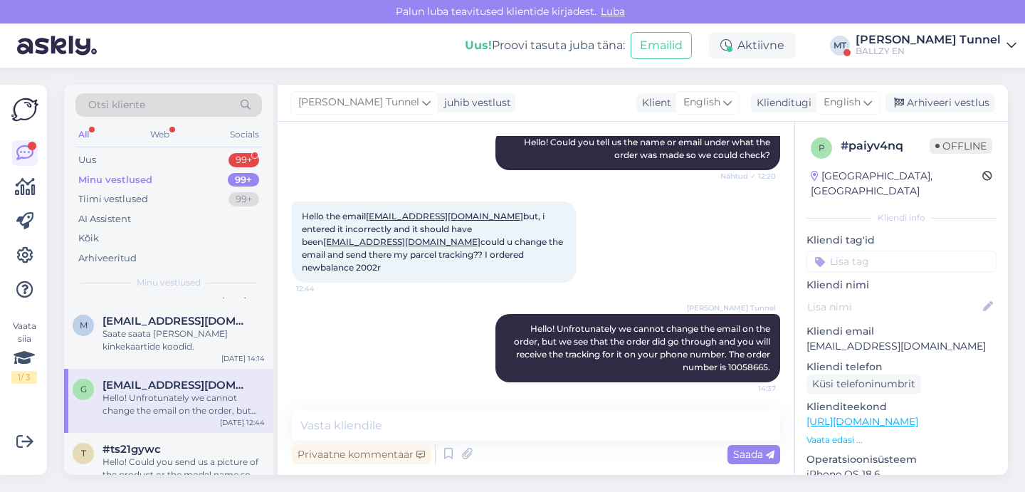
click at [951, 42] on div "[PERSON_NAME] Tunnel" at bounding box center [928, 39] width 145 height 11
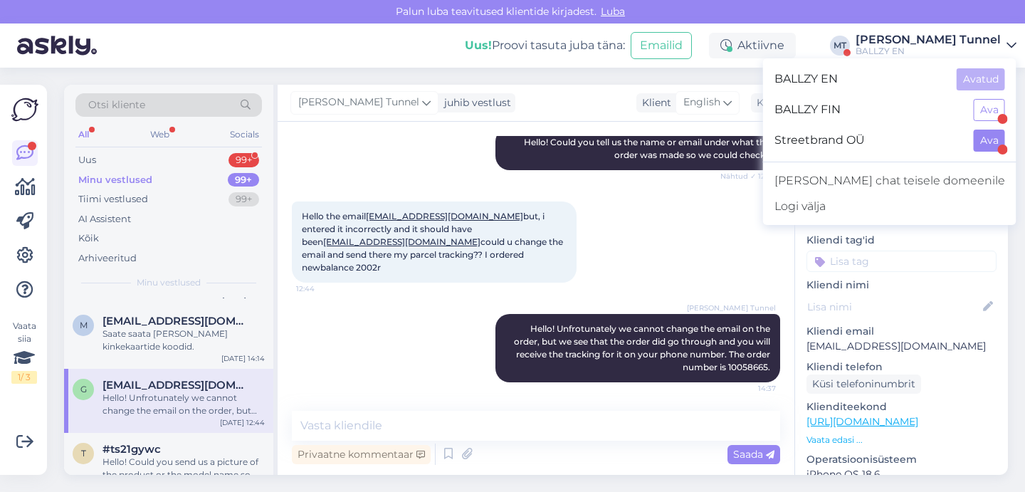
click at [991, 147] on button "Ava" at bounding box center [989, 141] width 31 height 22
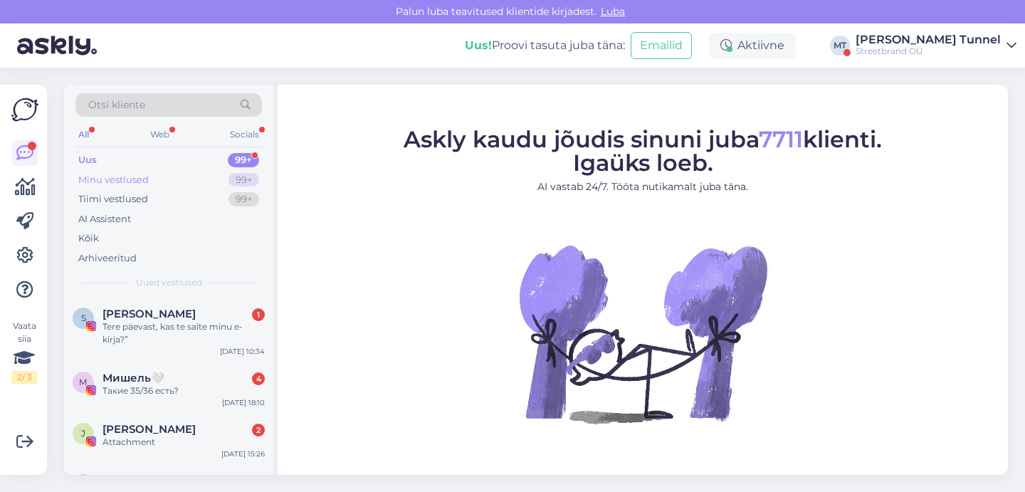
click at [214, 186] on div "Minu vestlused 99+" at bounding box center [168, 180] width 187 height 20
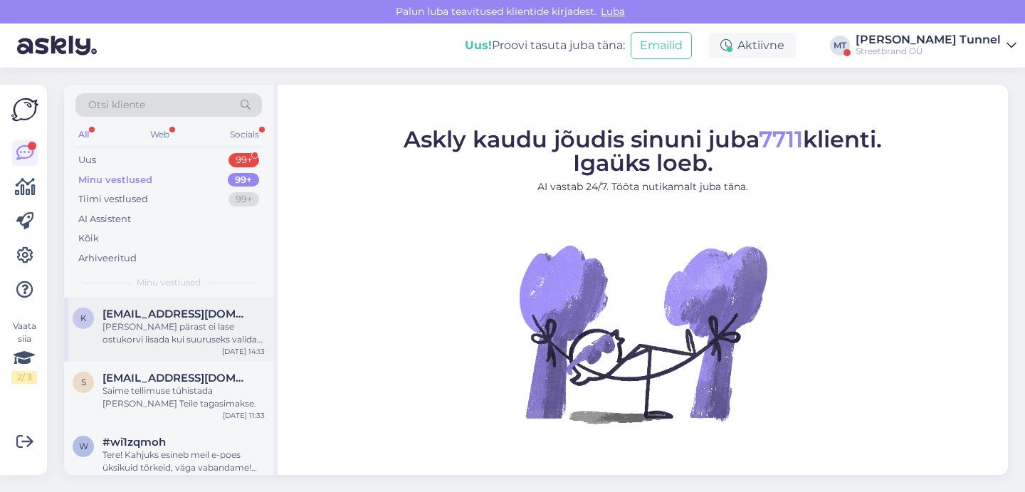
click at [207, 335] on div "[PERSON_NAME] pärast ei lase ostukorvi lisada kui suuruseks valida 38.5" at bounding box center [184, 333] width 162 height 26
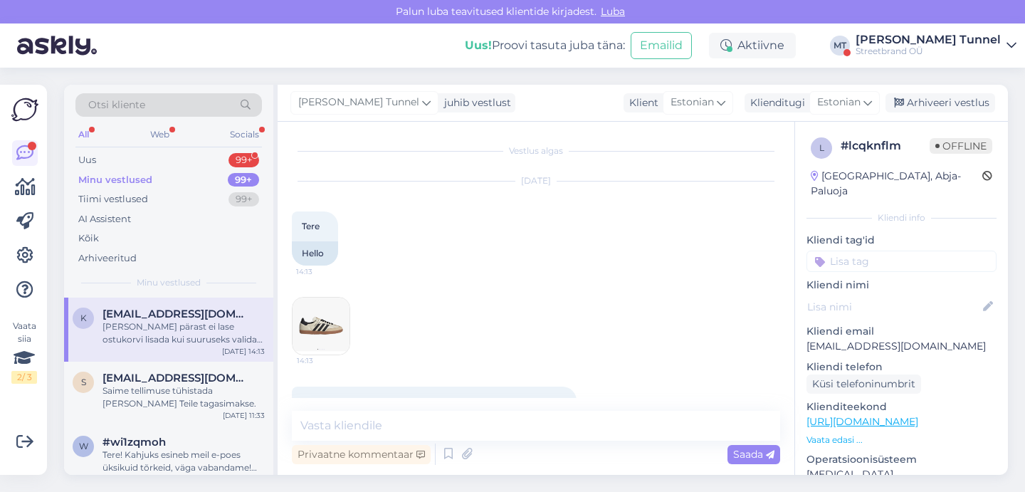
scroll to position [84, 0]
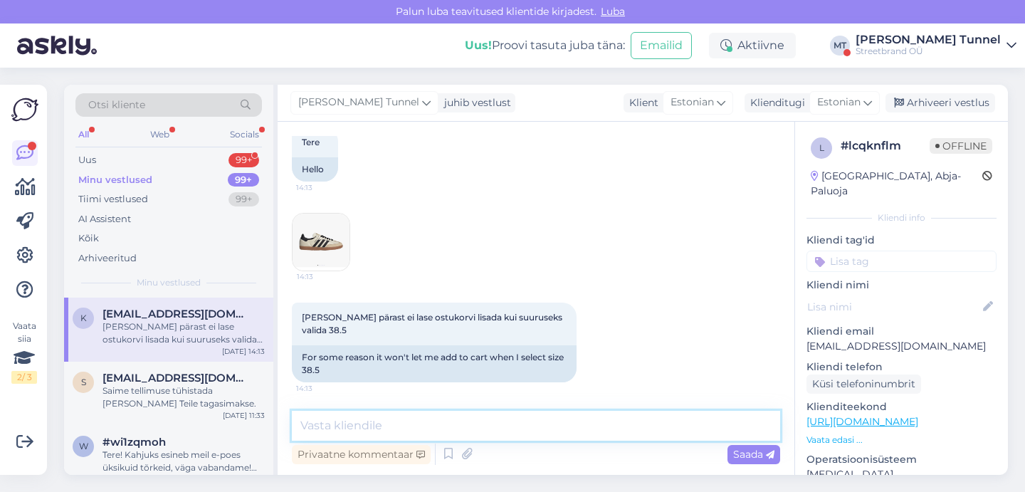
click at [482, 427] on textarea at bounding box center [536, 426] width 489 height 30
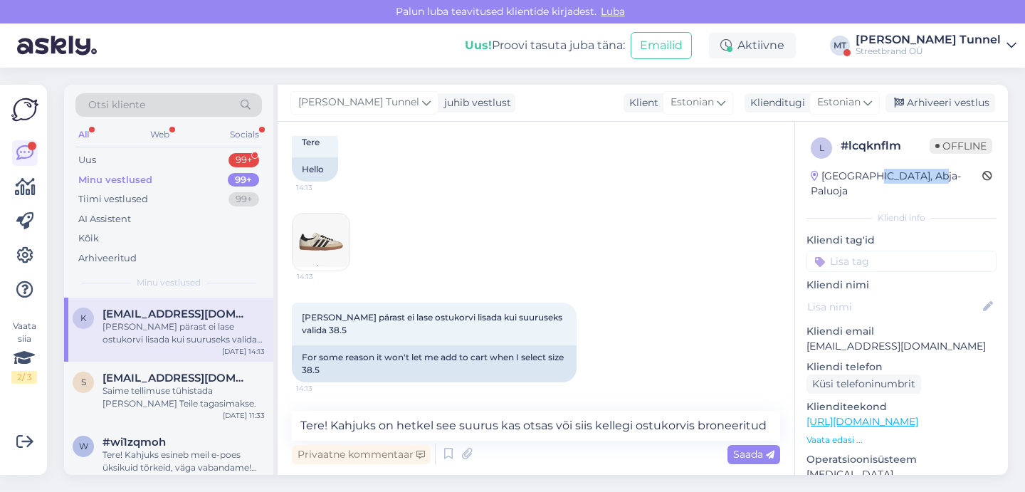
drag, startPoint x: 931, startPoint y: 175, endPoint x: 863, endPoint y: 176, distance: 68.4
click at [863, 176] on div "[GEOGRAPHIC_DATA], Abja-Paluoja" at bounding box center [902, 184] width 182 height 30
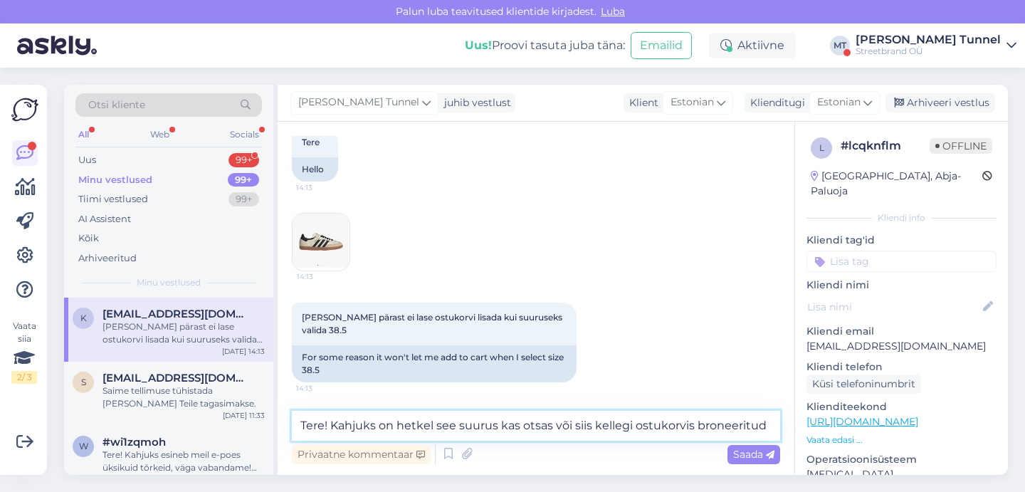
drag, startPoint x: 499, startPoint y: 427, endPoint x: 763, endPoint y: 431, distance: 264.2
click at [763, 431] on textarea "Tere! Kahjuks on hetkel see suurus kas otsas või siis kellegi ostukorvis bronee…" at bounding box center [536, 426] width 489 height 30
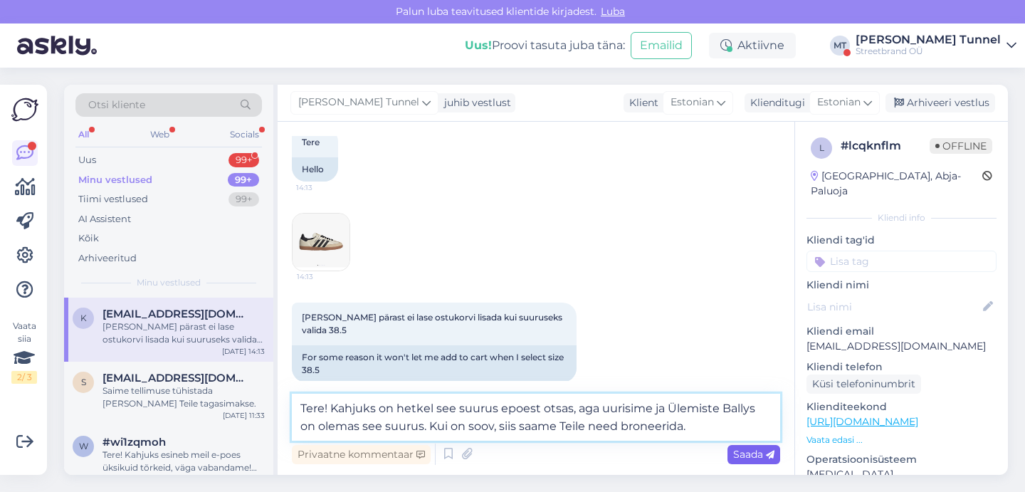
type textarea "Tere! Kahjuks on hetkel see suurus epoest otsas, aga uurisime ja Ülemiste Bally…"
click at [768, 456] on icon at bounding box center [770, 455] width 9 height 9
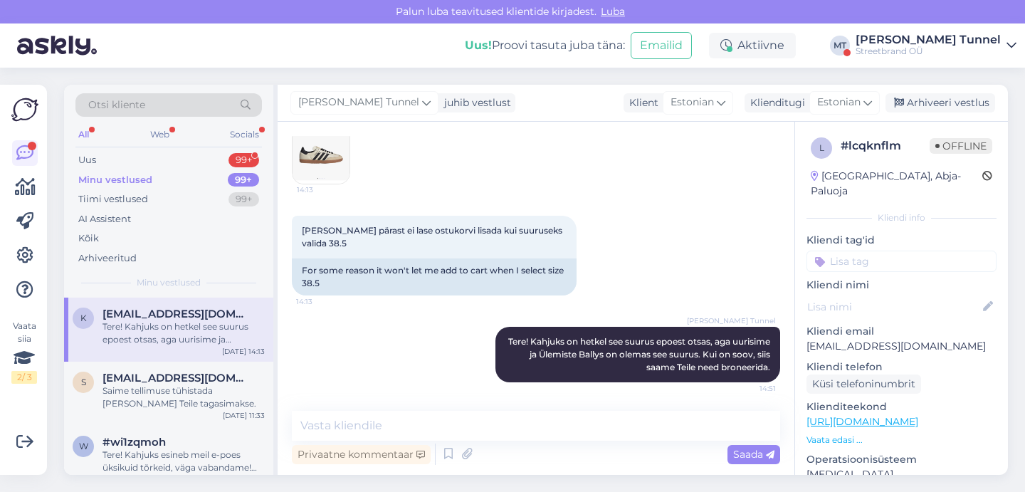
scroll to position [171, 0]
